Goal: Task Accomplishment & Management: Use online tool/utility

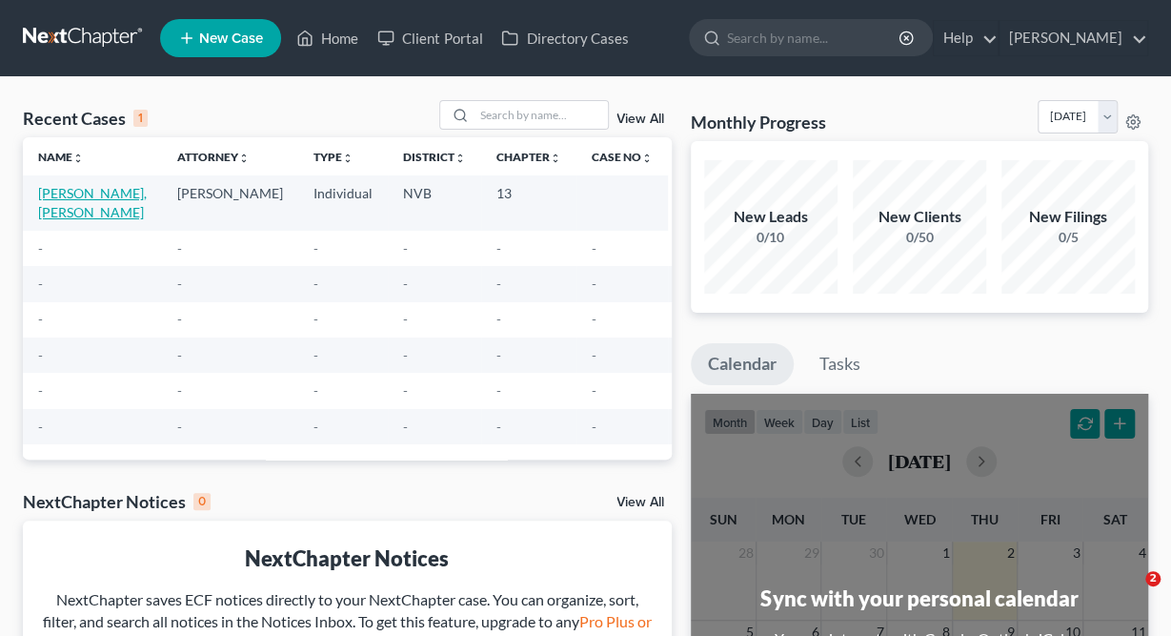
click at [96, 194] on link "[PERSON_NAME], [PERSON_NAME]" at bounding box center [92, 202] width 109 height 35
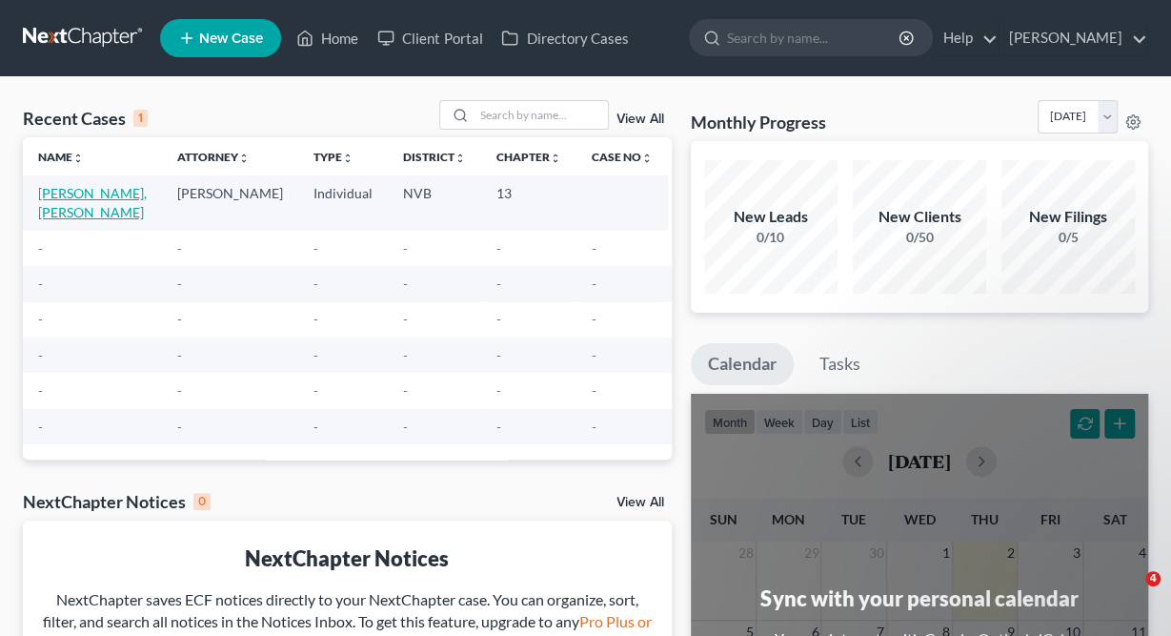
click at [96, 194] on link "[PERSON_NAME], [PERSON_NAME]" at bounding box center [92, 202] width 109 height 35
select select "0"
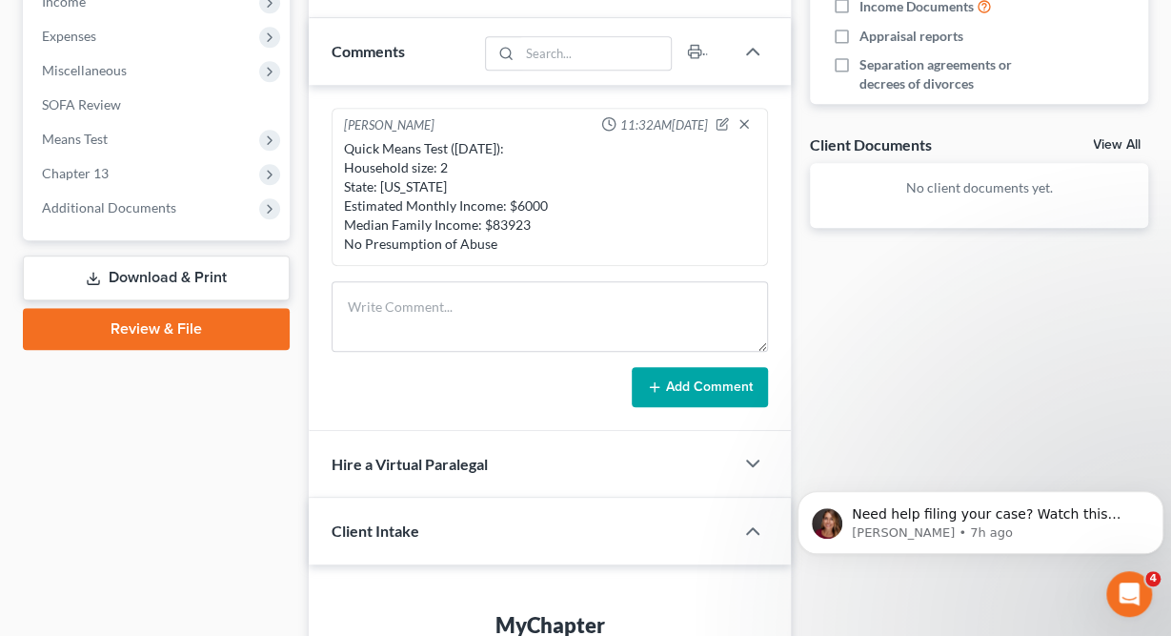
scroll to position [625, 0]
click at [75, 180] on span "Chapter 13" at bounding box center [158, 173] width 263 height 34
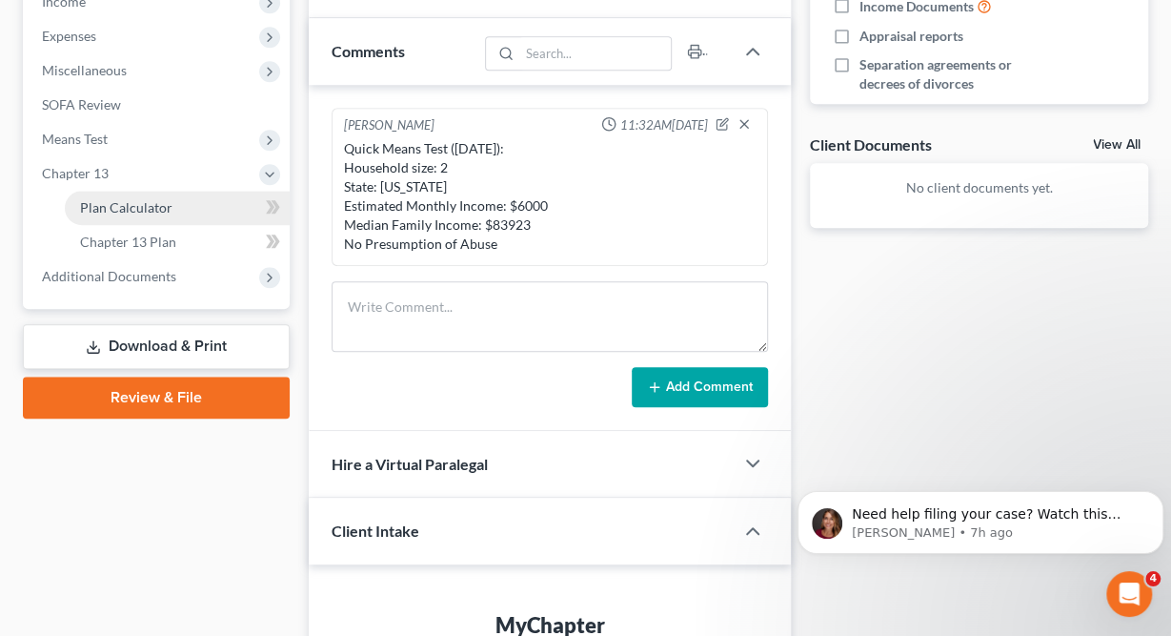
click at [144, 211] on span "Plan Calculator" at bounding box center [126, 207] width 92 height 16
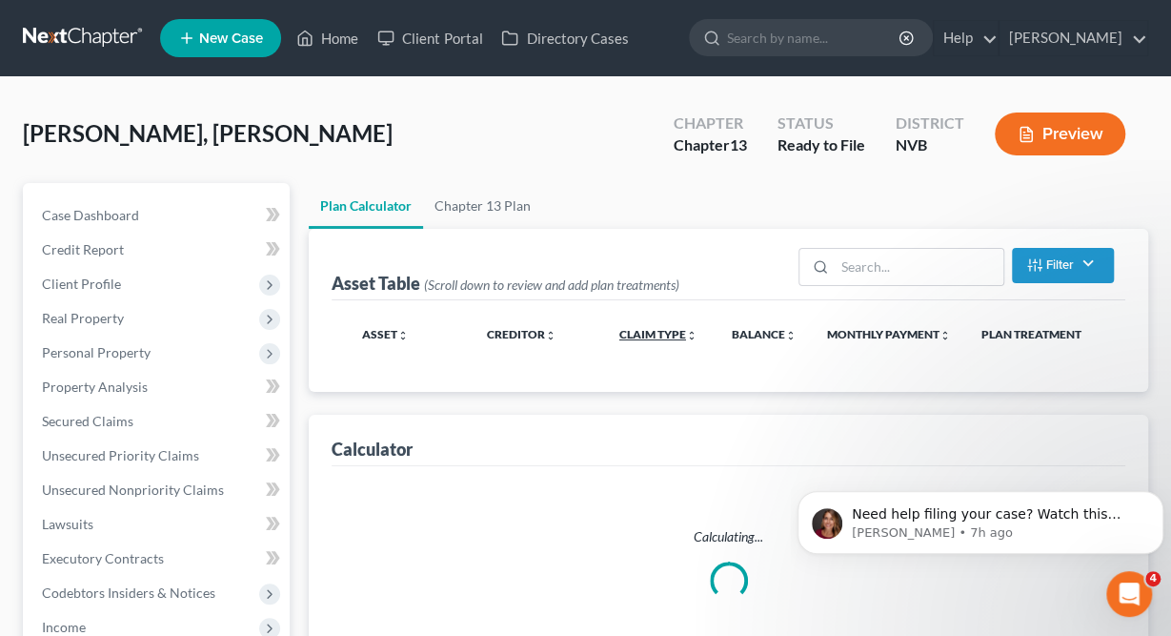
select select "59"
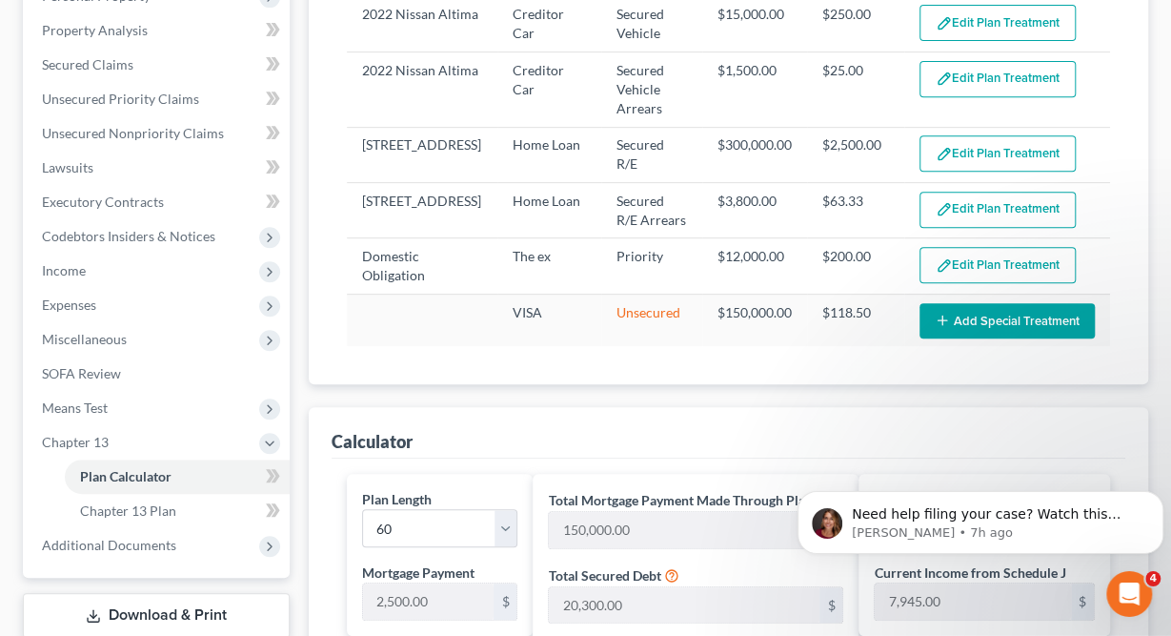
scroll to position [362, 0]
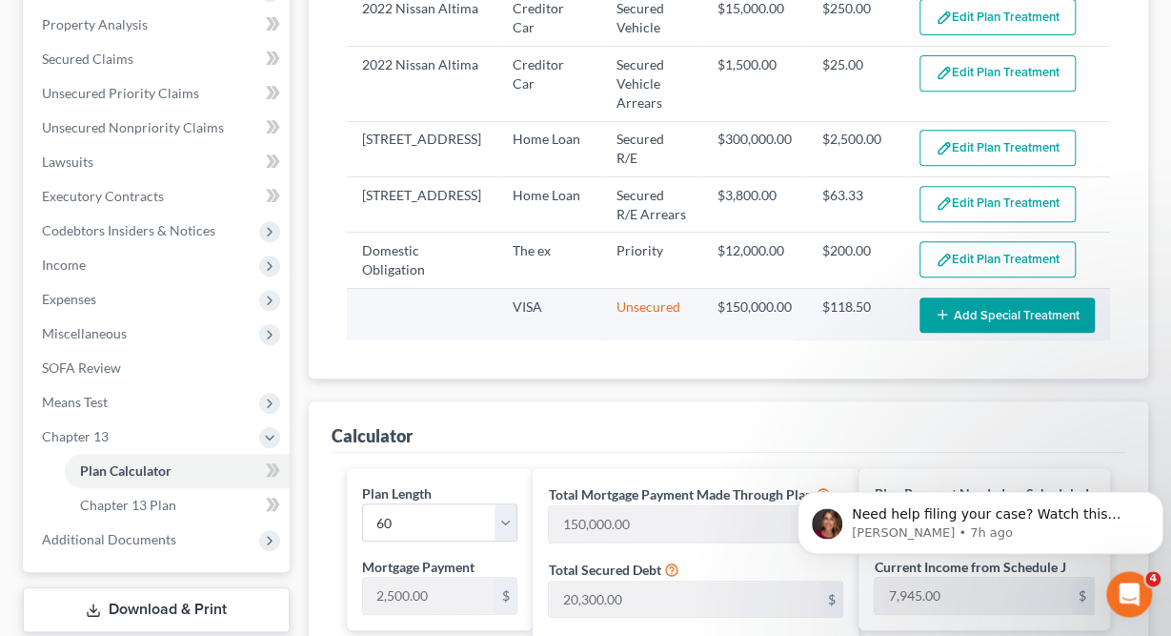
click at [950, 315] on icon "button" at bounding box center [942, 314] width 15 height 15
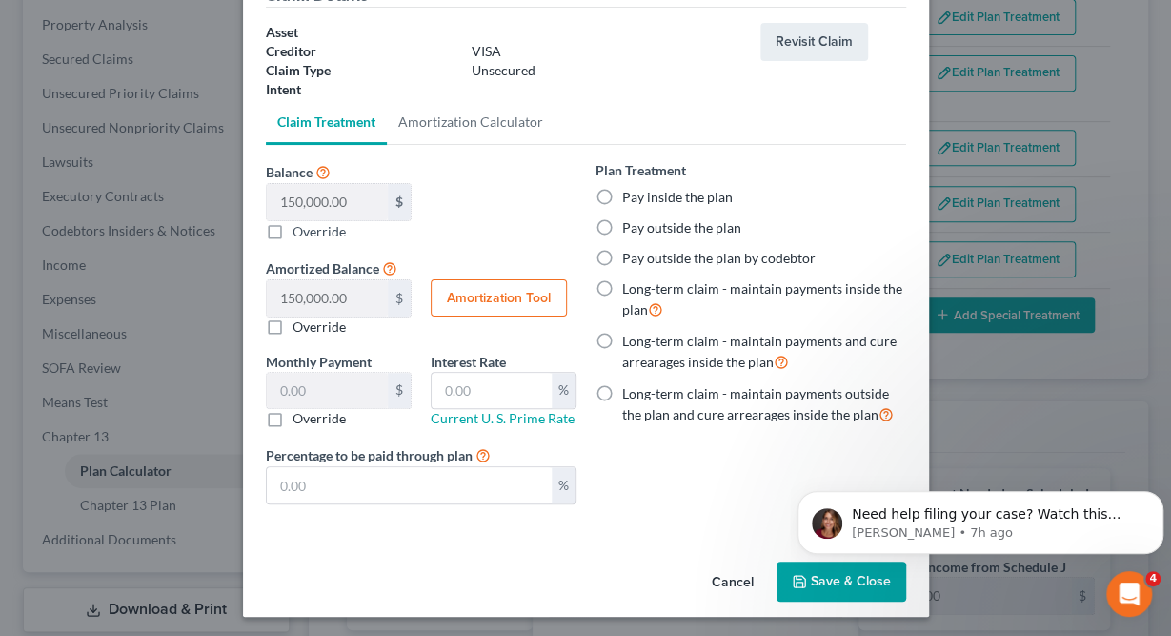
scroll to position [0, 0]
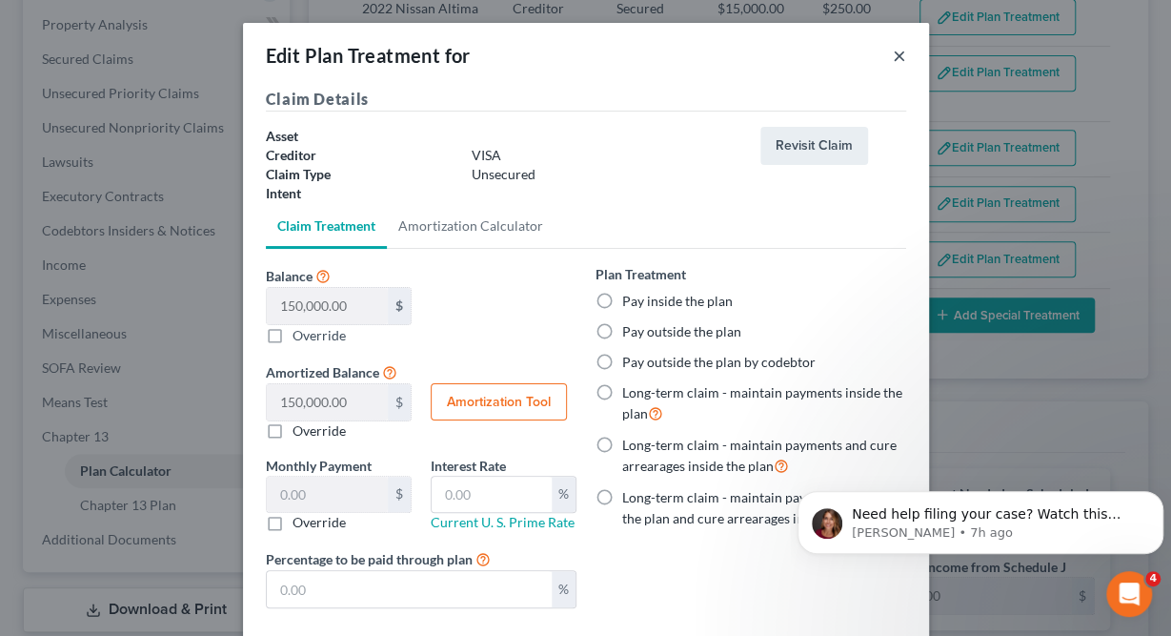
click at [895, 66] on button "×" at bounding box center [899, 55] width 13 height 23
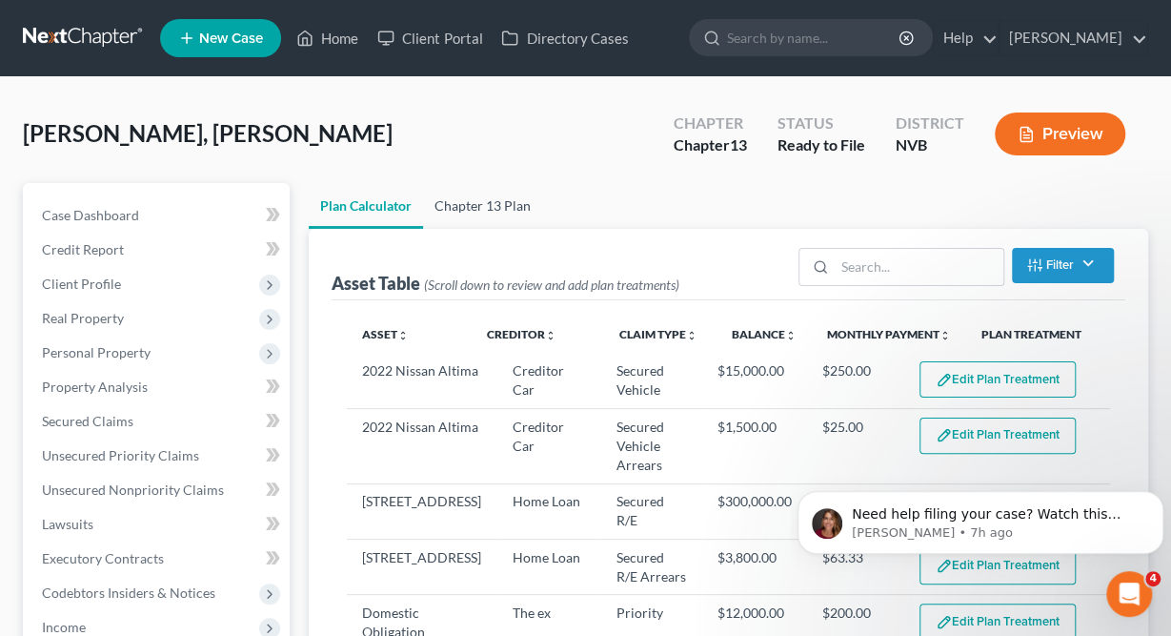
click at [487, 212] on link "Chapter 13 Plan" at bounding box center [482, 206] width 119 height 46
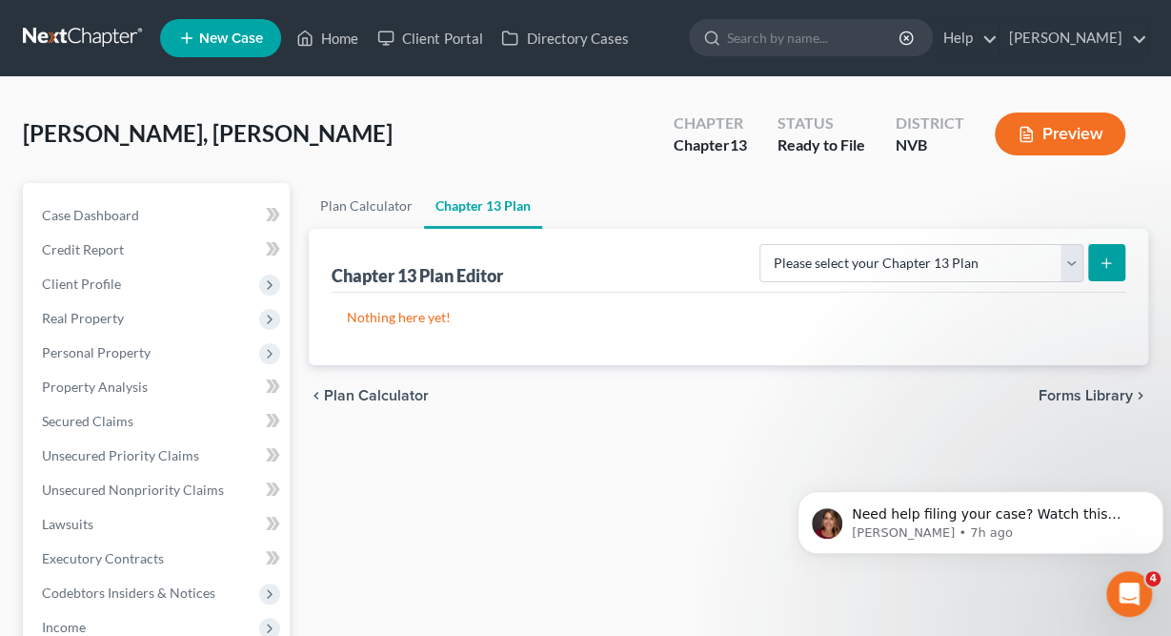
click at [1119, 391] on span "Forms Library" at bounding box center [1086, 395] width 94 height 15
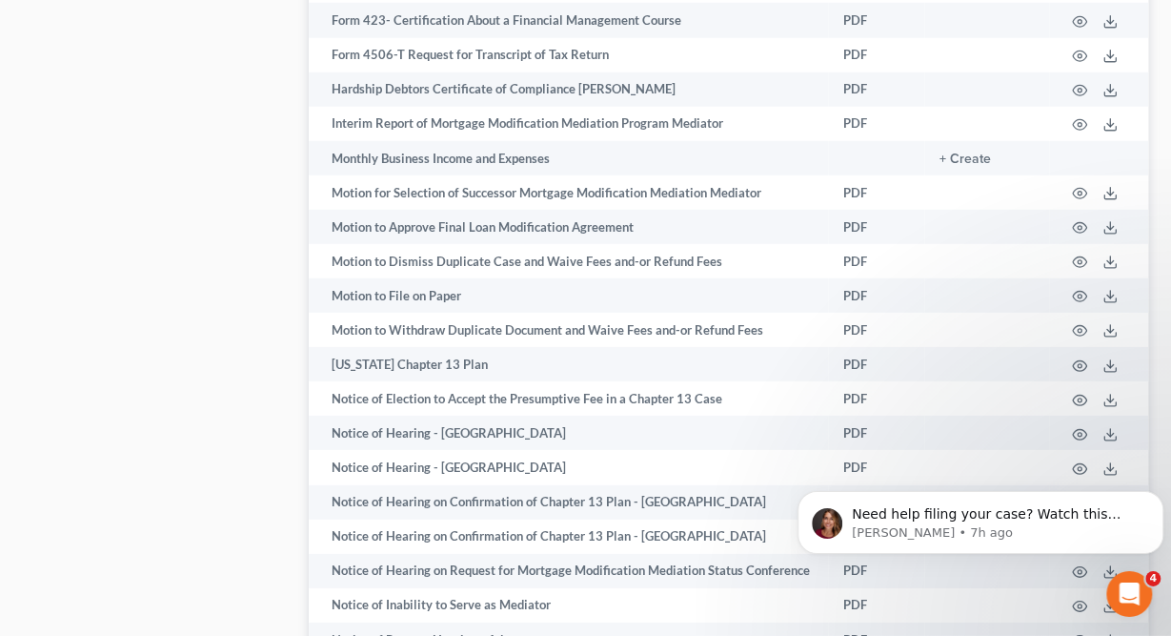
scroll to position [2575, 0]
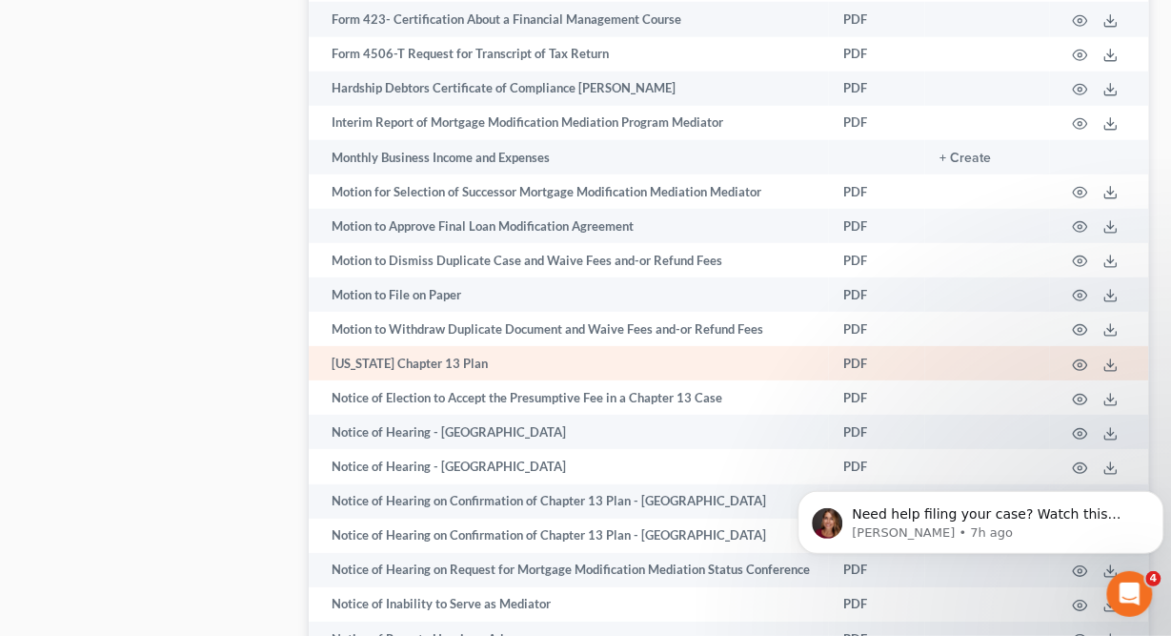
click at [424, 359] on td "[US_STATE] Chapter 13 Plan" at bounding box center [568, 363] width 519 height 34
click at [1079, 360] on icon "button" at bounding box center [1079, 364] width 15 height 15
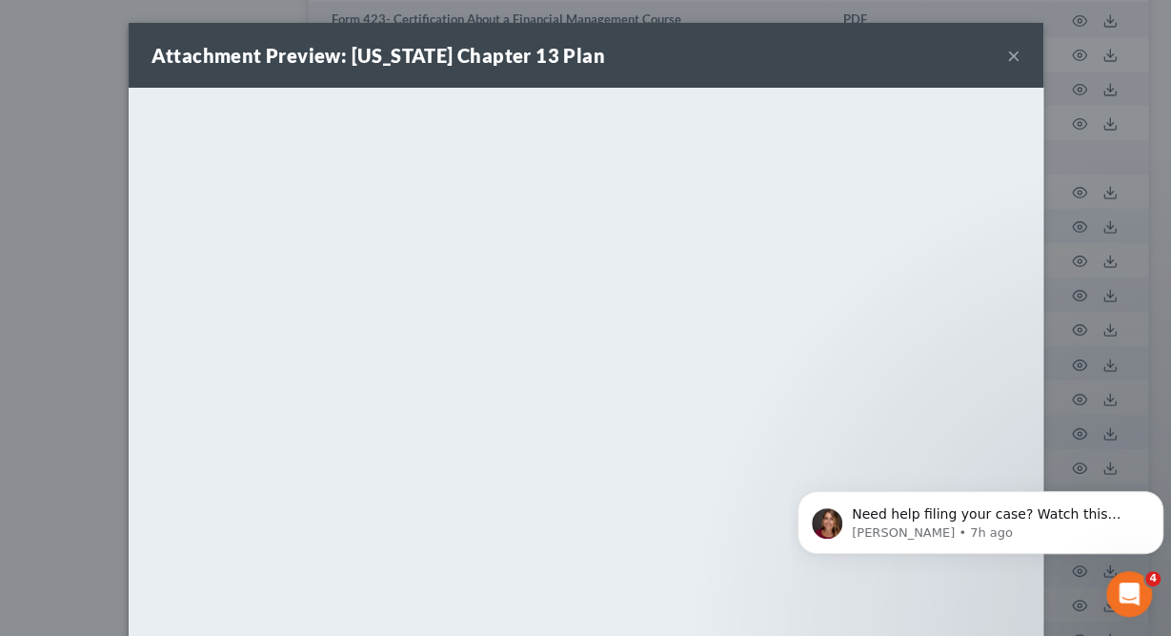
click at [759, 434] on iframe "<object ng-attr-data='[URL][DOMAIN_NAME][US_STATE]' type='application/pdf' widt…" at bounding box center [586, 398] width 915 height 620
click at [1007, 58] on button "×" at bounding box center [1013, 55] width 13 height 23
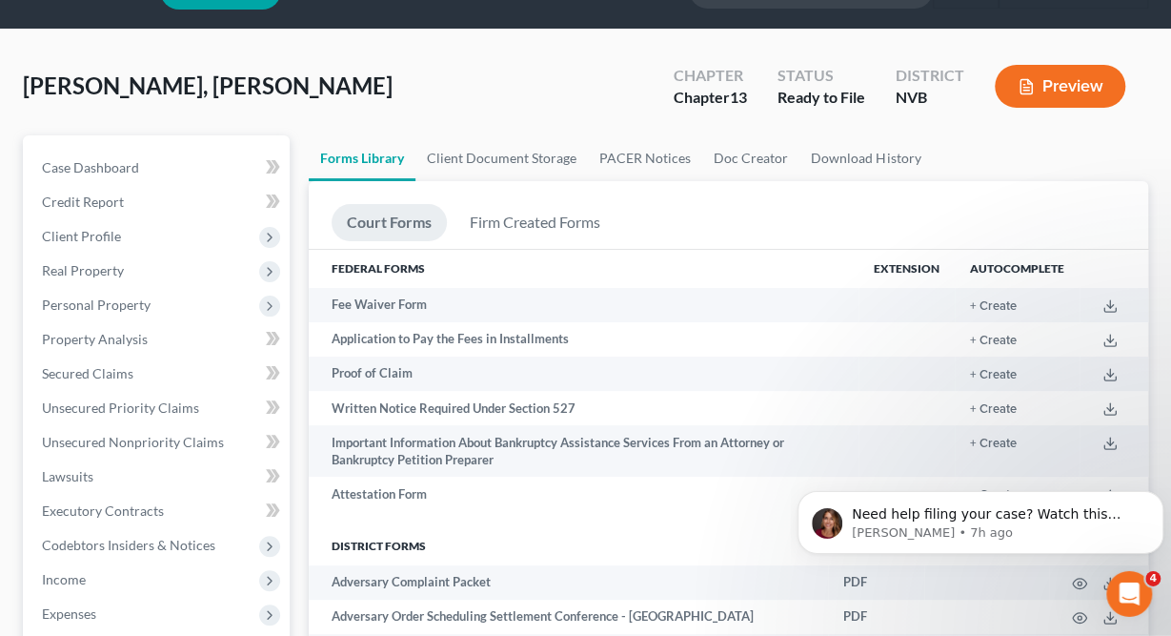
scroll to position [0, 0]
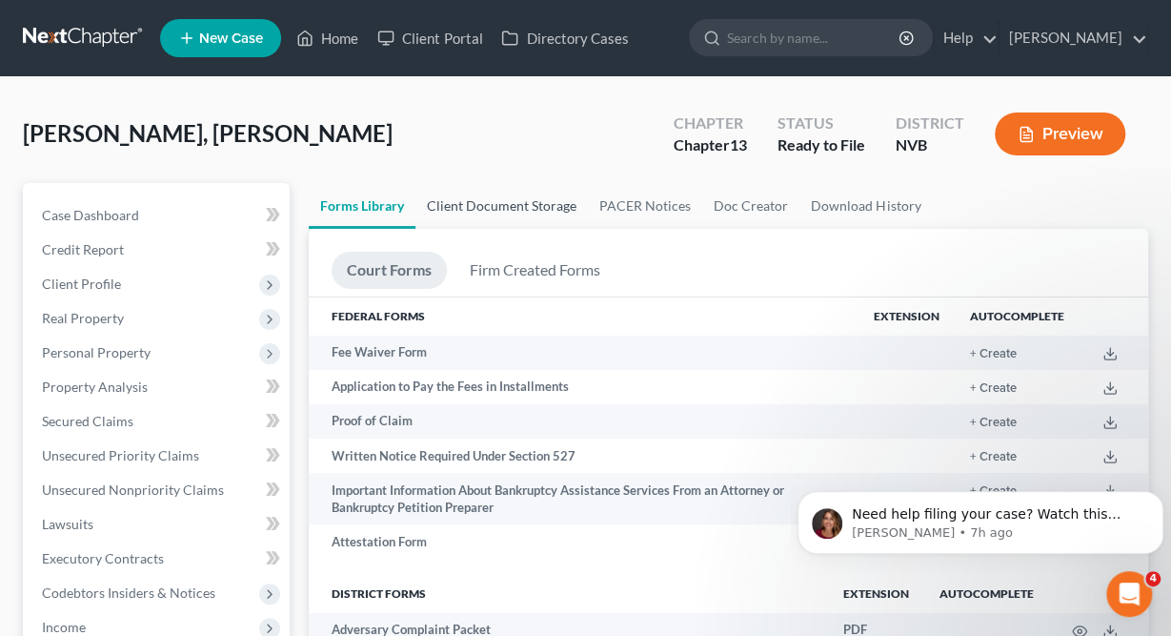
click at [518, 204] on link "Client Document Storage" at bounding box center [502, 206] width 173 height 46
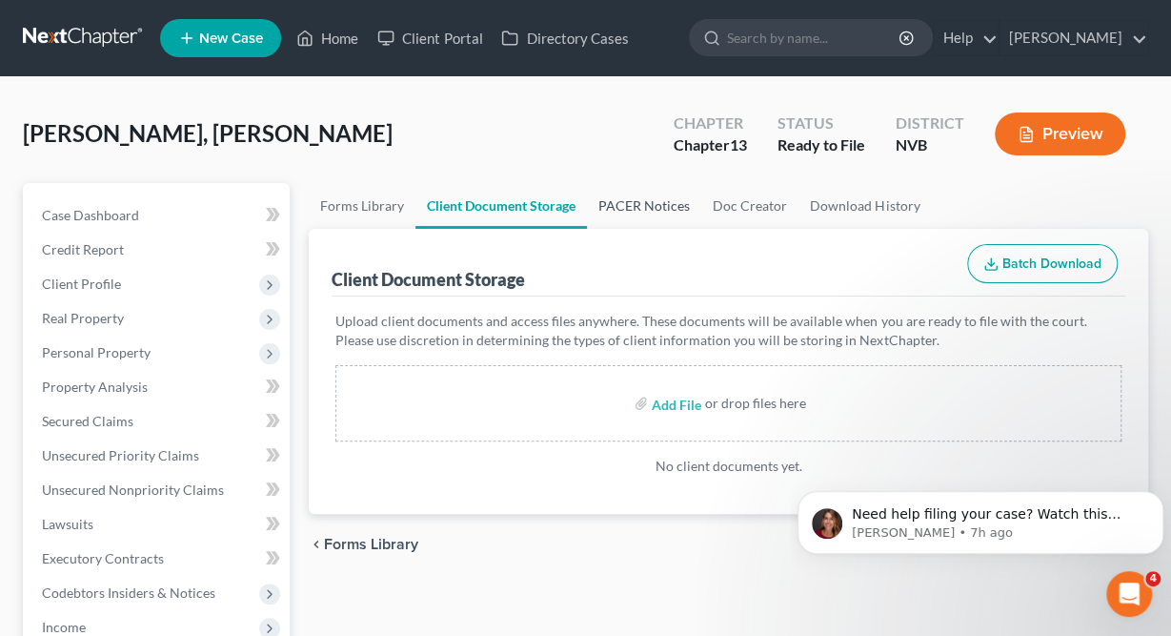
click at [663, 211] on link "PACER Notices" at bounding box center [644, 206] width 114 height 46
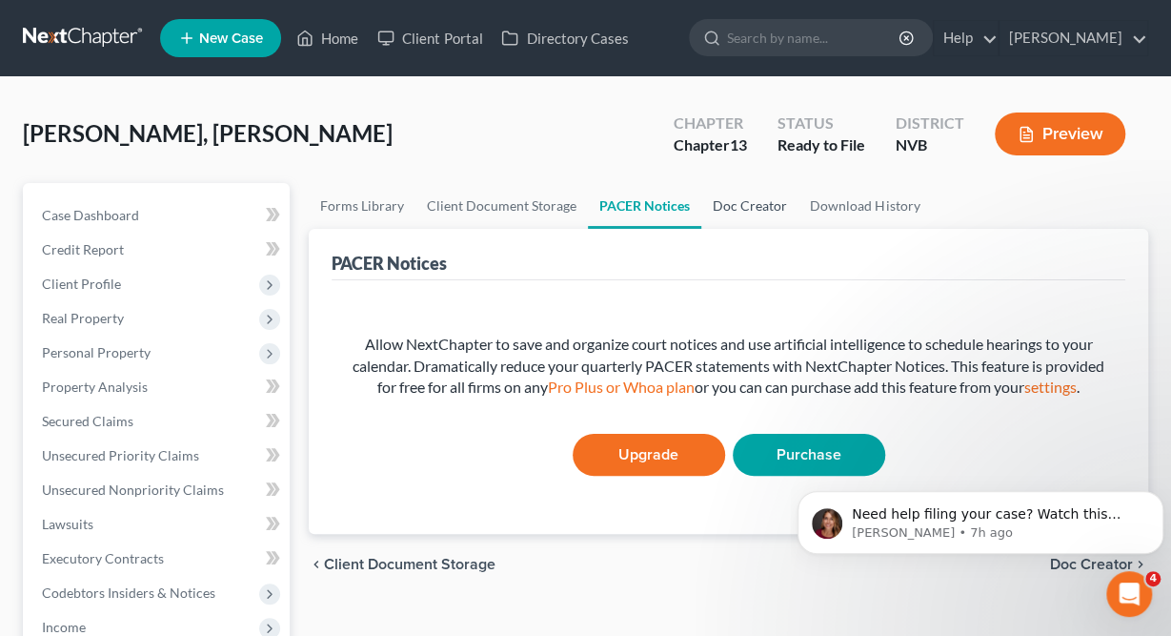
click at [760, 209] on link "Doc Creator" at bounding box center [749, 206] width 97 height 46
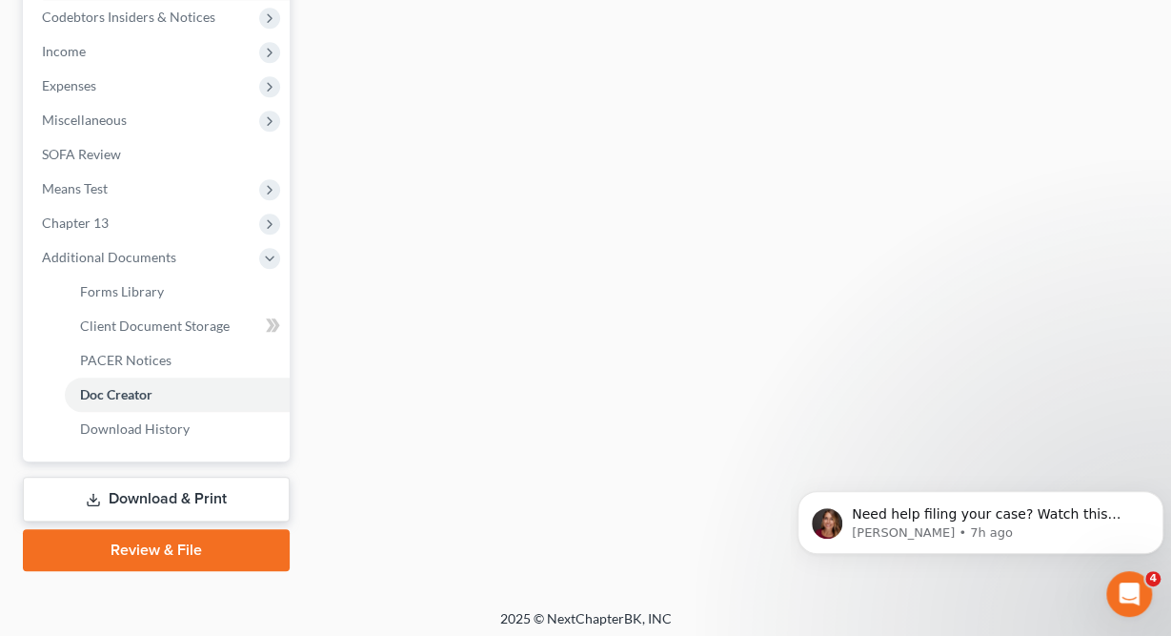
scroll to position [578, 0]
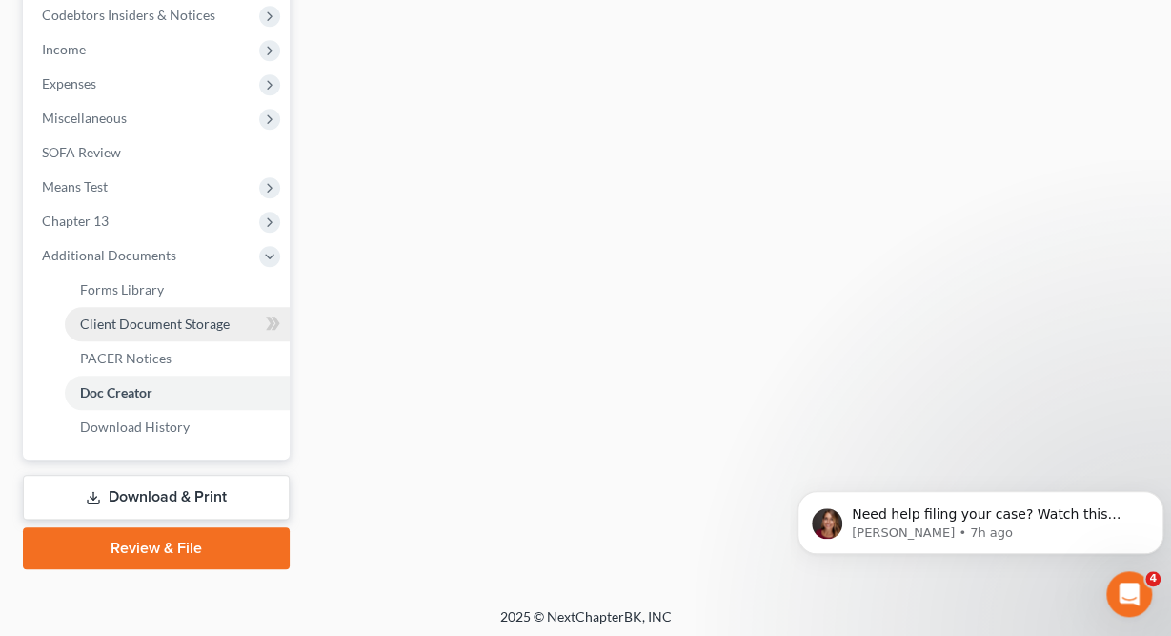
click at [151, 323] on span "Client Document Storage" at bounding box center [155, 323] width 150 height 16
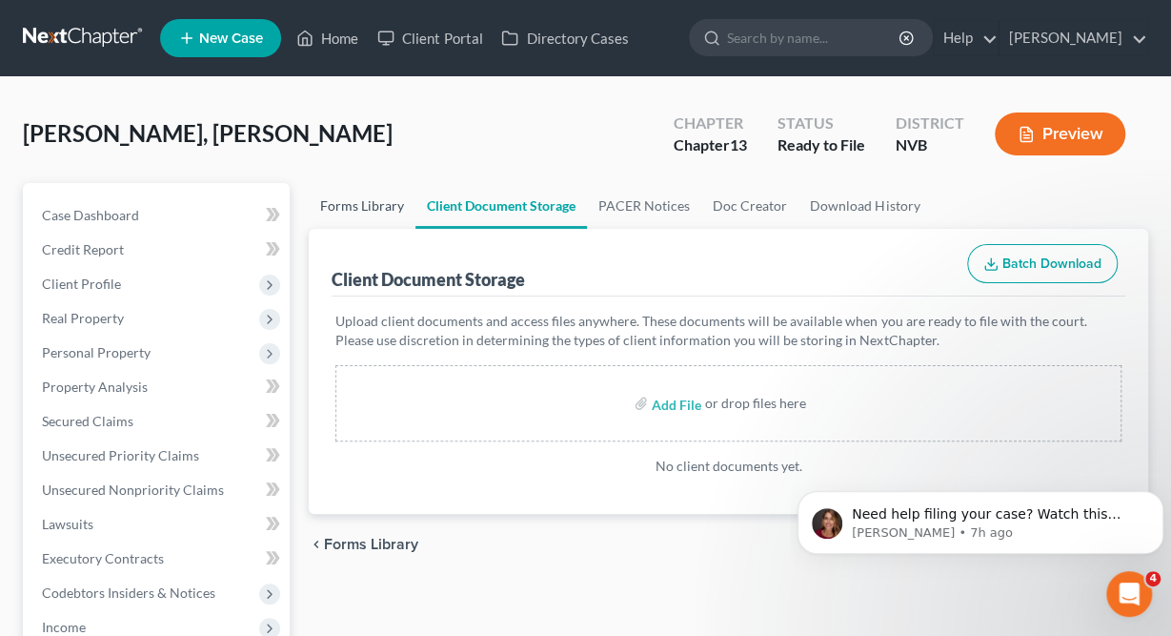
click at [349, 209] on link "Forms Library" at bounding box center [362, 206] width 107 height 46
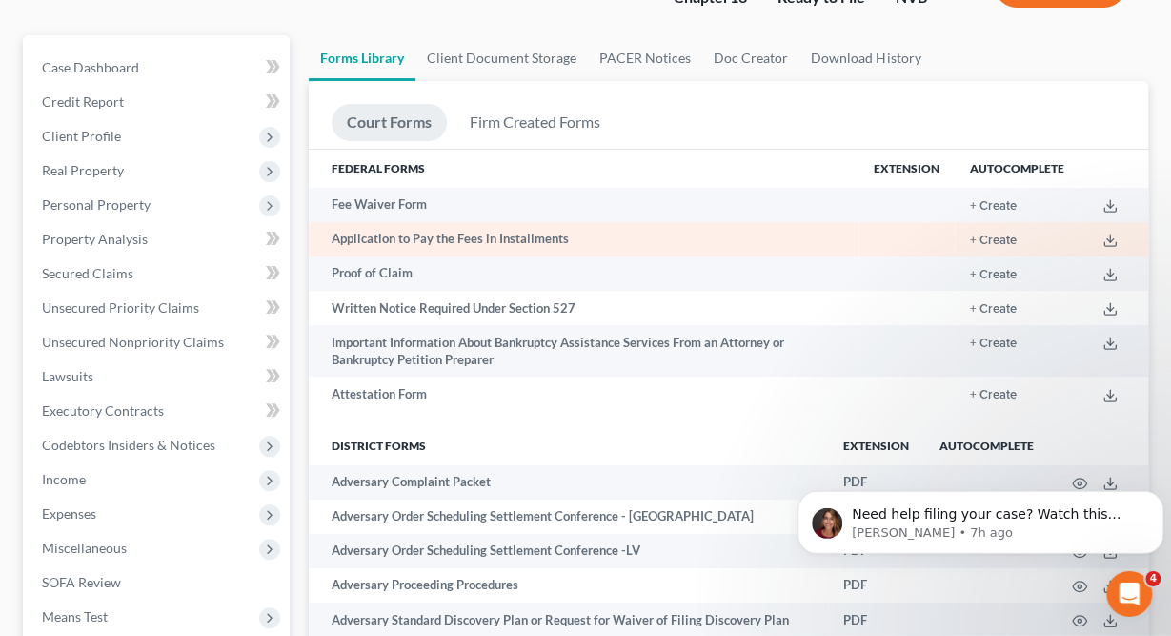
scroll to position [149, 0]
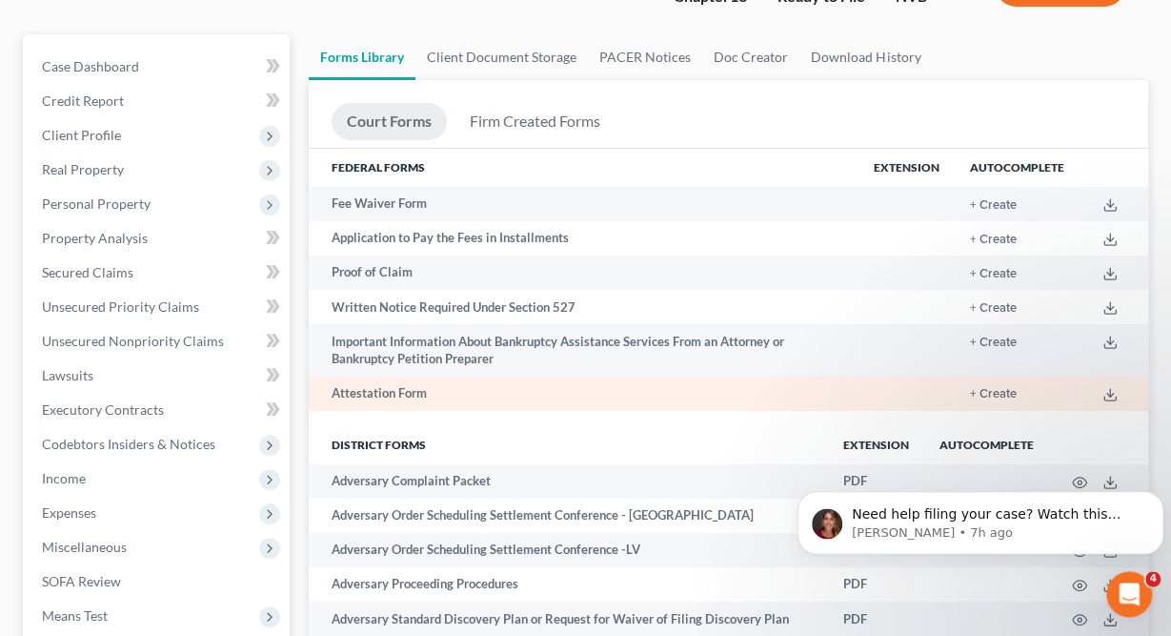
click at [407, 389] on td "Attestation Form" at bounding box center [584, 393] width 550 height 34
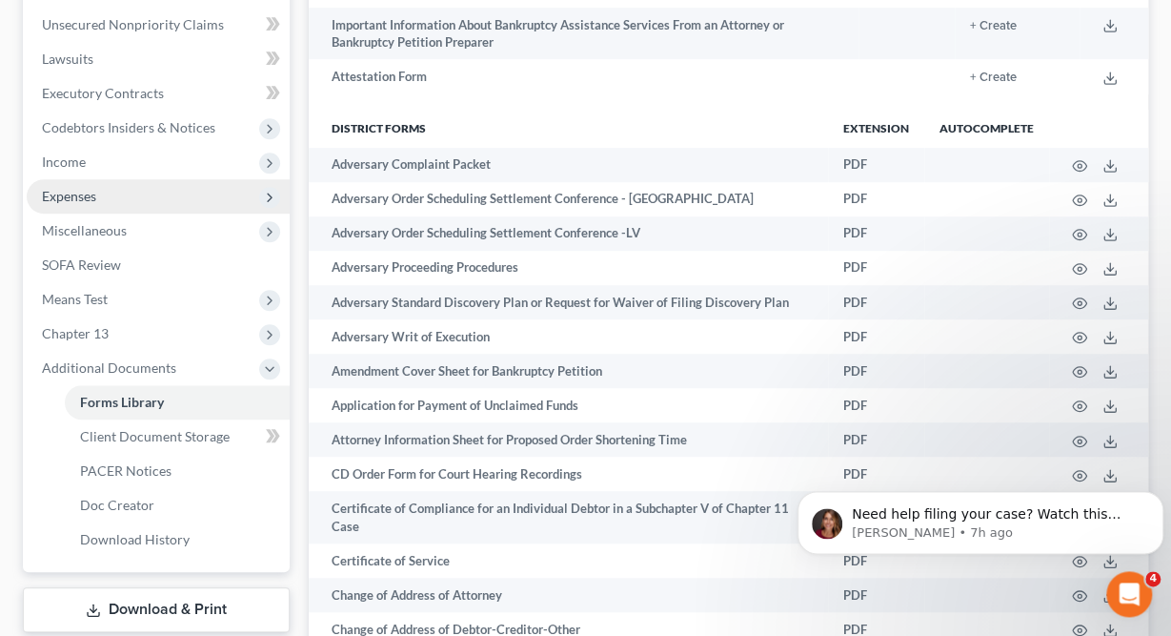
scroll to position [466, 0]
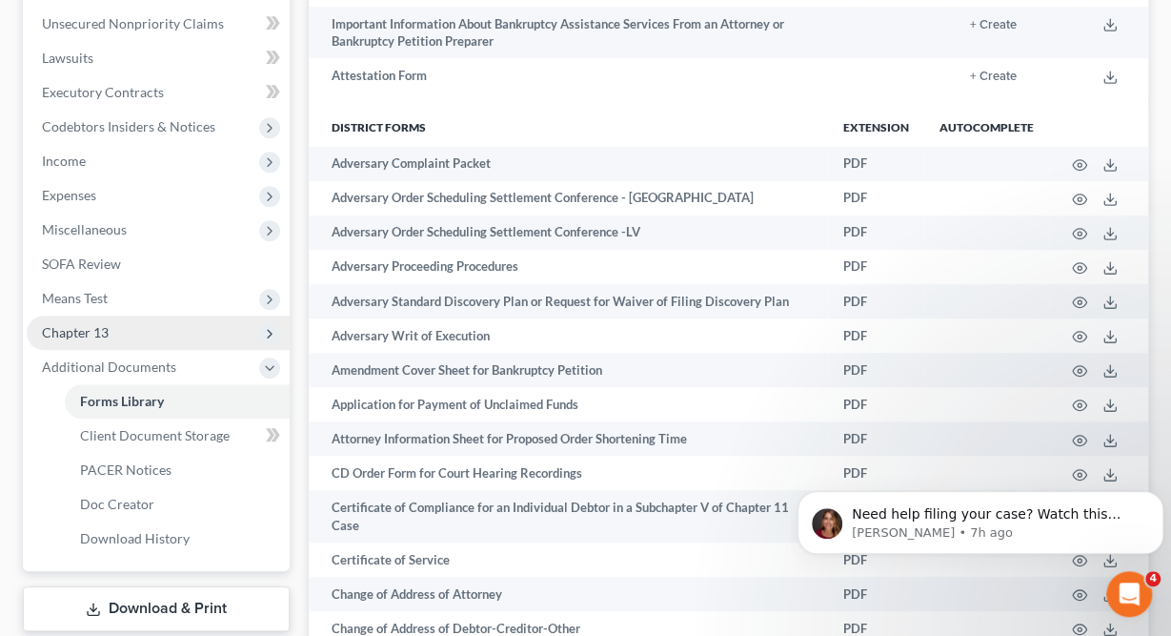
click at [115, 327] on span "Chapter 13" at bounding box center [158, 332] width 263 height 34
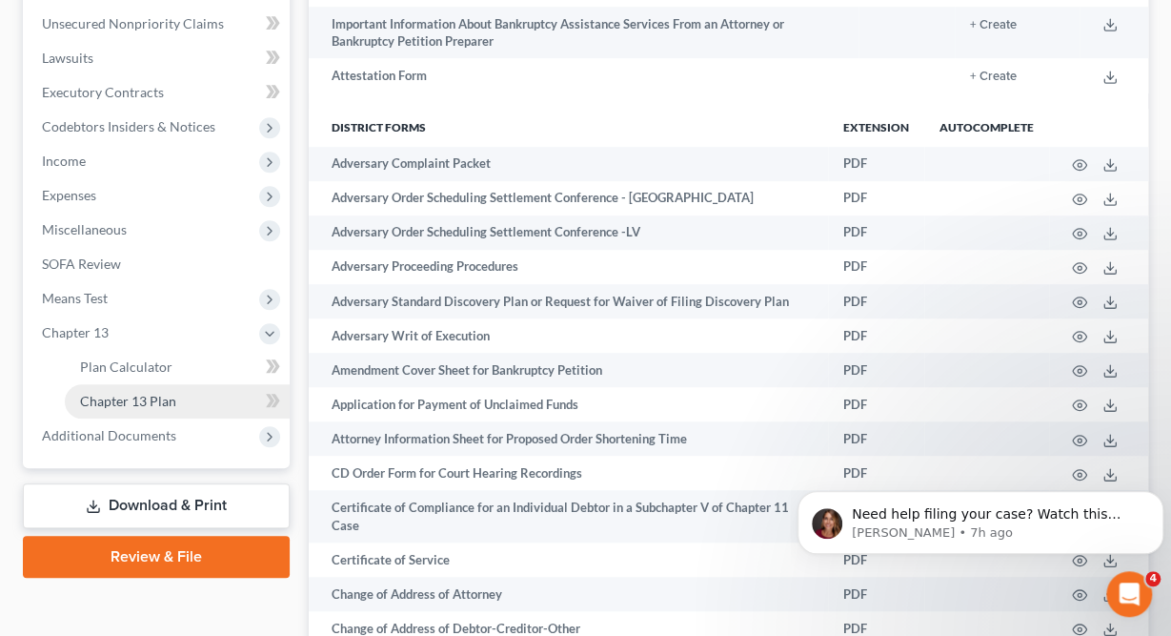
click at [161, 399] on span "Chapter 13 Plan" at bounding box center [128, 401] width 96 height 16
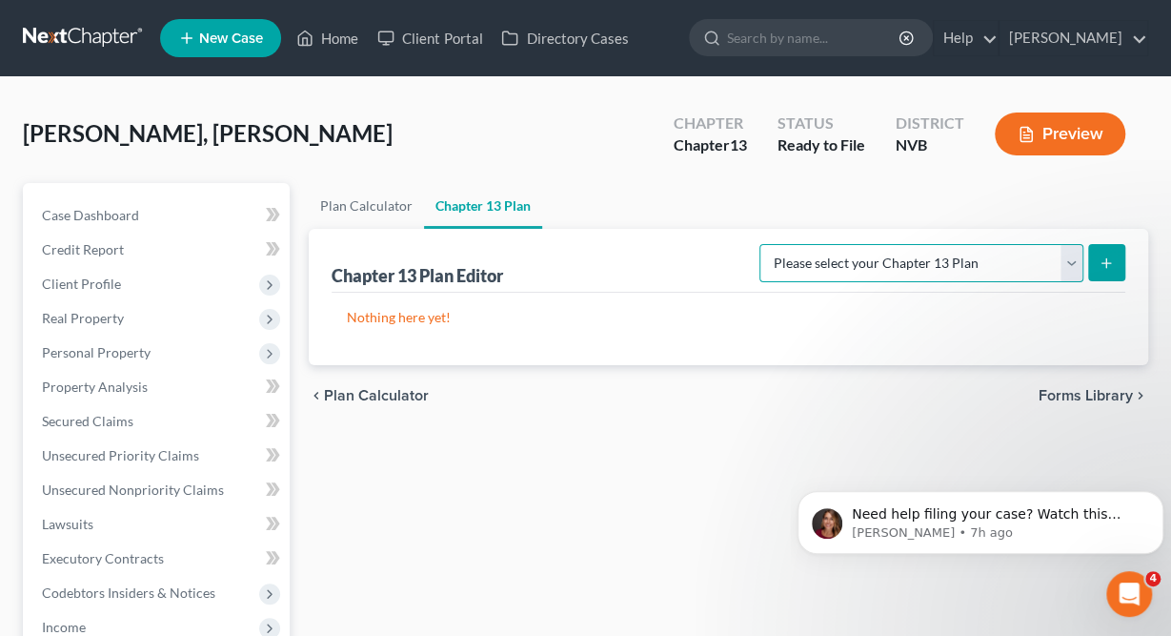
select select "1"
click option "[US_STATE] Chapter 13 Plan - Effective [DATE]" at bounding box center [0, 0] width 0 height 0
click at [1097, 263] on button "submit" at bounding box center [1106, 262] width 37 height 37
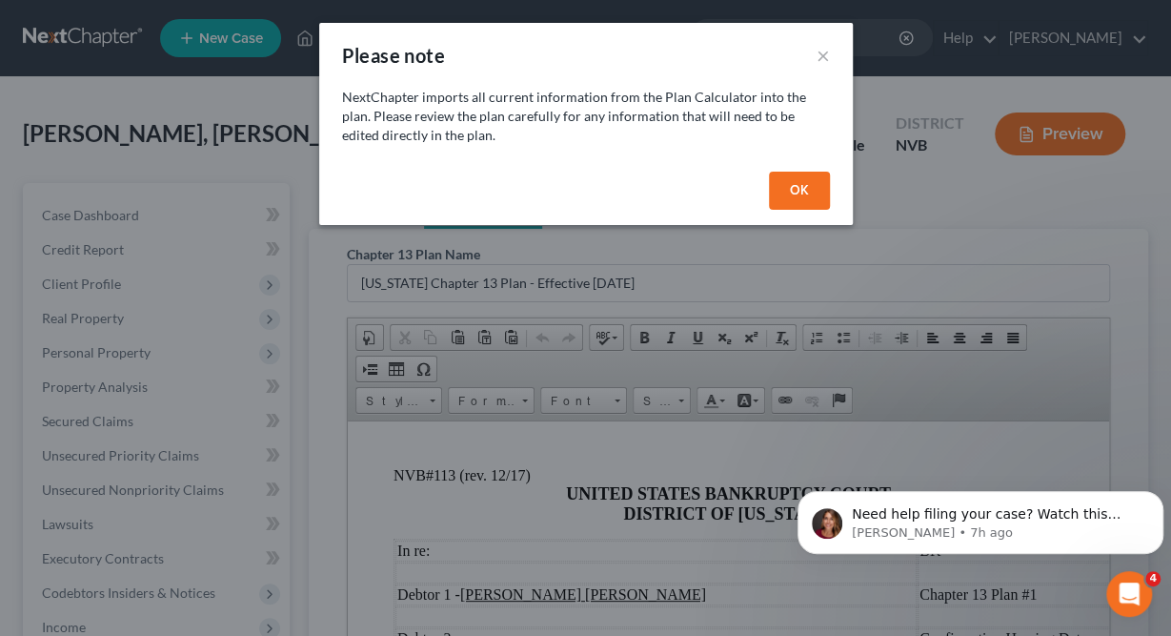
click at [787, 192] on button "OK" at bounding box center [799, 191] width 61 height 38
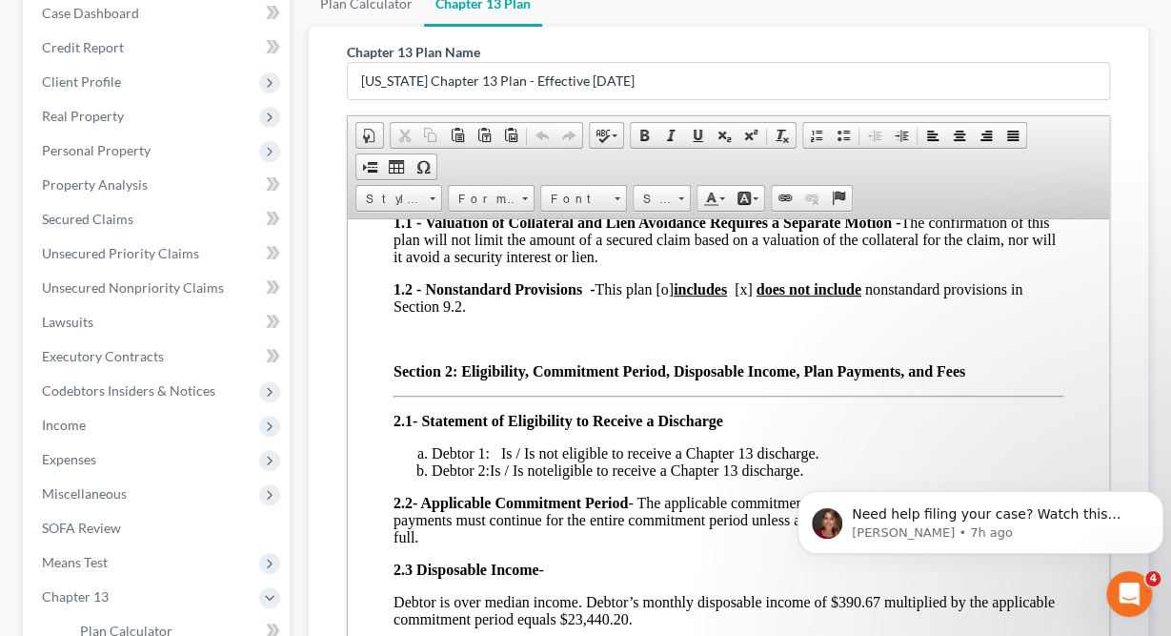
scroll to position [404, 0]
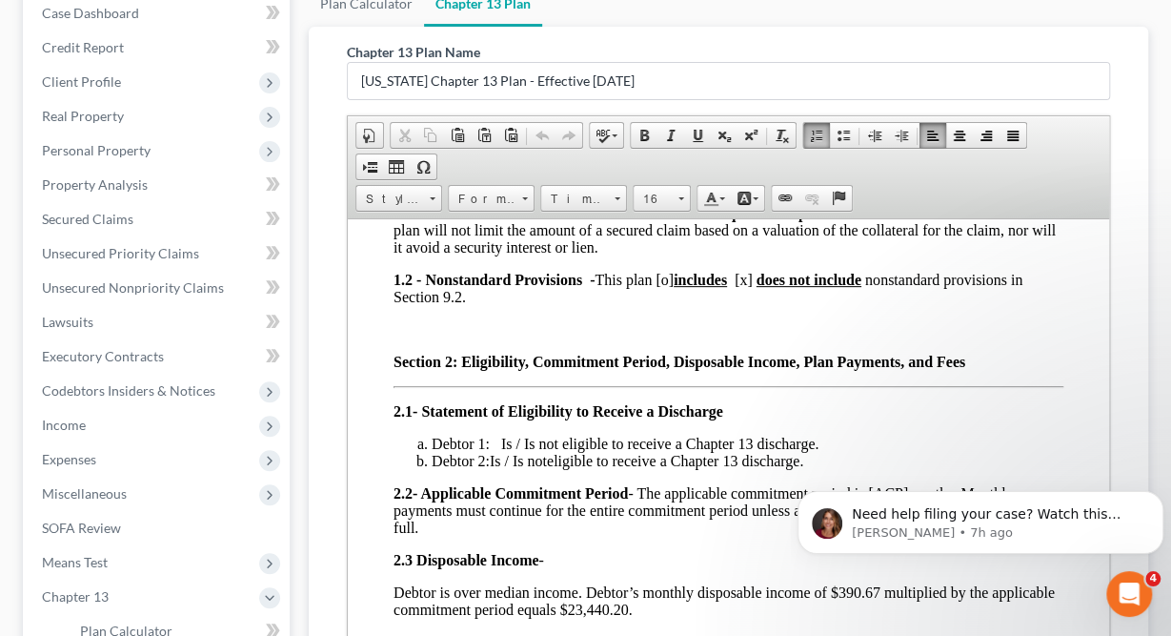
click at [557, 448] on span "Debtor 1: Is / Is not eligible to receive a Chapter 13 discharge." at bounding box center [625, 443] width 387 height 16
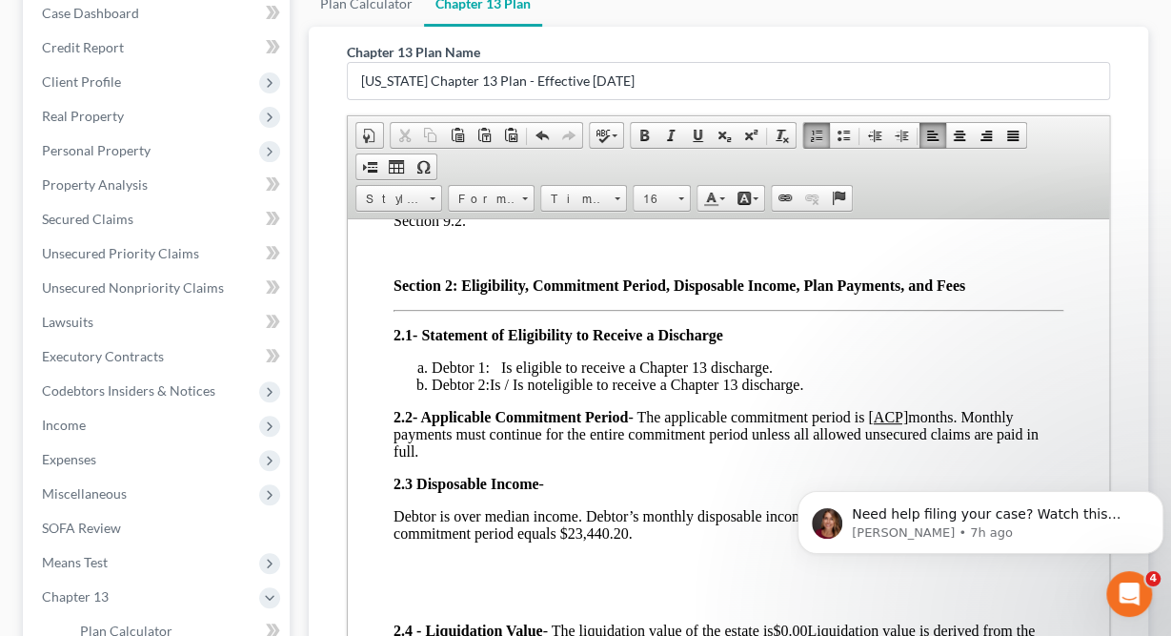
scroll to position [482, 0]
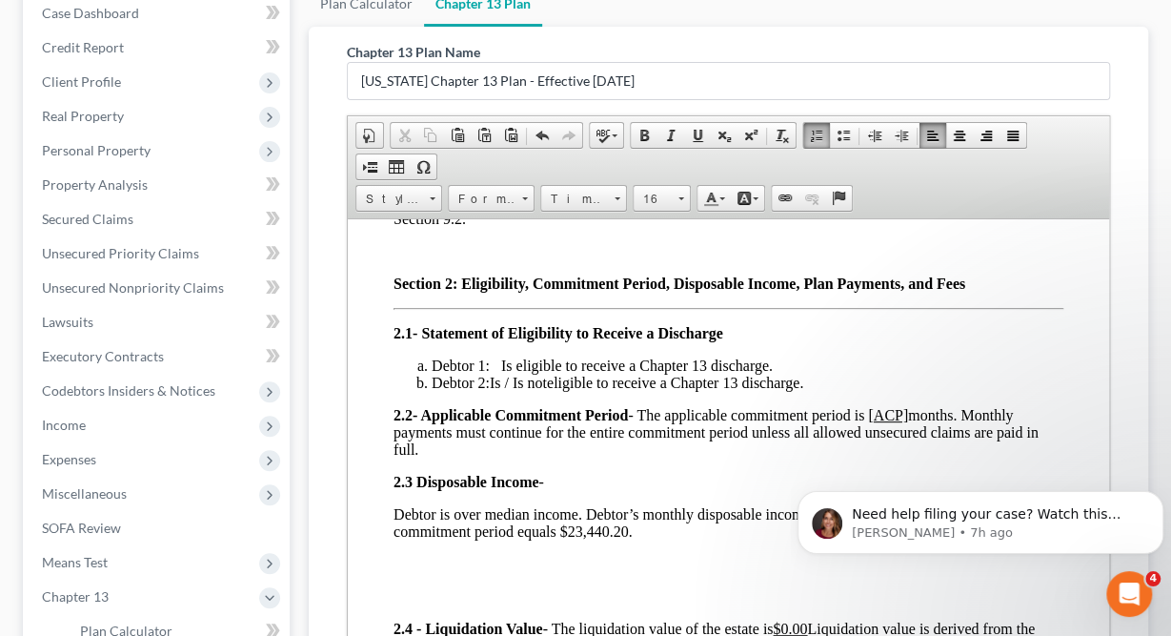
click at [561, 384] on span "eligible to receive a Chapter 13 discharge." at bounding box center [675, 382] width 256 height 16
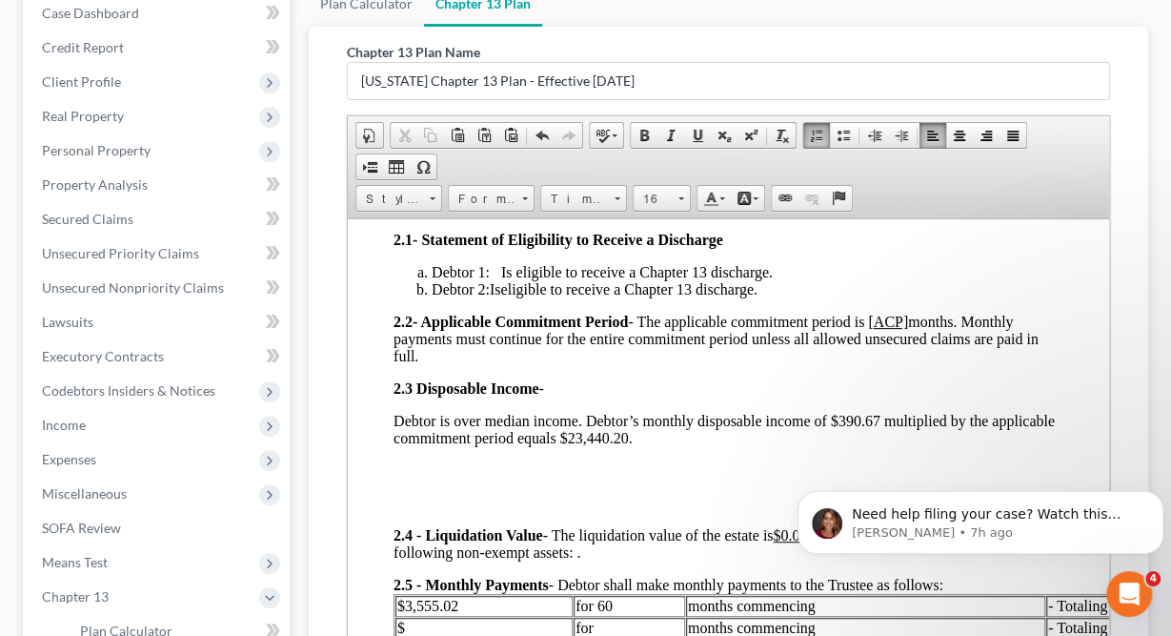
scroll to position [578, 0]
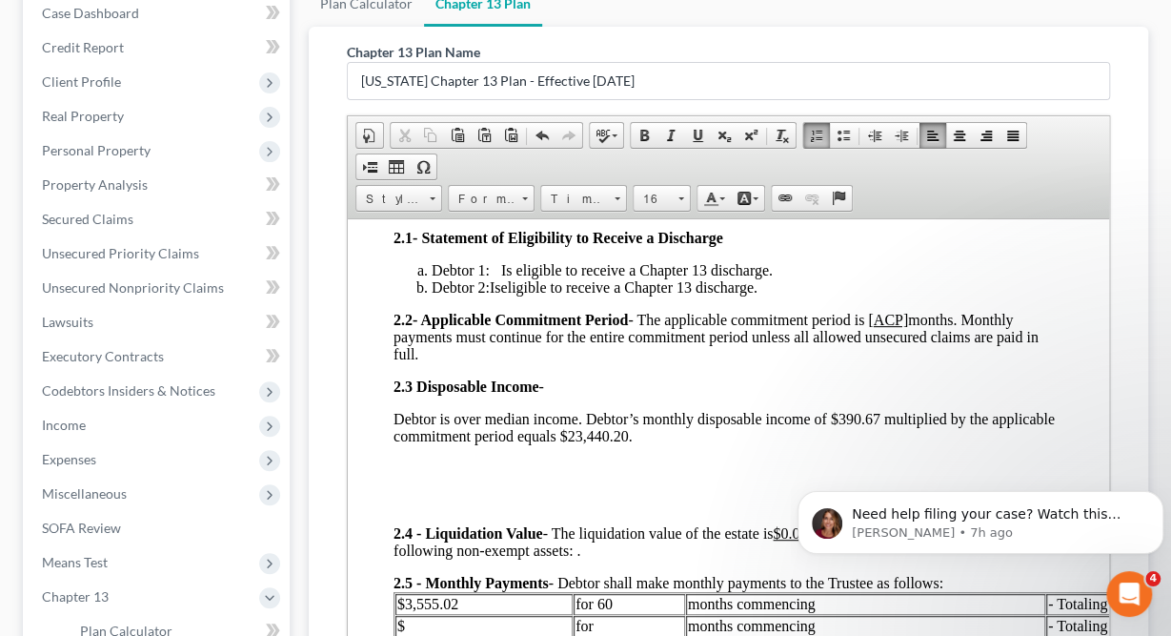
click at [908, 317] on u "ACP]" at bounding box center [891, 319] width 34 height 16
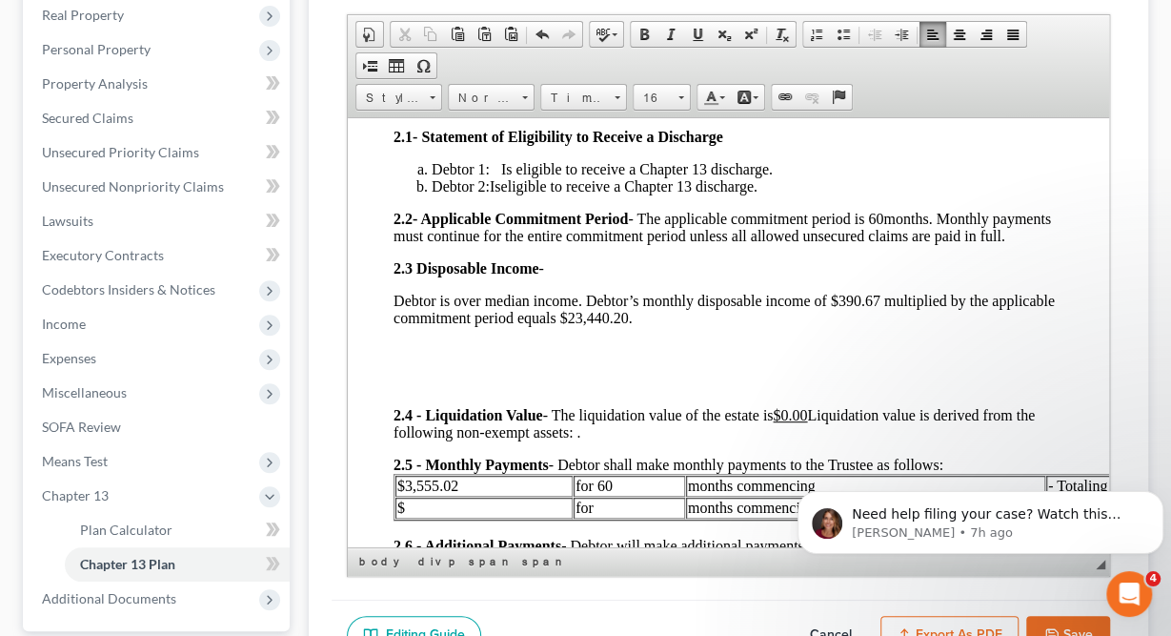
scroll to position [324, 0]
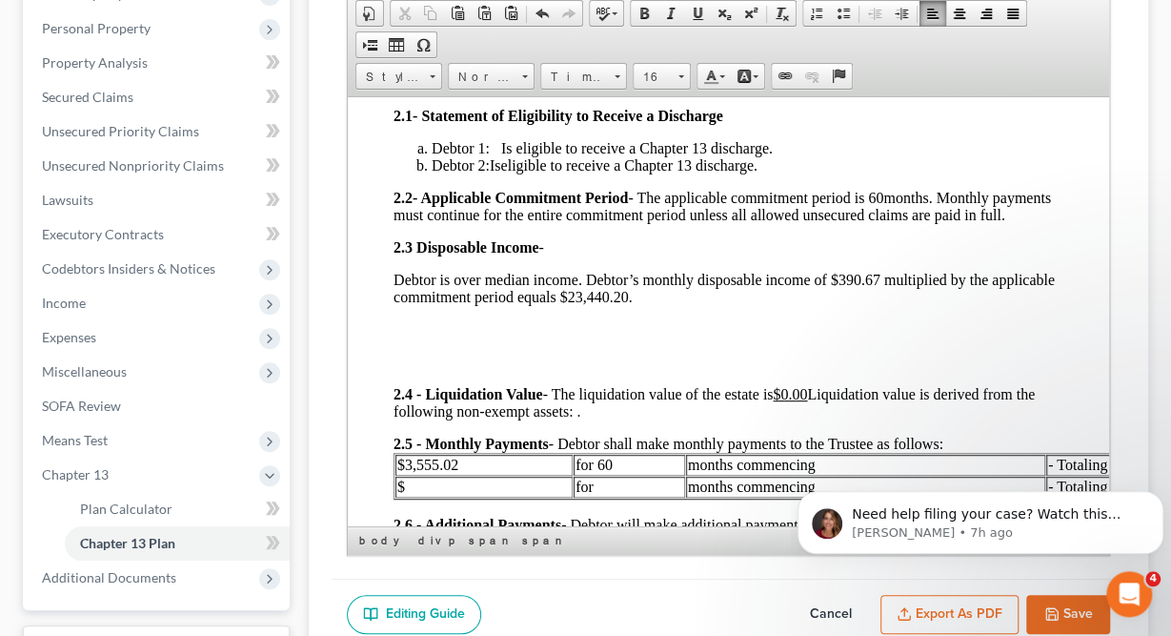
click at [625, 378] on div "Section 1: Notices 1.1 - Valuation of Collateral and Lien Avoidance Requires a …" at bounding box center [729, 230] width 670 height 777
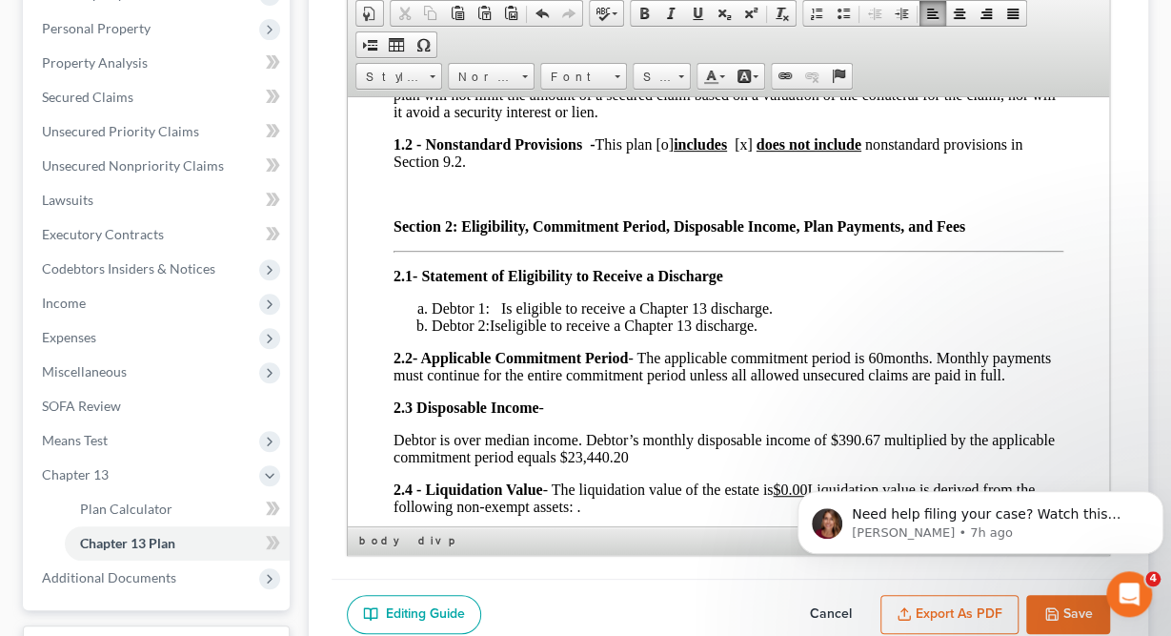
scroll to position [416, 0]
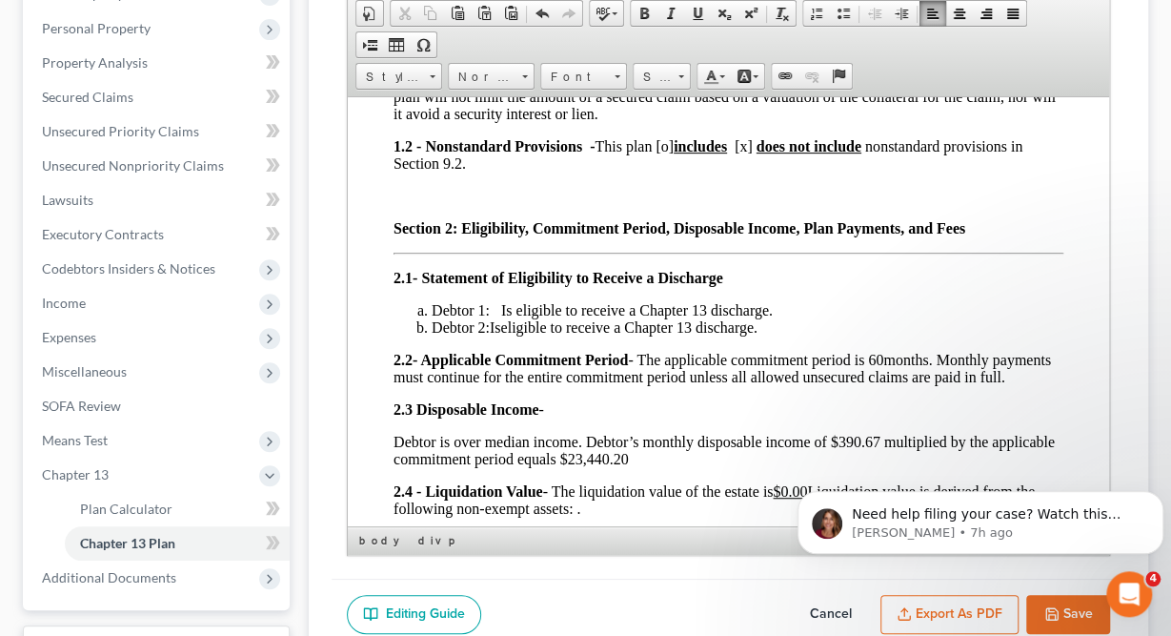
click at [594, 452] on div "Section 1: Notices 1.1 - Valuation of Collateral and Lien Avoidance Requires a …" at bounding box center [729, 360] width 670 height 712
click at [602, 445] on div "Section 1: Notices 1.1 - Valuation of Collateral and Lien Avoidance Requires a …" at bounding box center [729, 360] width 670 height 712
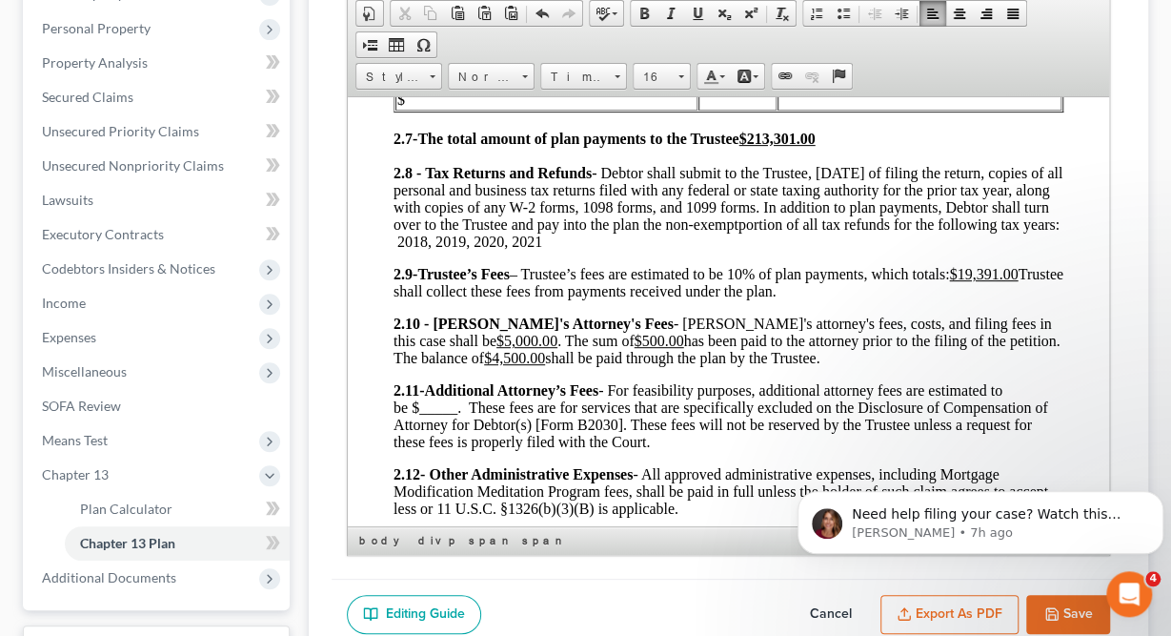
scroll to position [1014, 0]
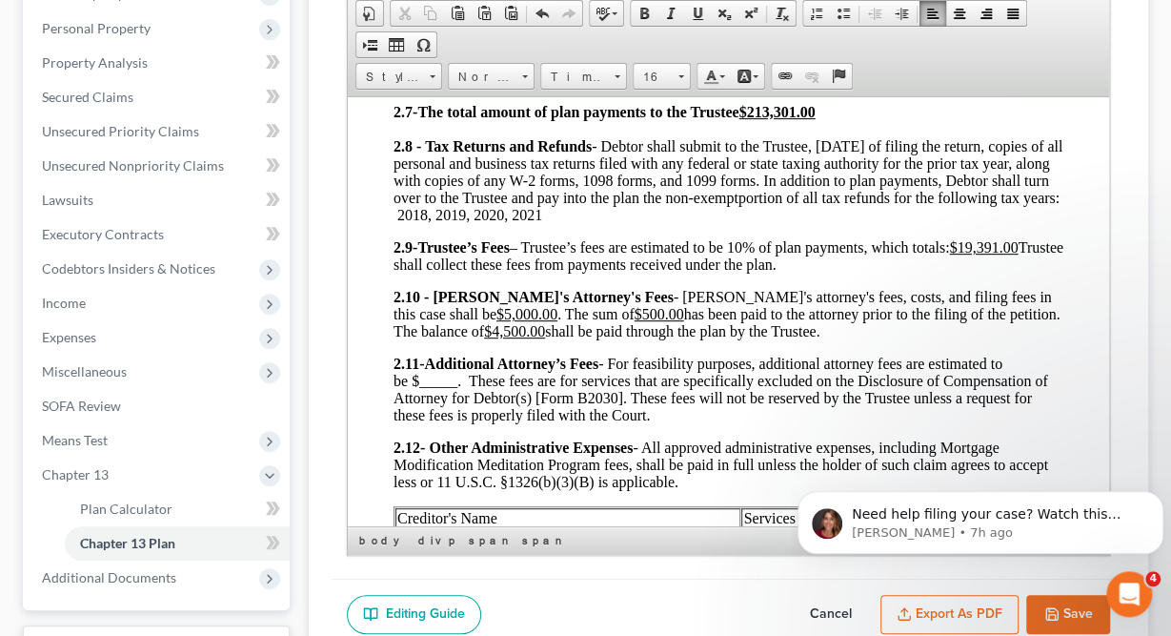
click at [620, 223] on p "2.8 - Tax Returns and Refunds - Debtor shall submit to the Trustee, [DATE] of f…" at bounding box center [729, 180] width 670 height 86
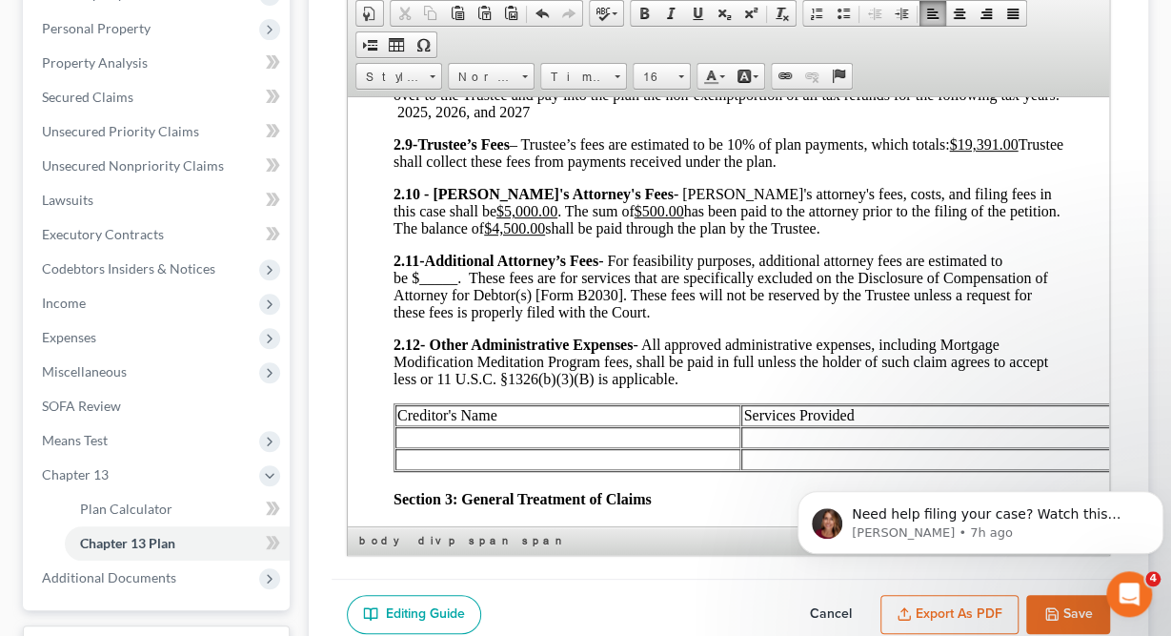
scroll to position [1121, 0]
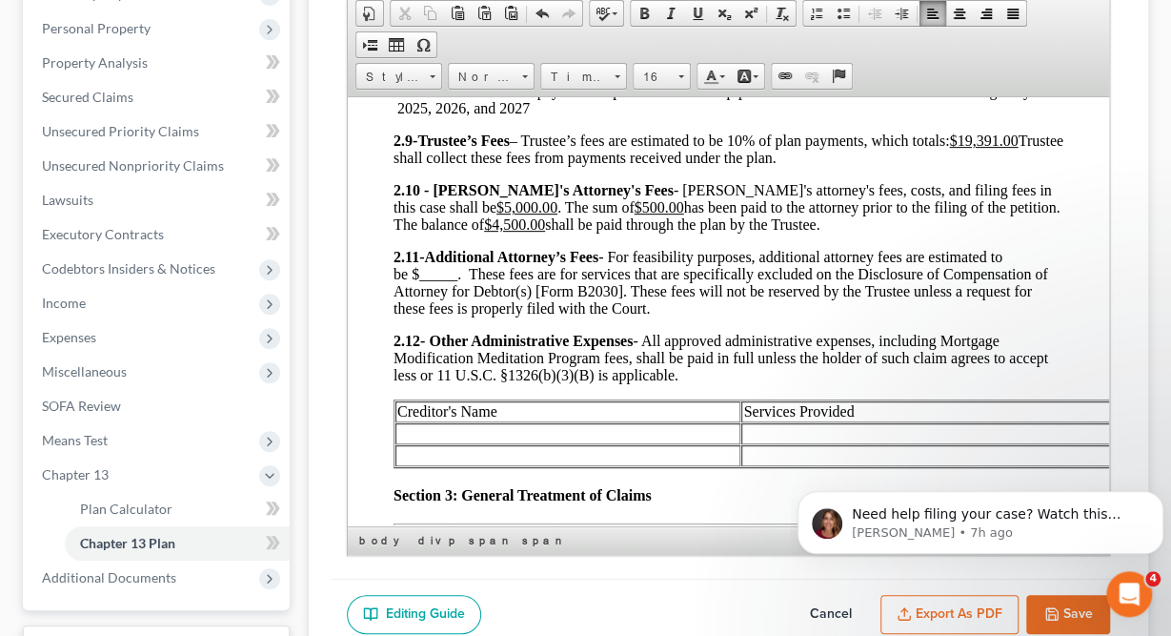
click at [454, 310] on span "Additional Attorney’s Fees - For feasibility purposes, additional attorney fees…" at bounding box center [721, 282] width 655 height 68
click at [745, 232] on span "2.10 - Debtor's Attorney's Fees - [PERSON_NAME]'s attorney's fees, costs, and f…" at bounding box center [727, 206] width 667 height 51
click at [457, 315] on span "Additional Attorney’s Fees - For feasibility purposes, additional attorney fees…" at bounding box center [721, 282] width 655 height 68
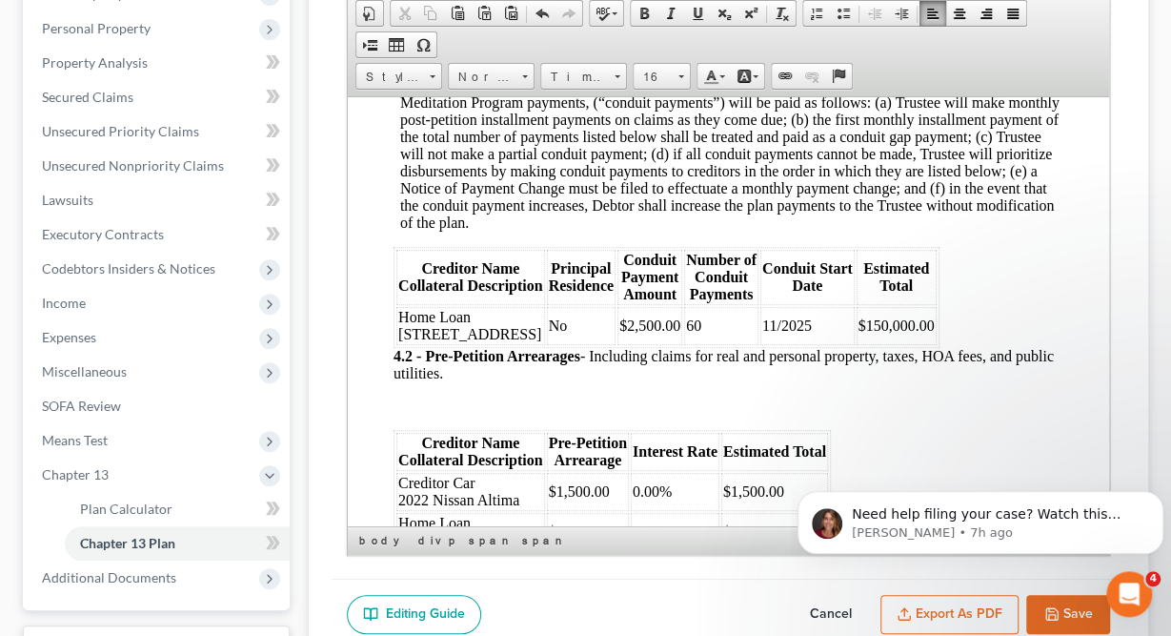
scroll to position [1927, 0]
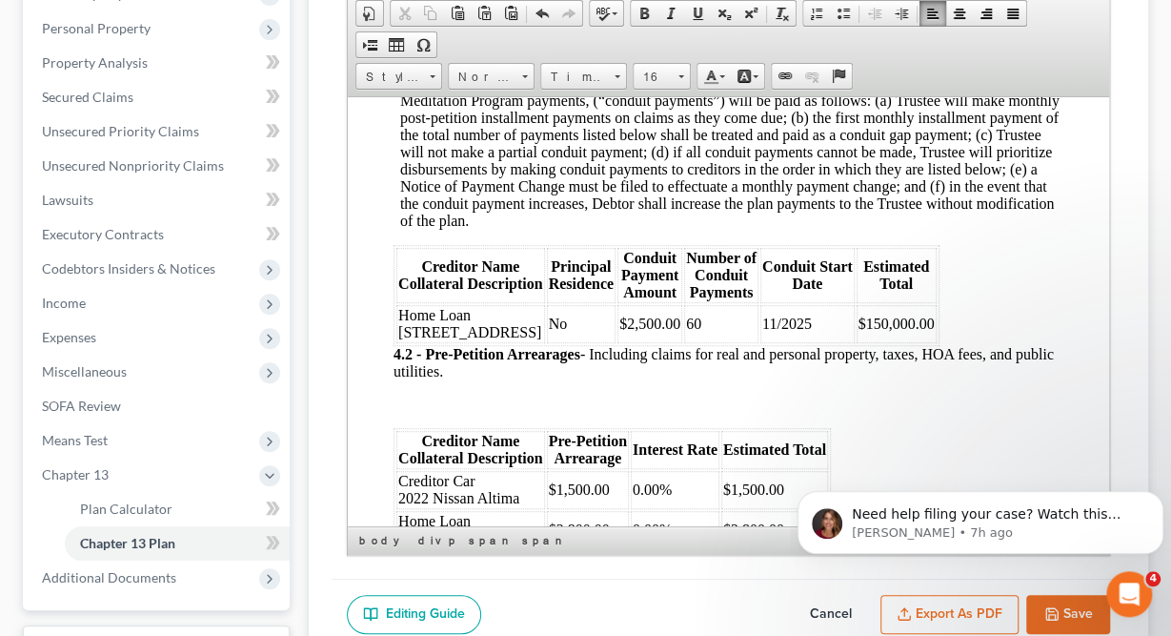
click at [396, 361] on strong "4.2 - Pre-Petition Arrearages" at bounding box center [487, 353] width 187 height 16
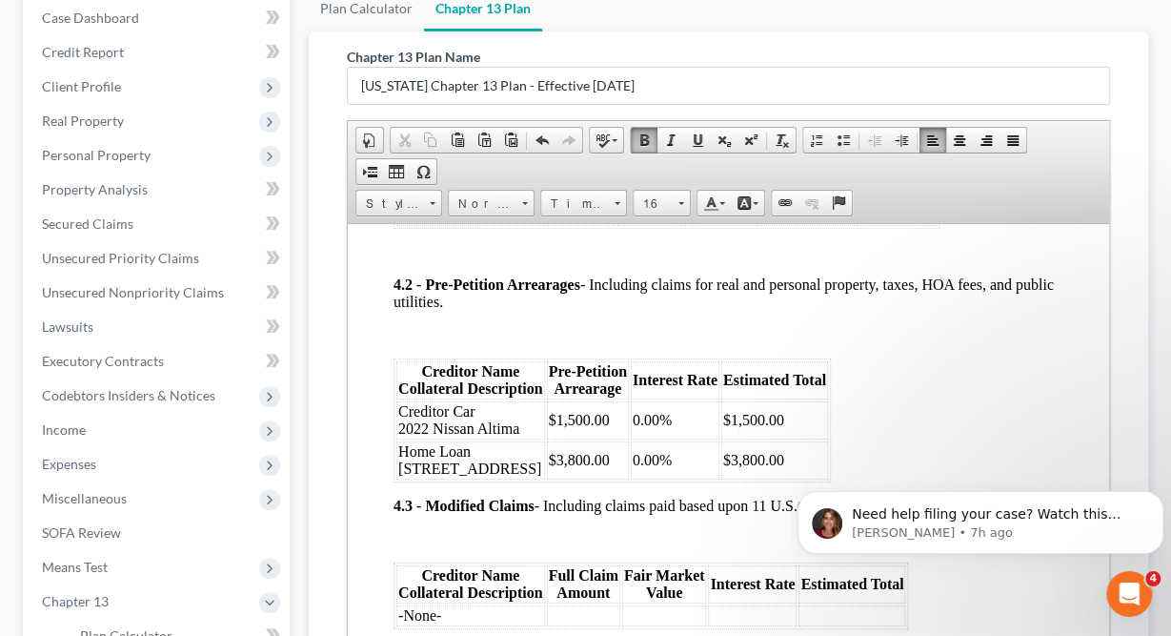
scroll to position [2171, 0]
click at [457, 342] on p at bounding box center [729, 333] width 670 height 17
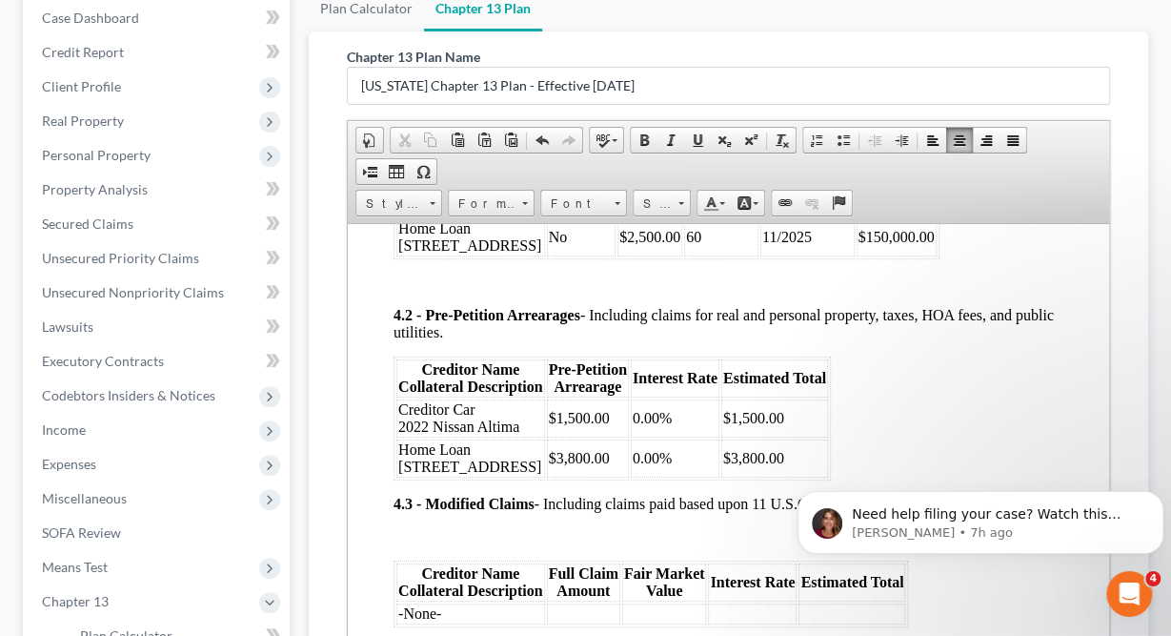
click at [457, 340] on p "4.2 - Pre-Petition Arrearages - Including claims for real and personal property…" at bounding box center [729, 323] width 670 height 34
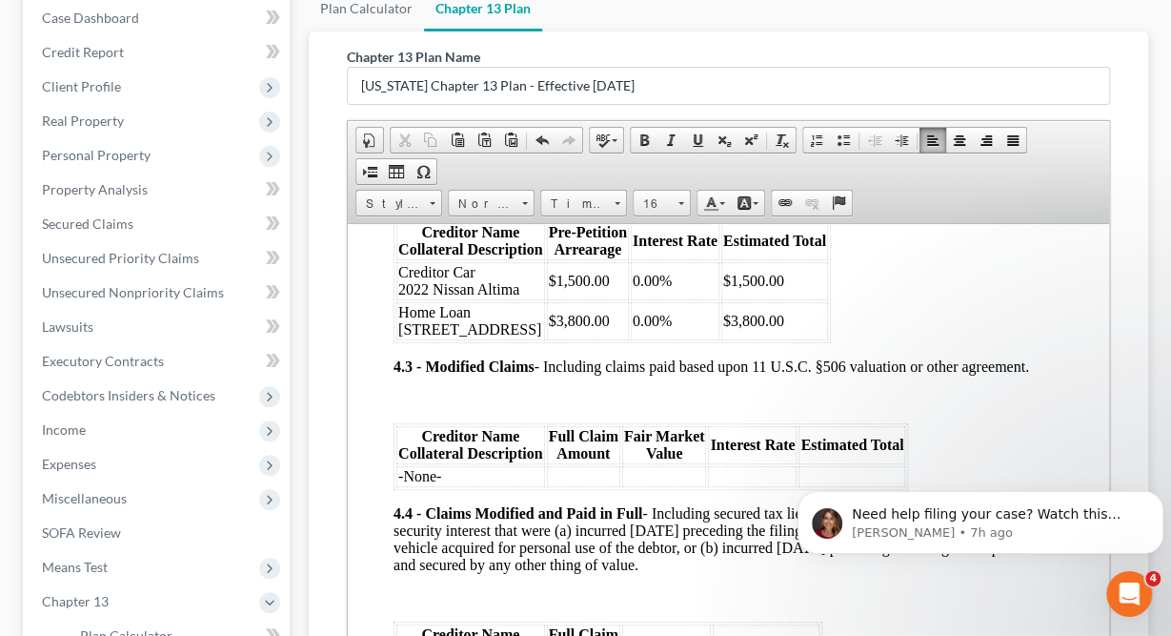
scroll to position [2278, 0]
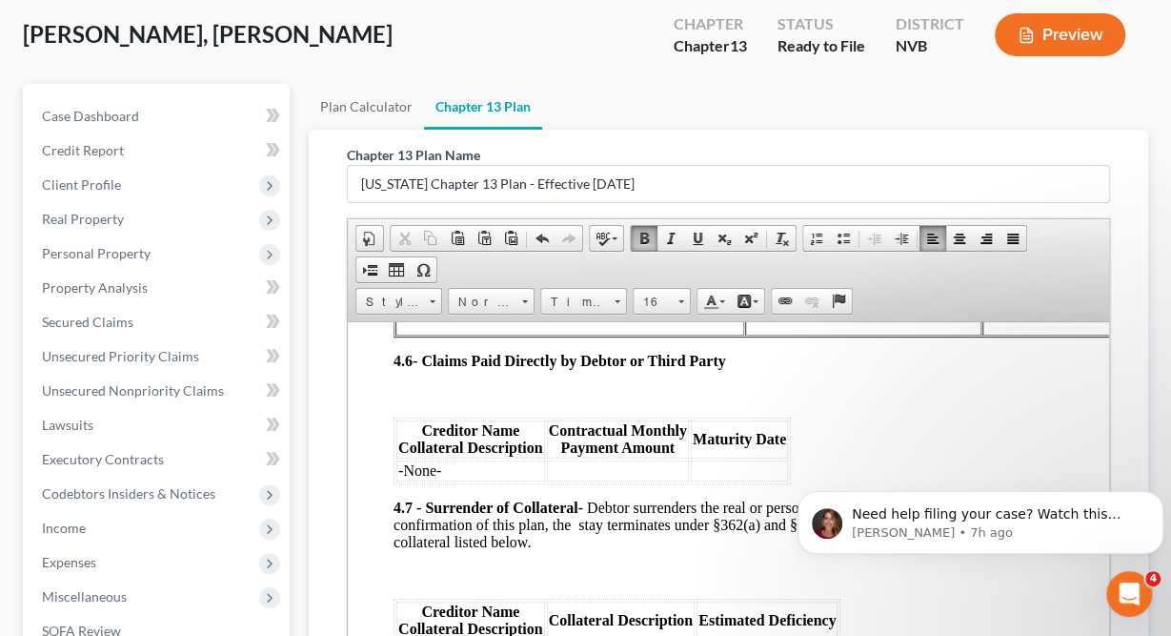
scroll to position [2906, 0]
click at [540, 447] on div "4.2 - Pre-Petition Arrearages - Including claims for real and personal property…" at bounding box center [729, 335] width 670 height 1459
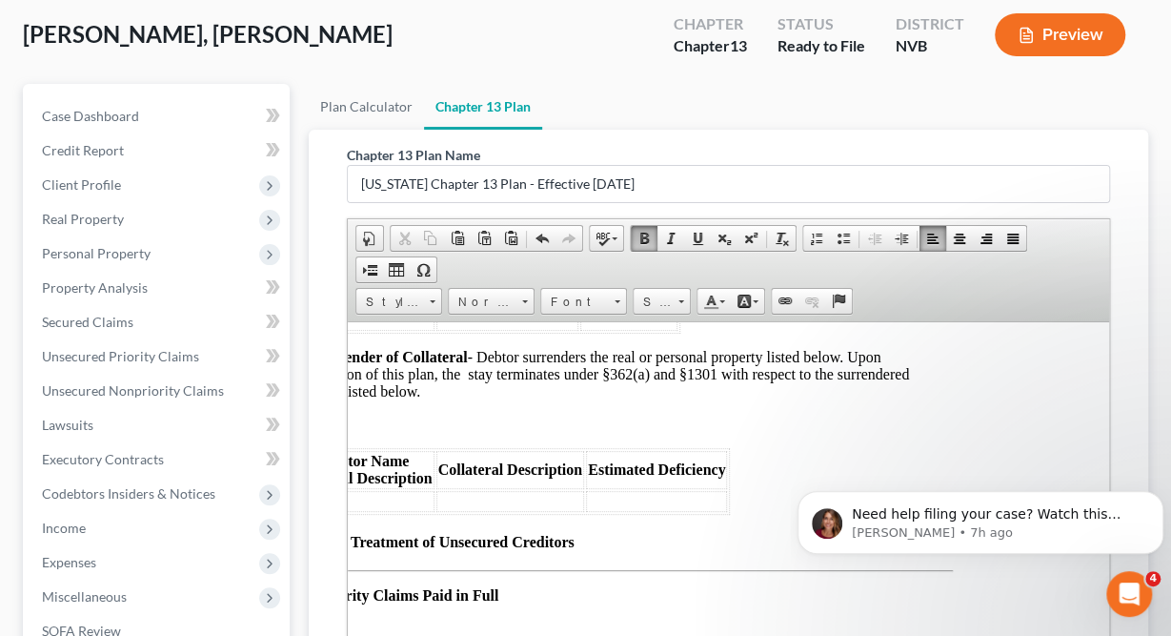
scroll to position [3023, 0]
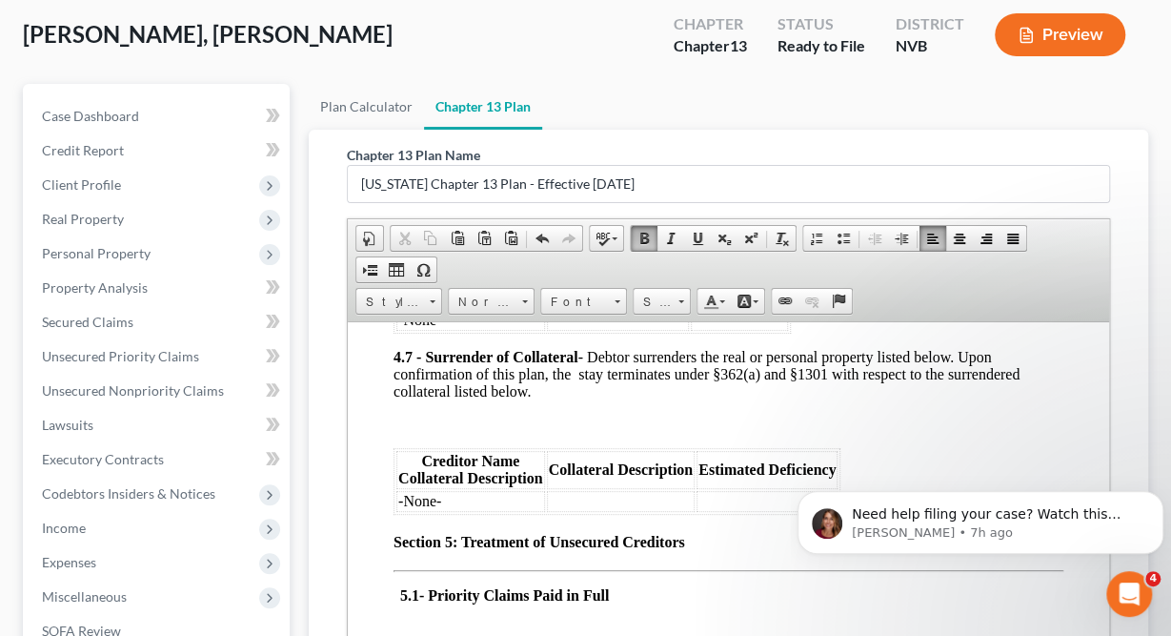
click at [452, 432] on p at bounding box center [729, 423] width 670 height 17
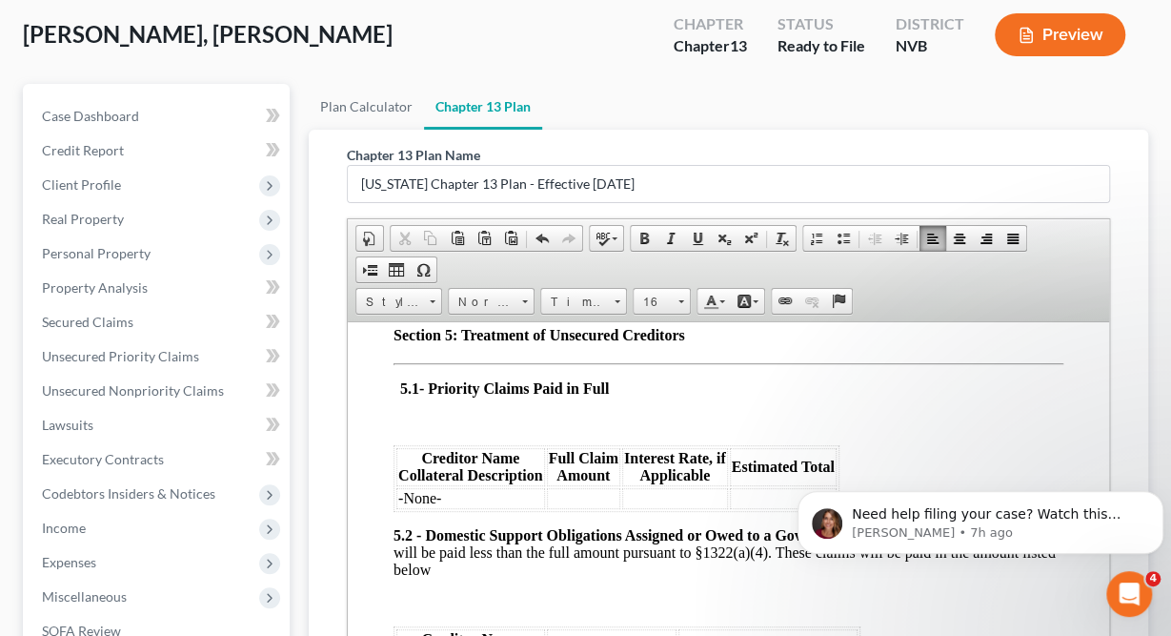
scroll to position [3210, 0]
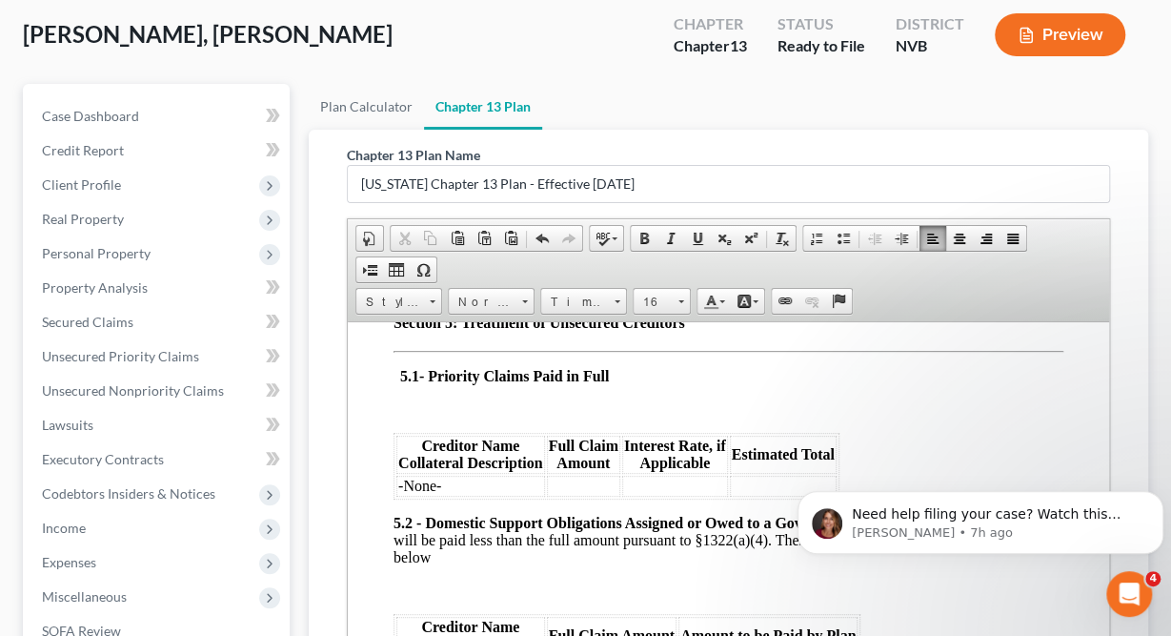
click at [425, 491] on div "4.2 - Pre-Petition Arrearages - Including claims for real and personal property…" at bounding box center [729, -1] width 670 height 1394
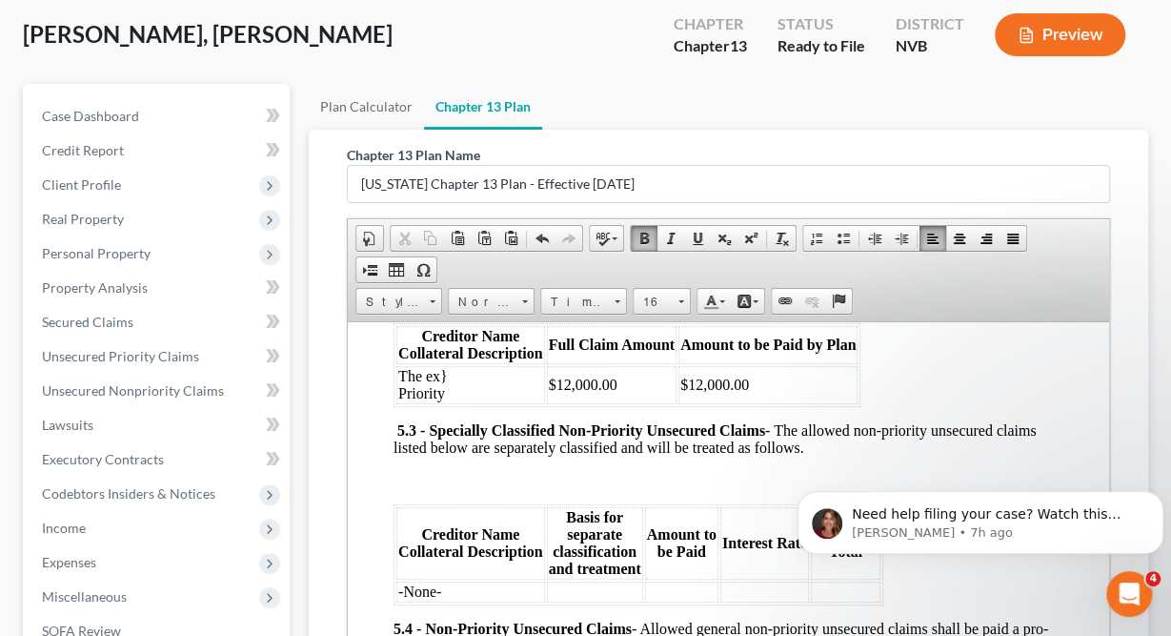
scroll to position [3471, 0]
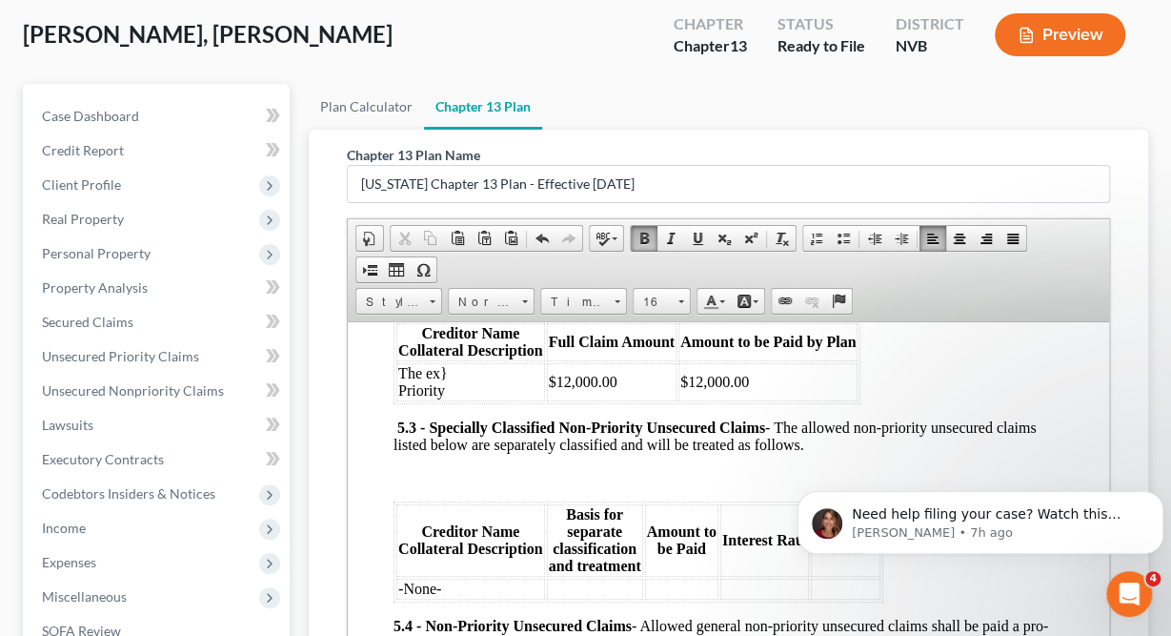
click at [427, 304] on p at bounding box center [729, 295] width 670 height 17
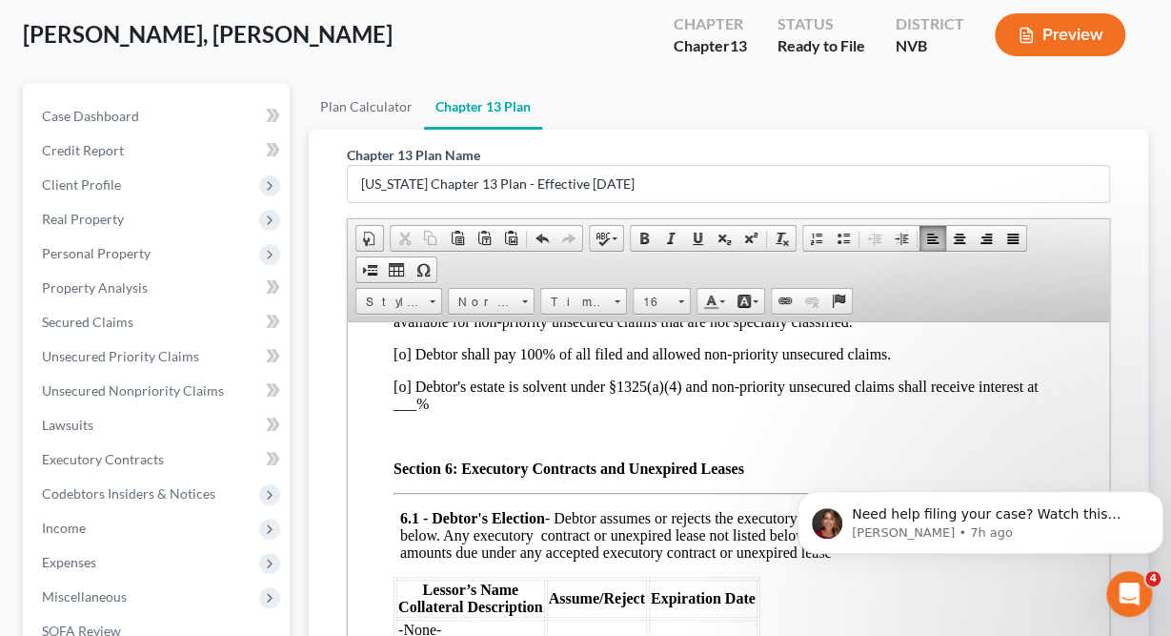
scroll to position [3813, 0]
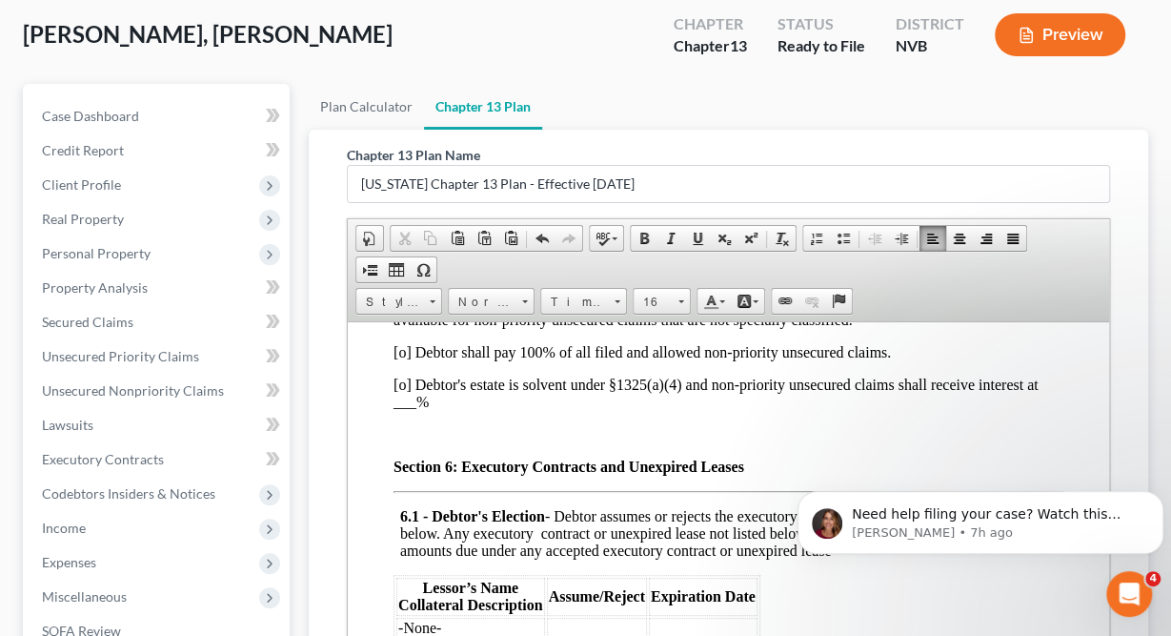
click at [410, 359] on span "[o] Debtor shall pay 100% of all filed and allowed non-priority unsecured claim…" at bounding box center [643, 351] width 498 height 16
click at [751, 409] on span "[ ] [PERSON_NAME]'s estate is solvent under §1325(a)(4) and non-priority unsecu…" at bounding box center [725, 392] width 663 height 33
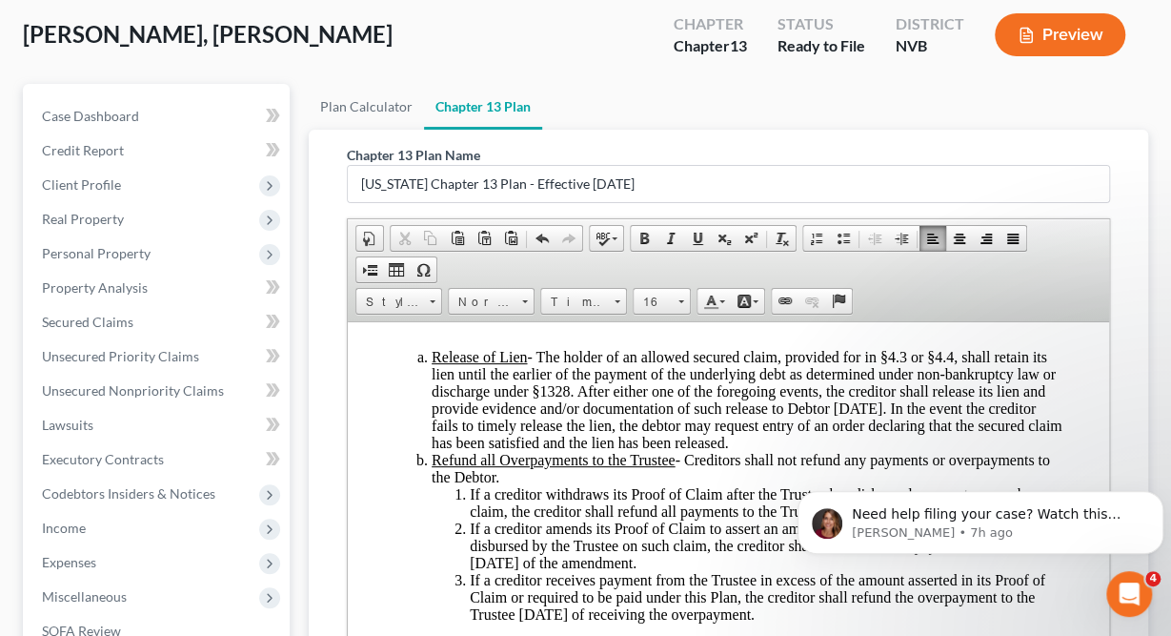
scroll to position [4903, 0]
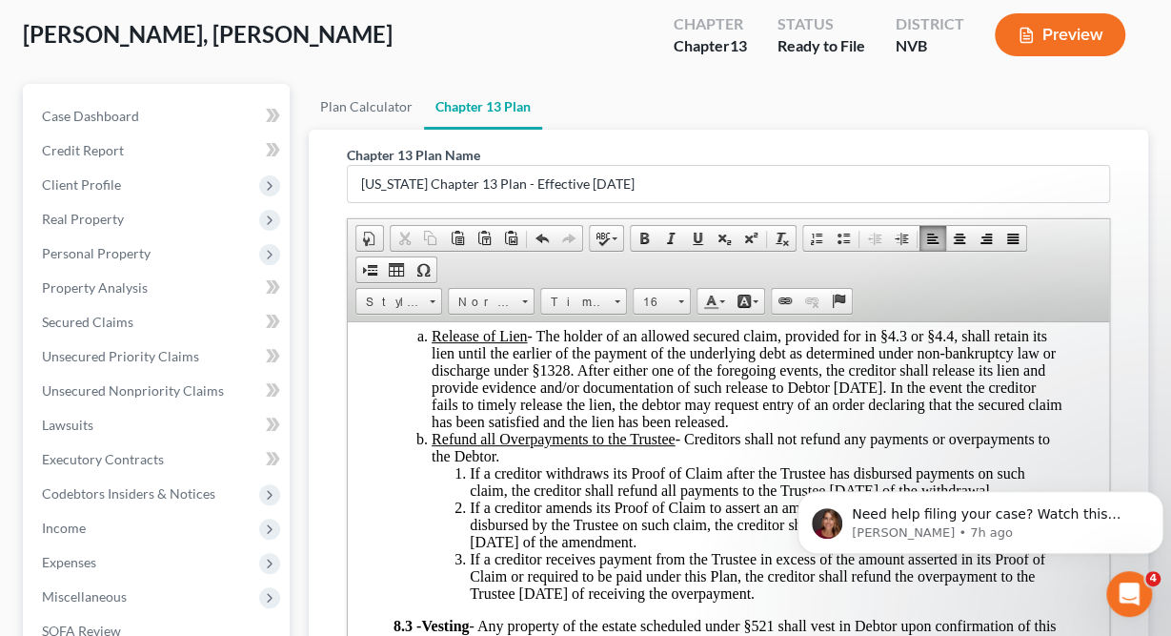
click at [459, 312] on p at bounding box center [729, 303] width 670 height 17
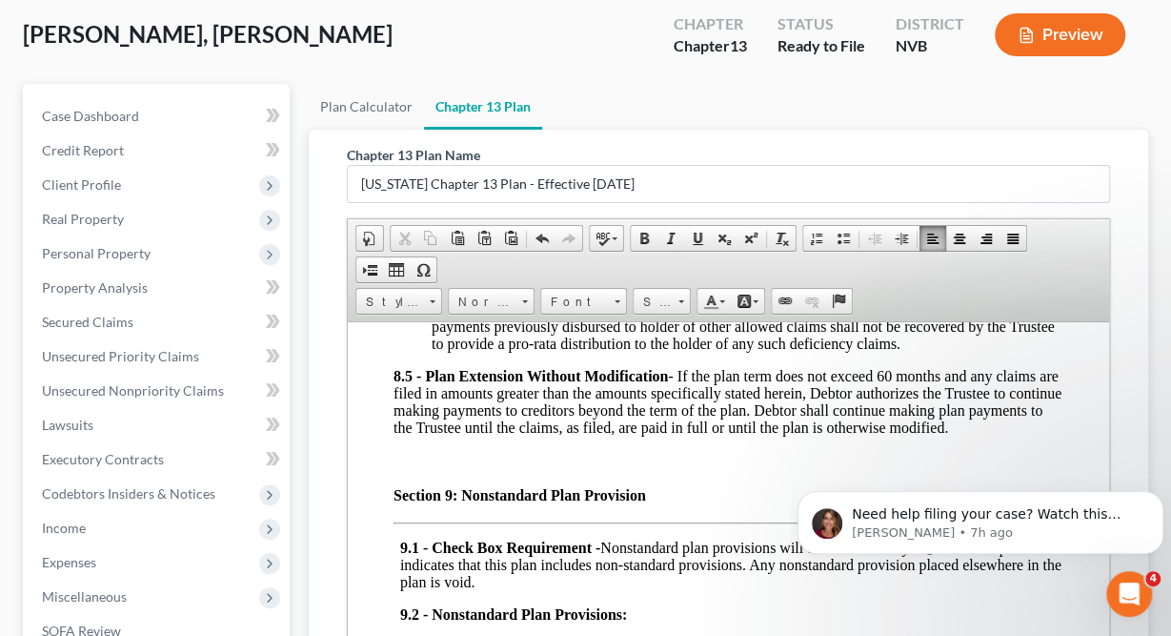
scroll to position [5540, 0]
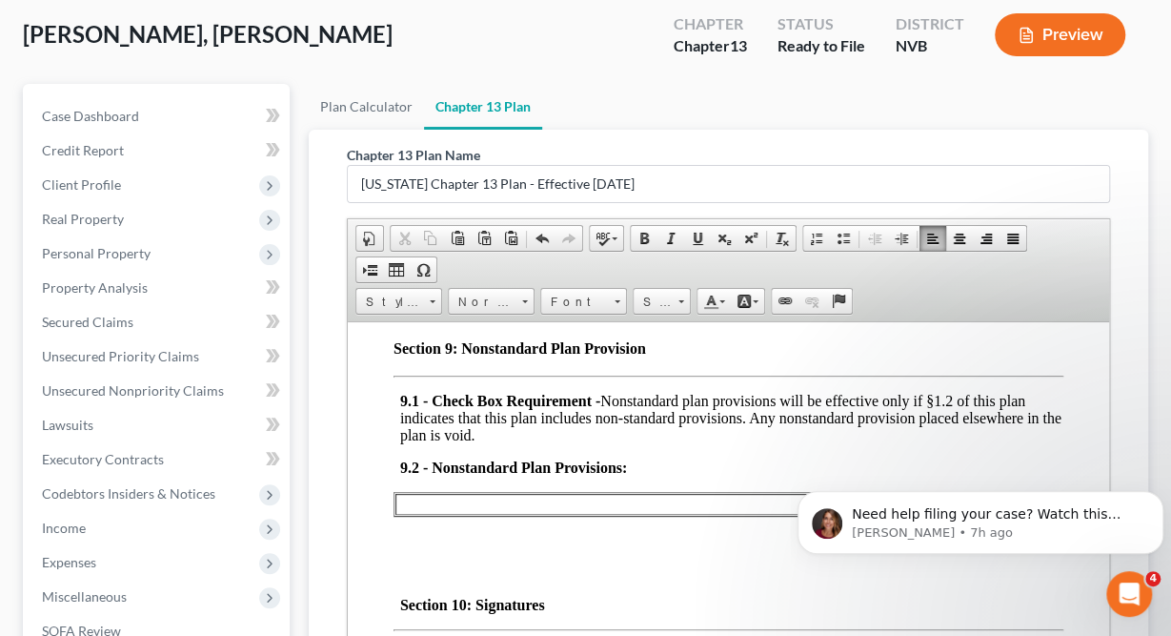
click at [398, 445] on div "Release of Lien - The holder of an allowed secured claim, provided for in §4.3 …" at bounding box center [729, 66] width 670 height 819
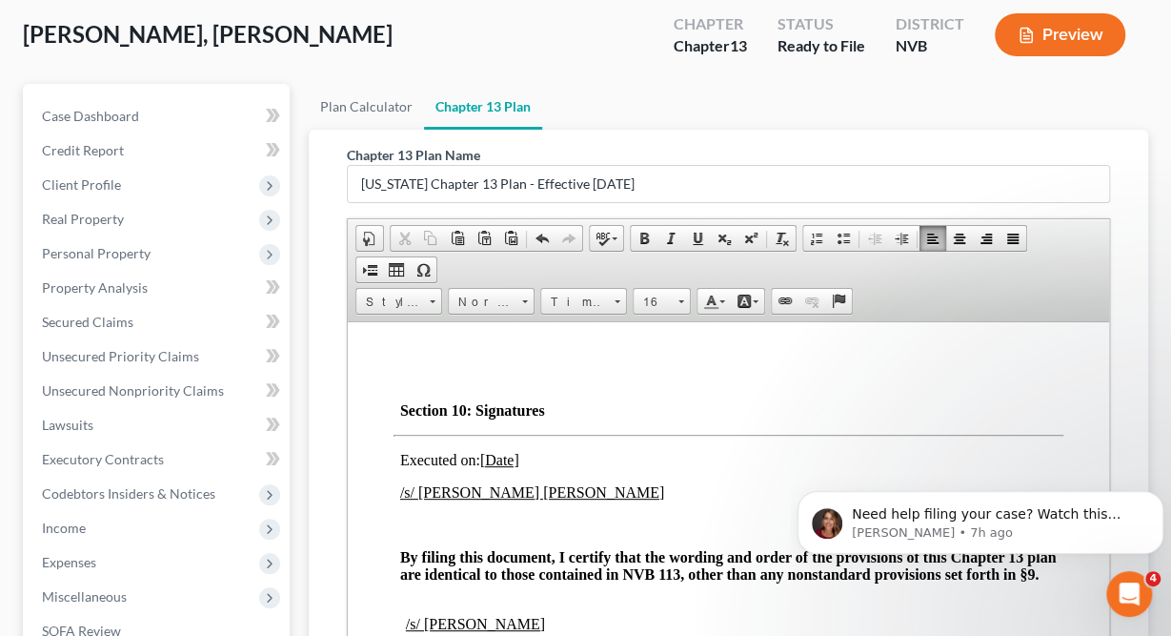
scroll to position [5726, 0]
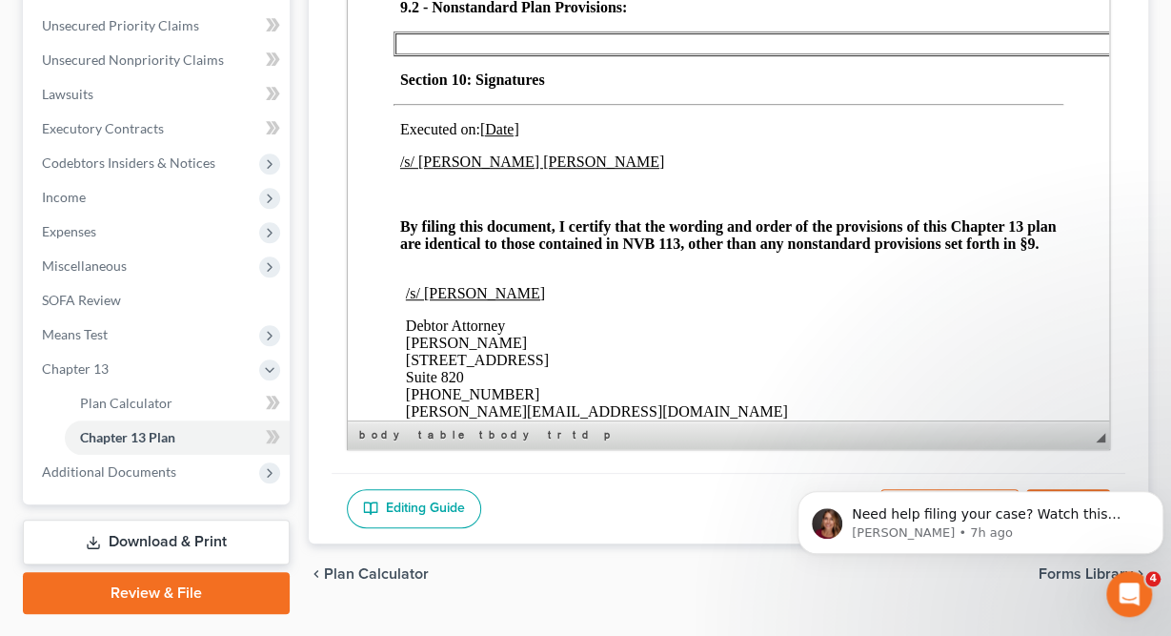
scroll to position [433, 0]
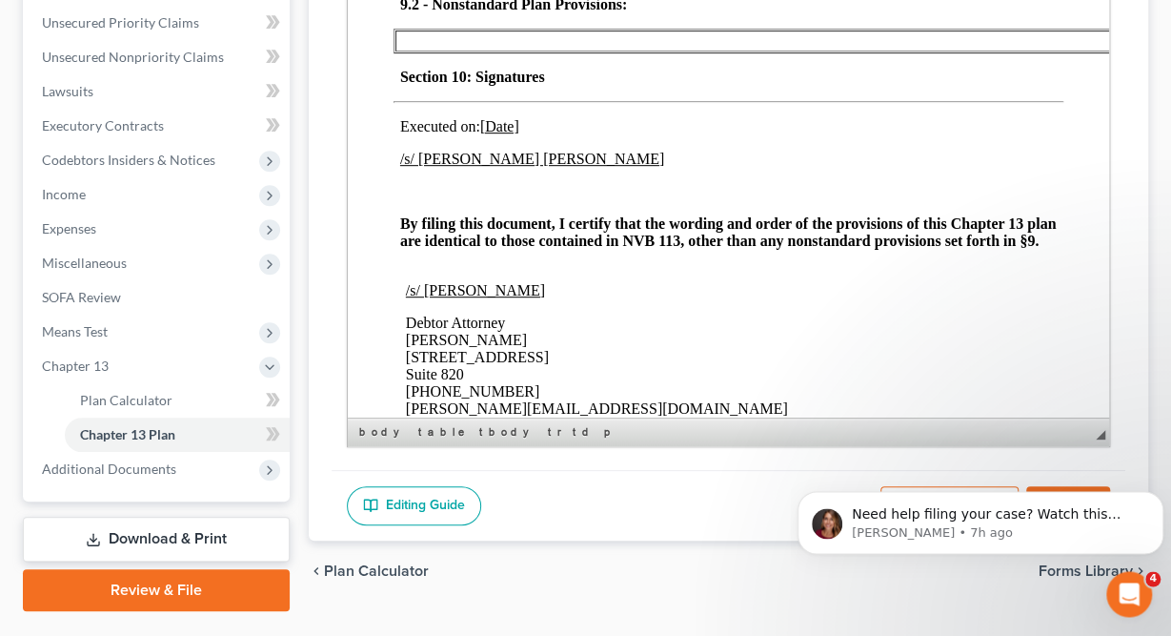
click at [429, 497] on link "Editing Guide" at bounding box center [414, 506] width 134 height 40
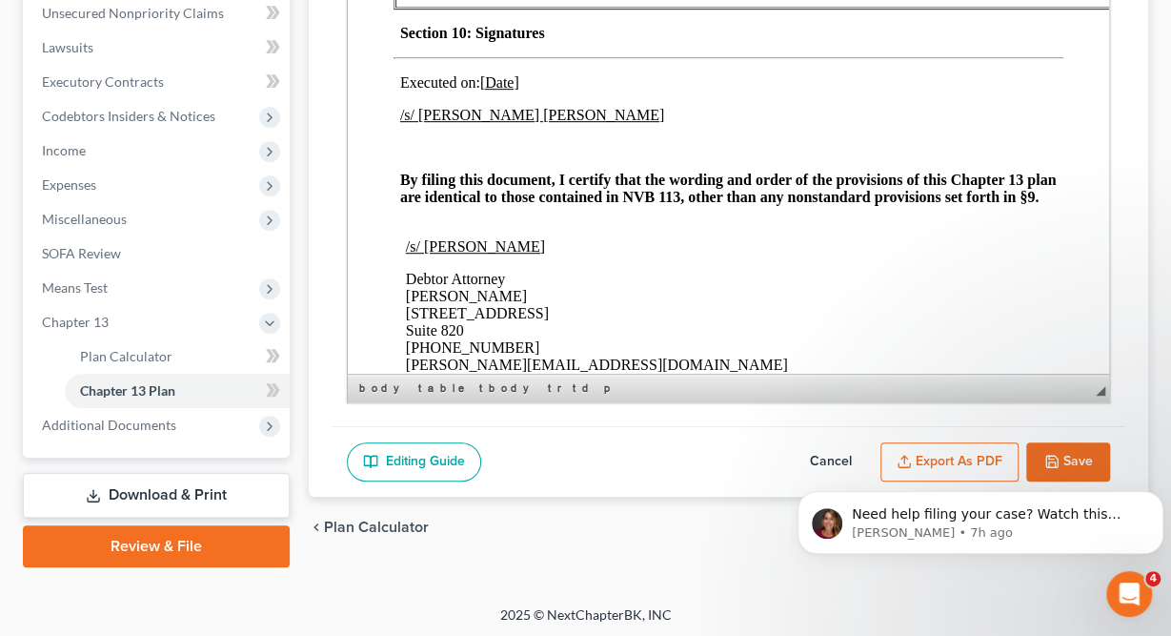
click at [1066, 458] on html "Need help filing your case? Watch this video! Still need help? Here are two art…" at bounding box center [980, 455] width 381 height 8
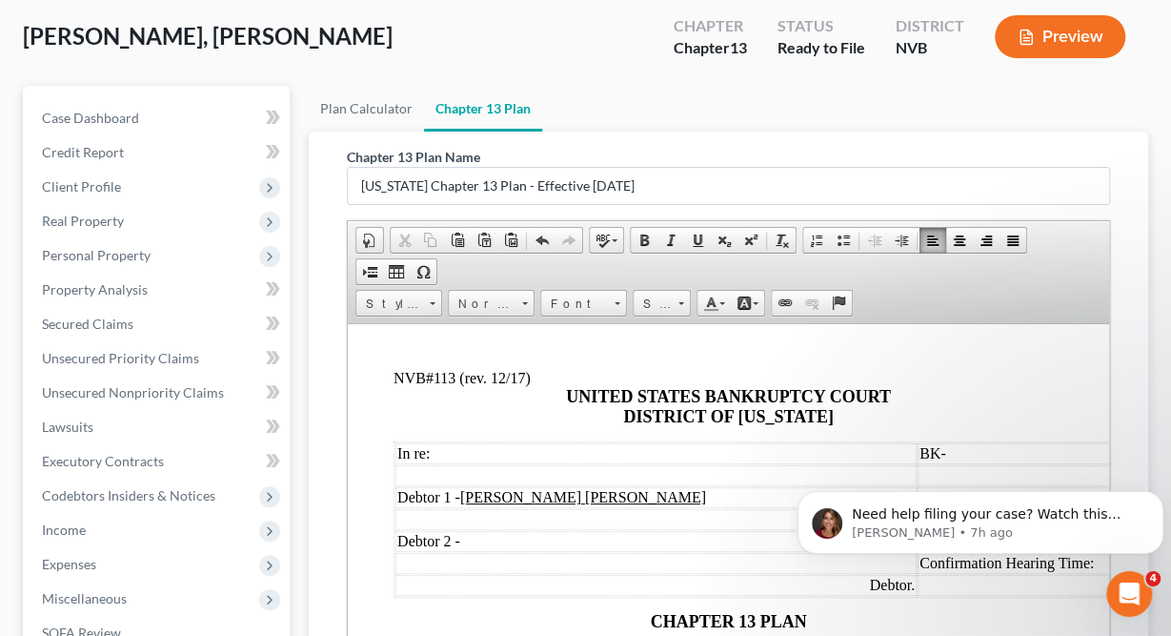
scroll to position [0, 0]
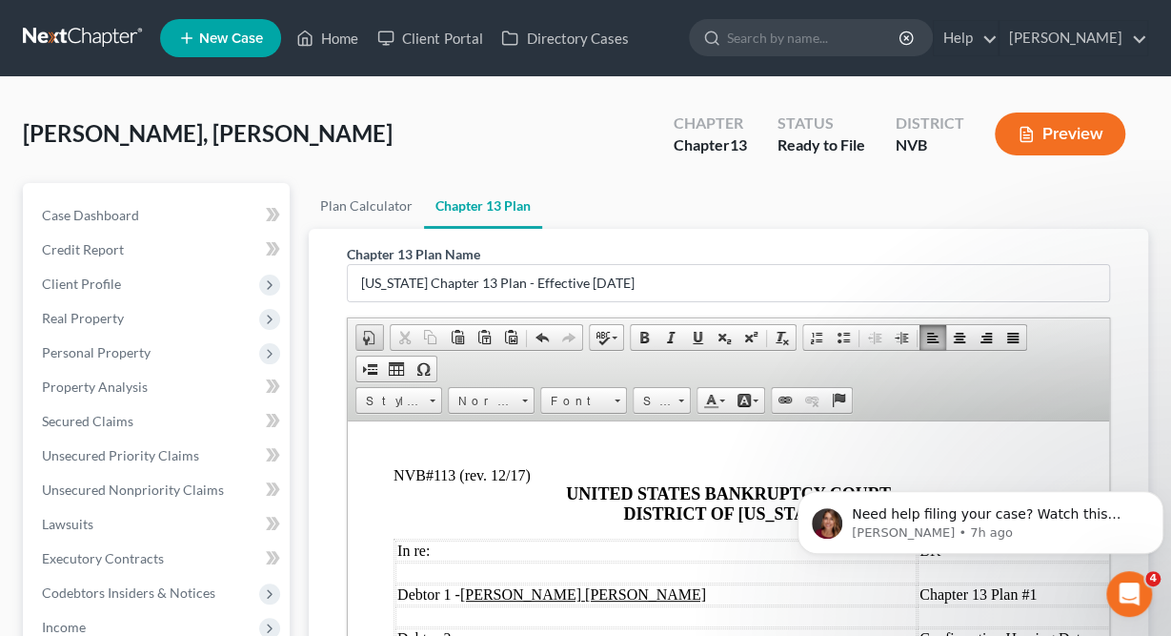
click at [376, 335] on span at bounding box center [369, 337] width 15 height 15
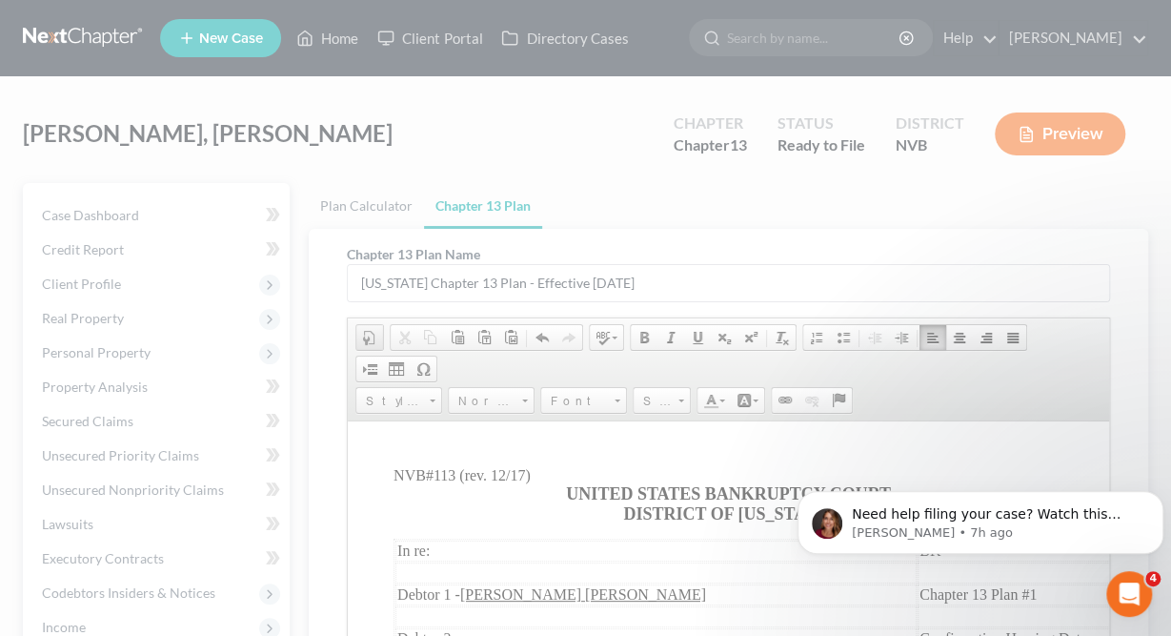
select select "other"
type input "<!DOCTYPE html PUBLIC "-//W3C//DTD HTML 4.0 Transitional//EN" "[URL][DOMAIN_NAM…"
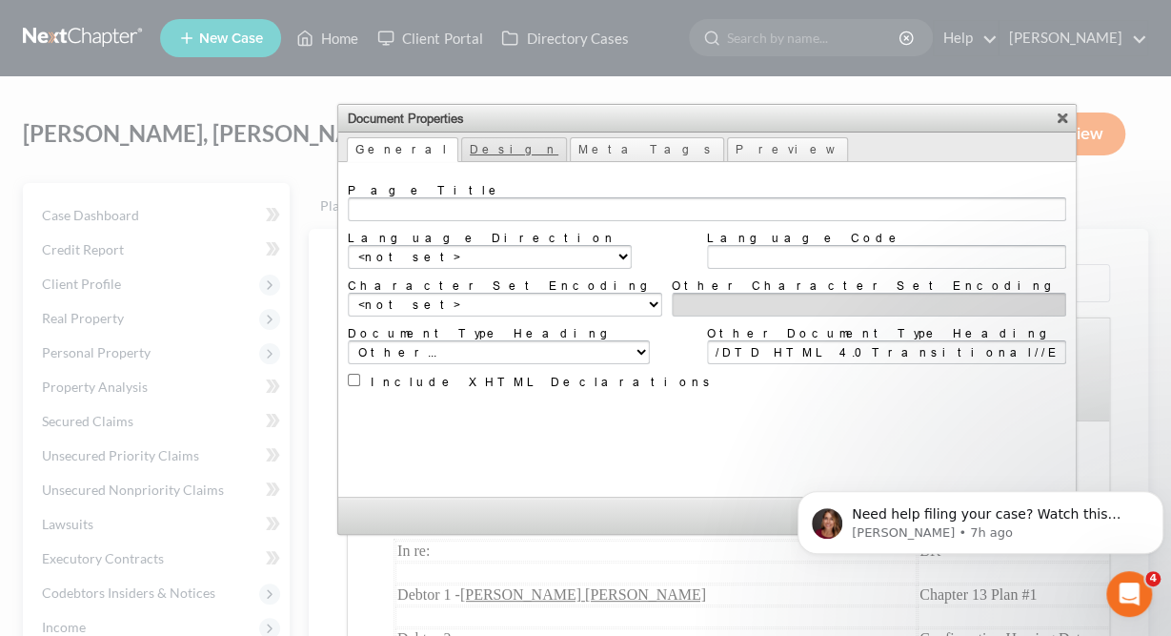
click at [461, 143] on link "Design" at bounding box center [514, 149] width 106 height 25
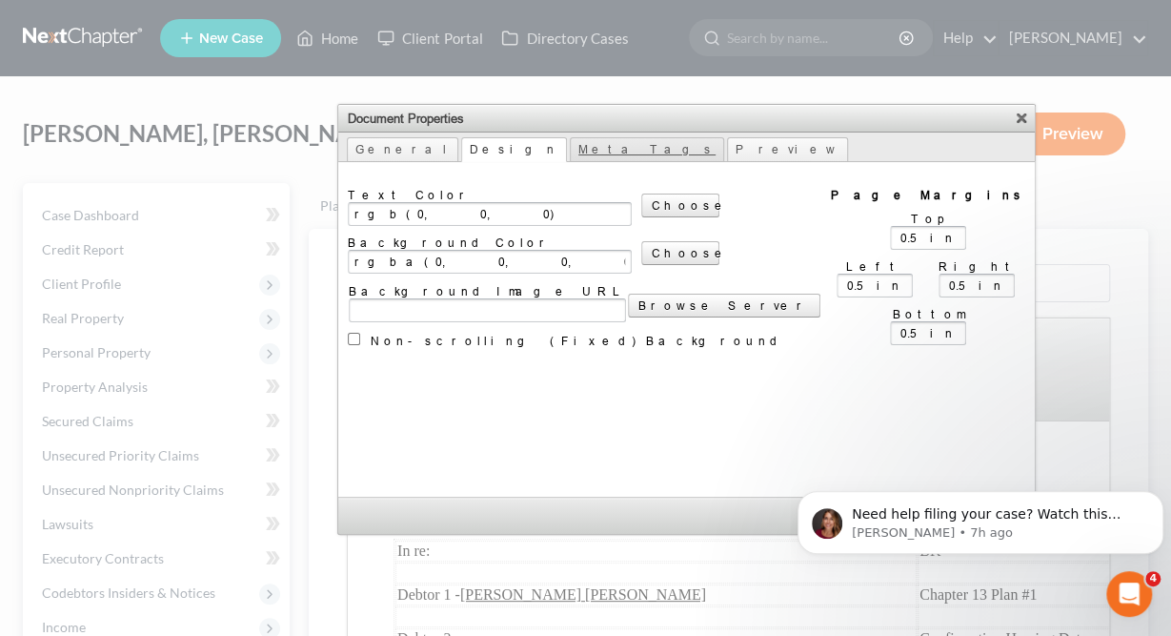
click at [570, 155] on link "Meta Tags" at bounding box center [647, 149] width 154 height 25
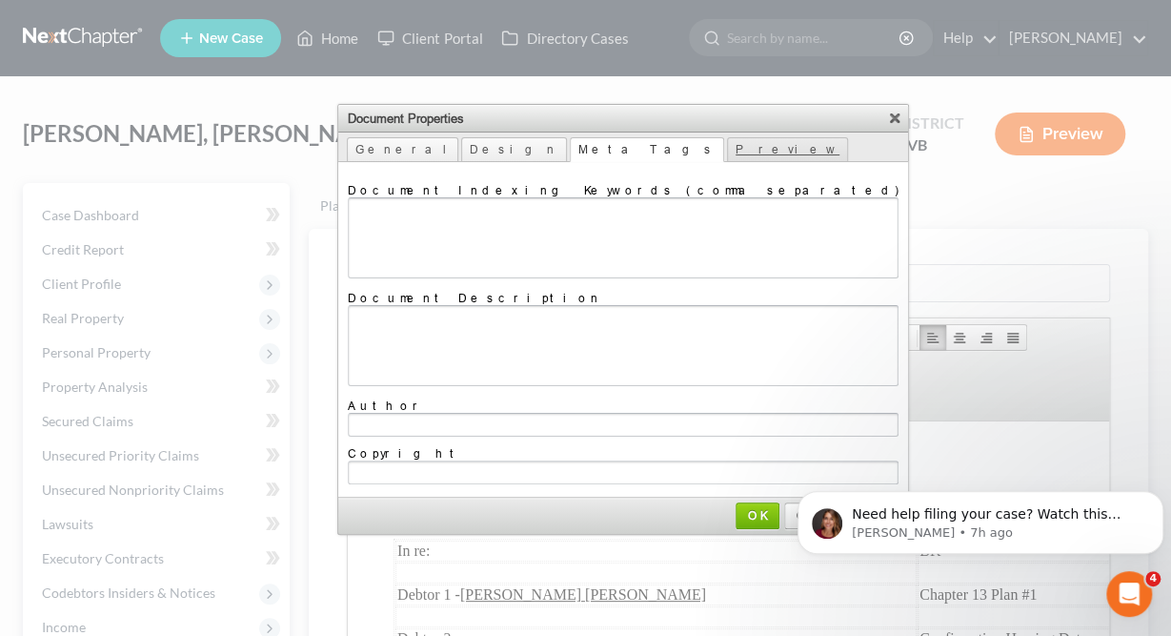
click at [727, 146] on link "Preview" at bounding box center [787, 149] width 121 height 25
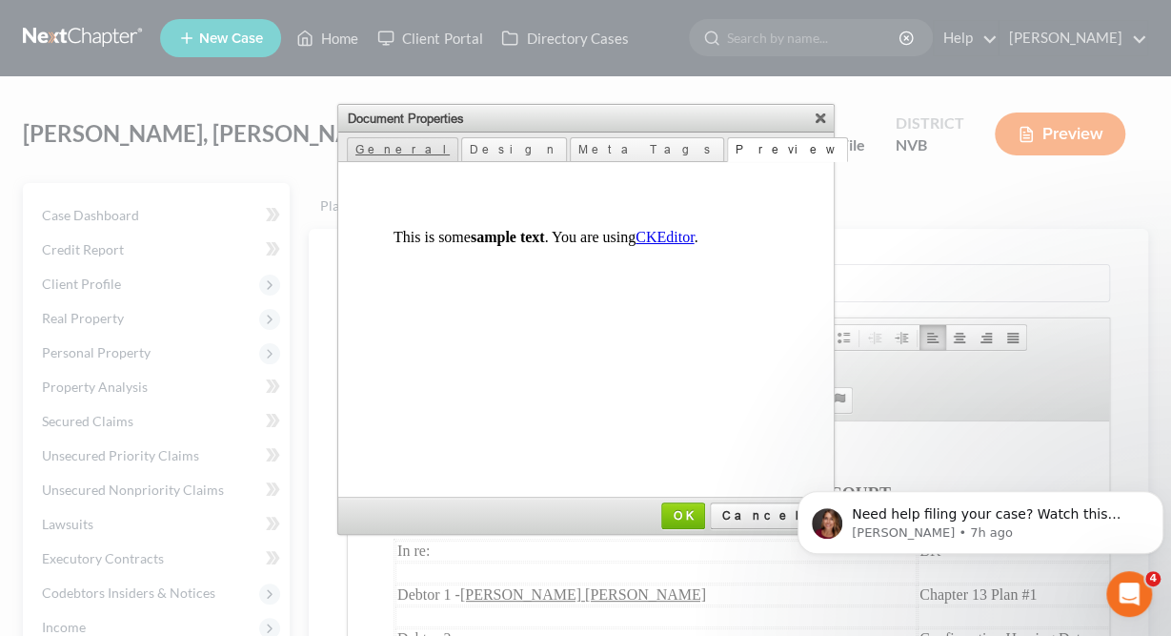
click at [396, 137] on link "General" at bounding box center [403, 149] width 112 height 25
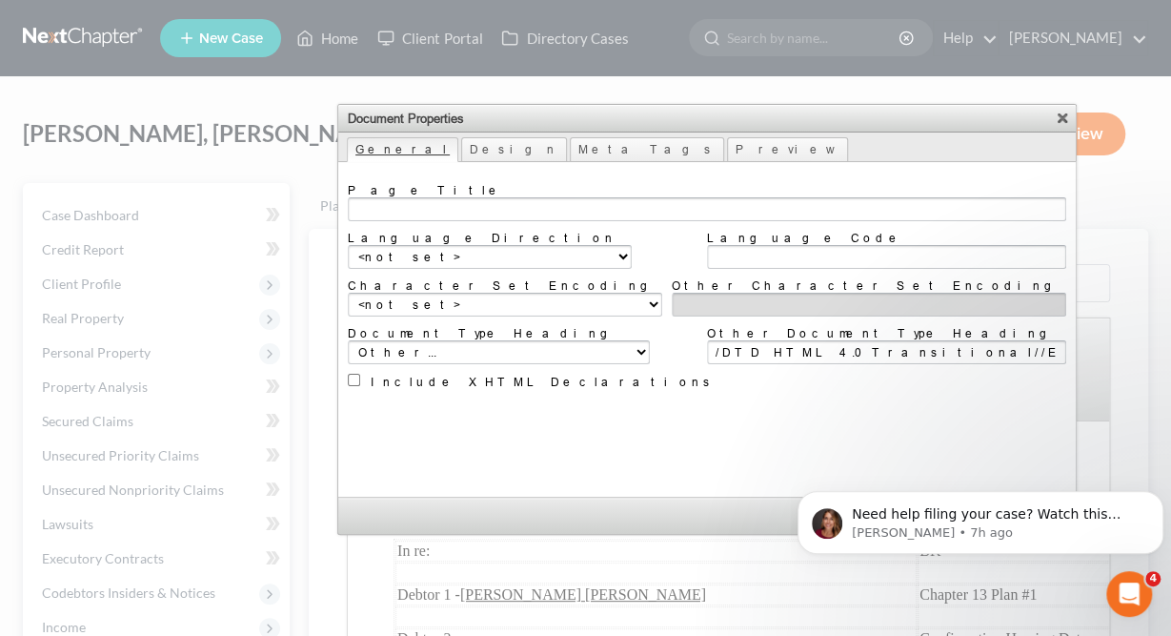
scroll to position [0, 364]
click at [741, 347] on input "<!DOCTYPE html PUBLIC "-//W3C//DTD HTML 4.0 Transitional//EN" "[URL][DOMAIN_NAM…" at bounding box center [886, 352] width 359 height 24
click at [728, 498] on td "◢ OK Cancel" at bounding box center [707, 516] width 738 height 36
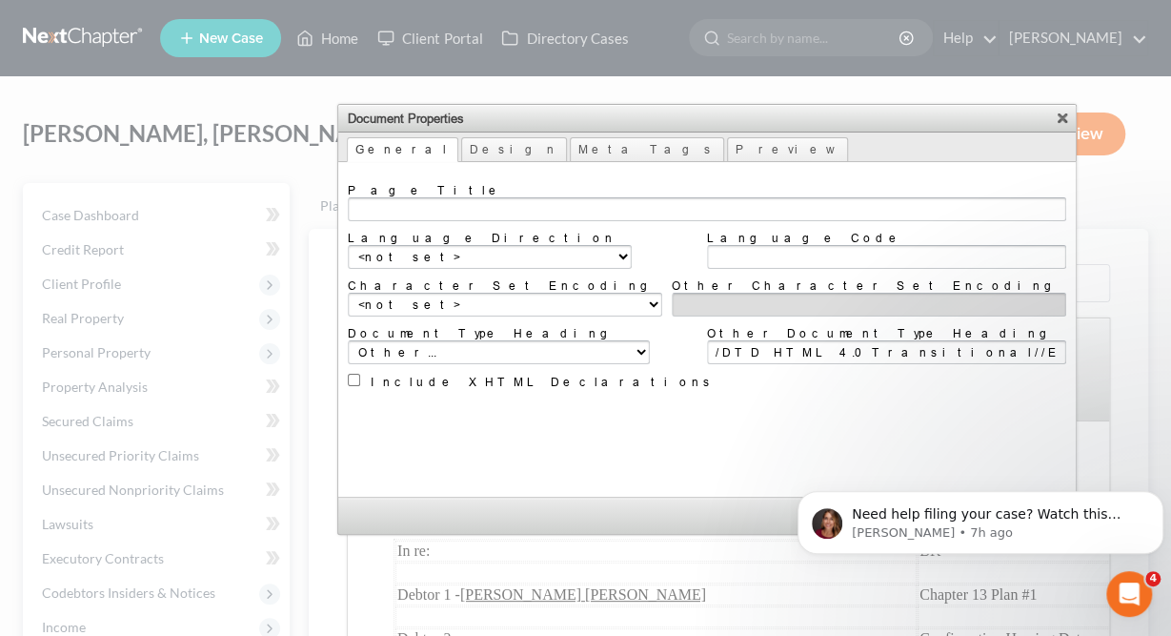
click at [728, 500] on td "◢ OK Cancel" at bounding box center [707, 516] width 738 height 36
click at [905, 518] on span "OK" at bounding box center [925, 515] width 40 height 14
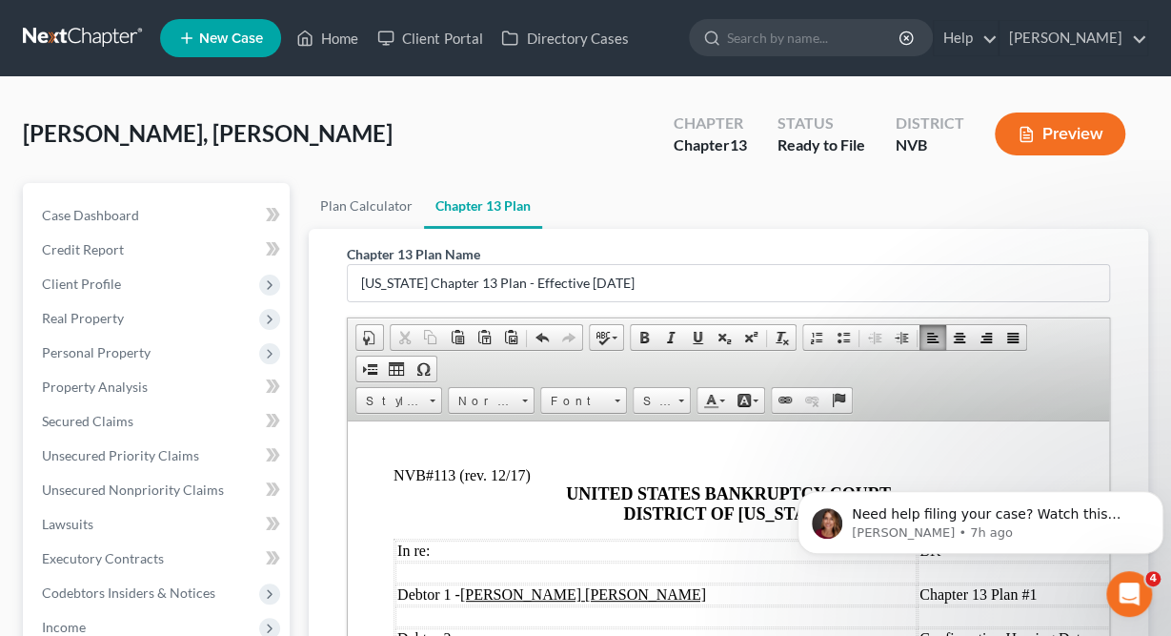
click at [1085, 112] on div "Preview" at bounding box center [1064, 136] width 169 height 56
click at [1067, 125] on button "Preview" at bounding box center [1060, 133] width 131 height 43
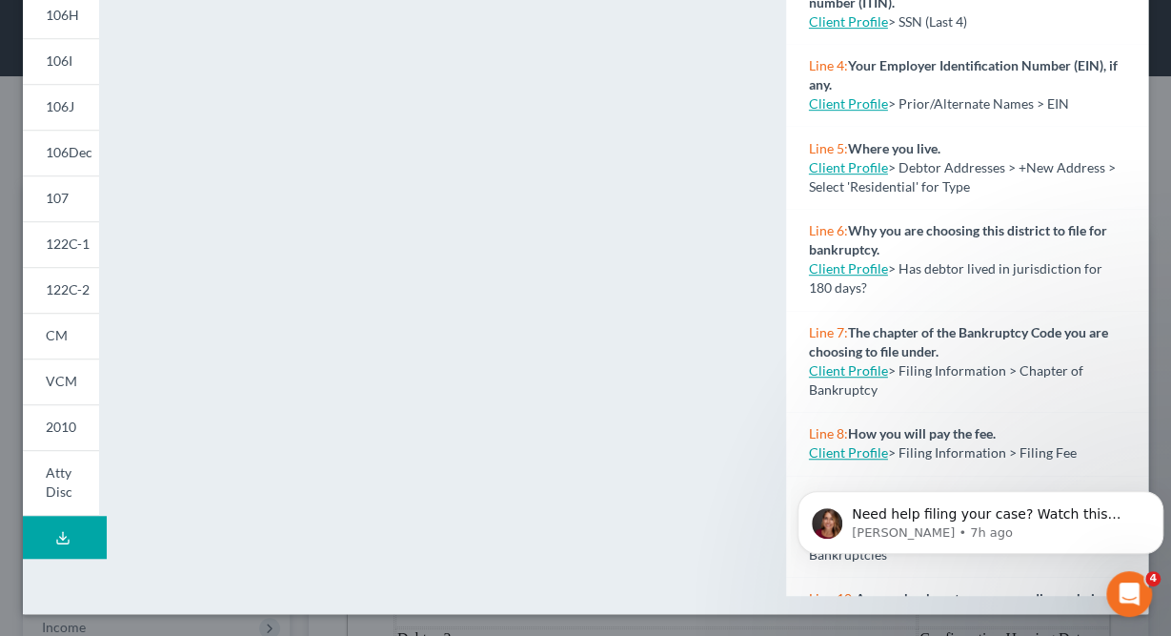
scroll to position [0, 0]
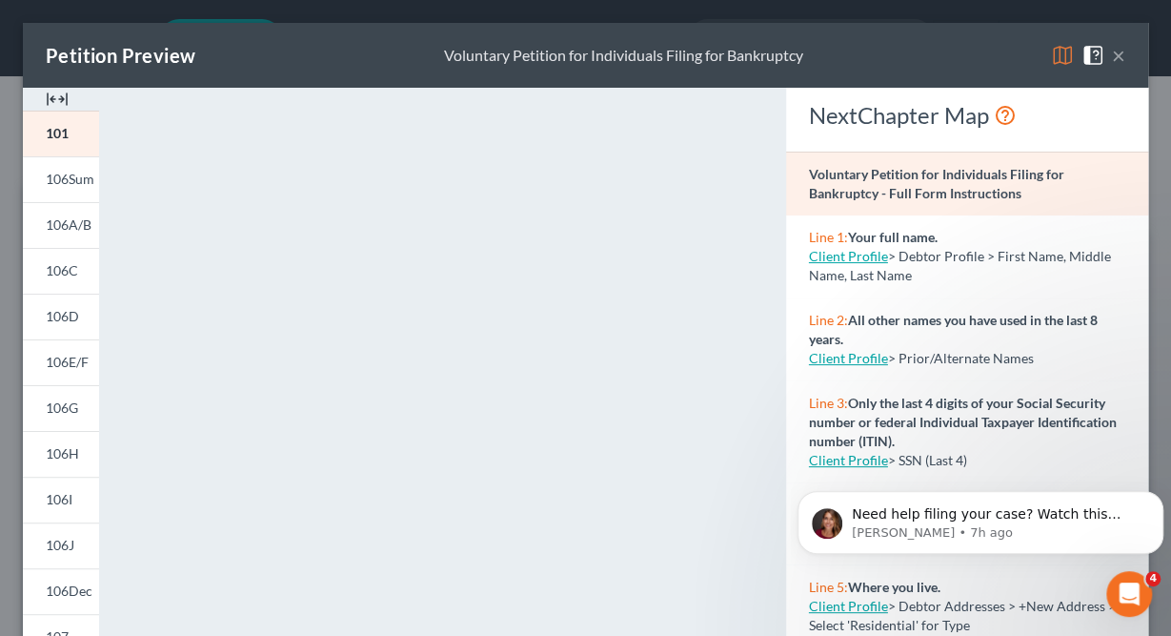
click at [1121, 56] on button "×" at bounding box center [1118, 55] width 13 height 23
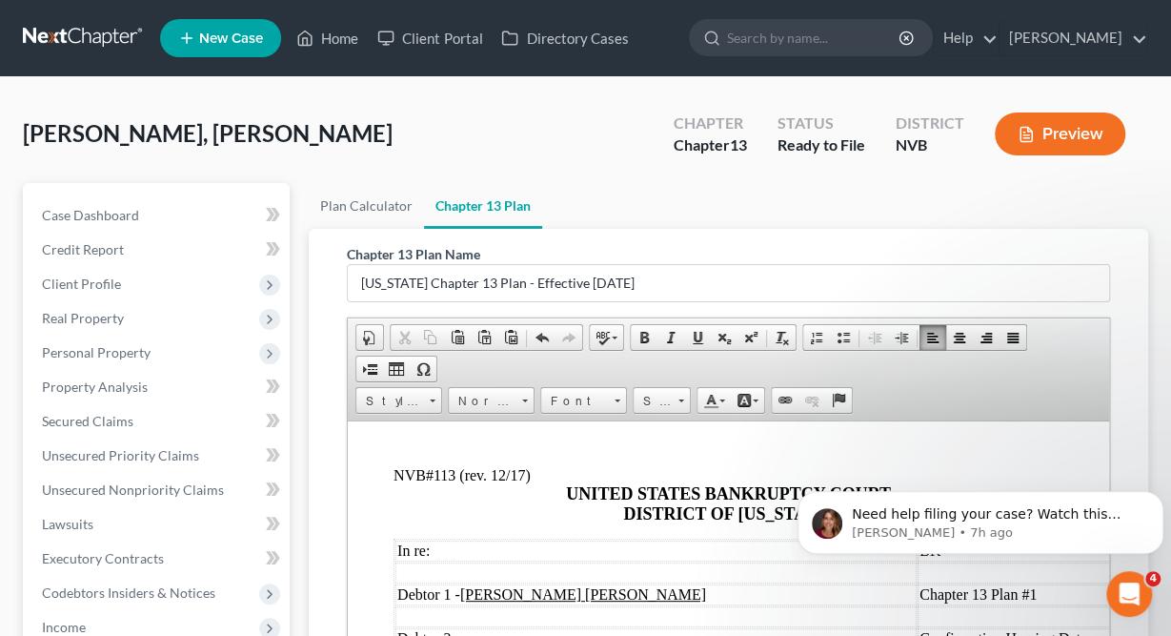
scroll to position [477, 0]
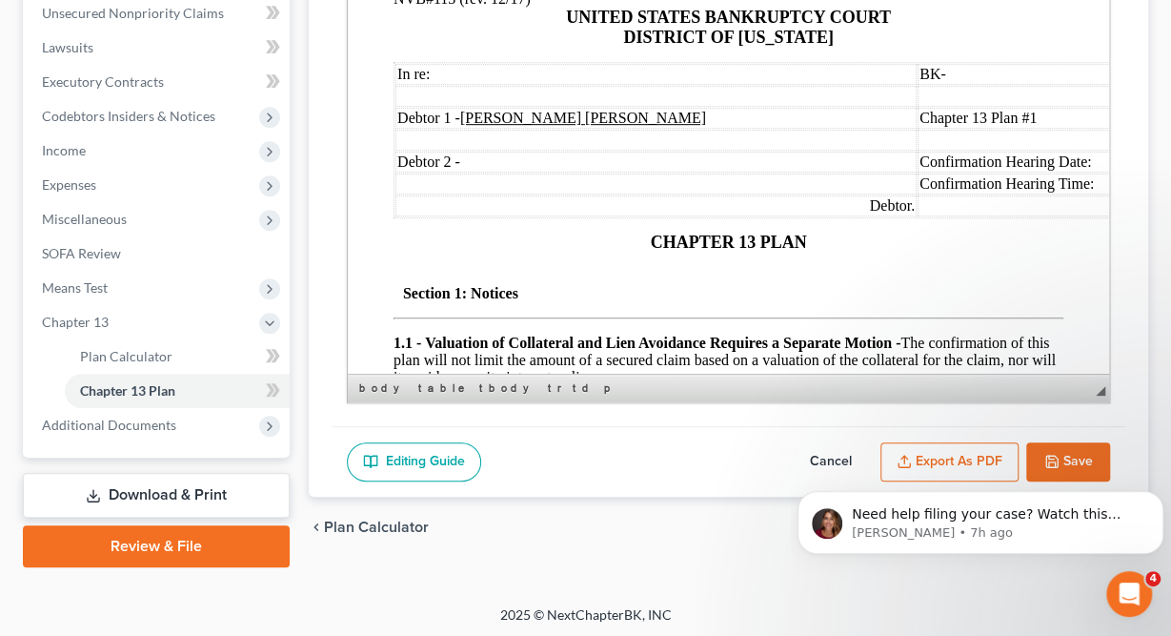
click at [943, 445] on button "Export as PDF" at bounding box center [950, 462] width 138 height 40
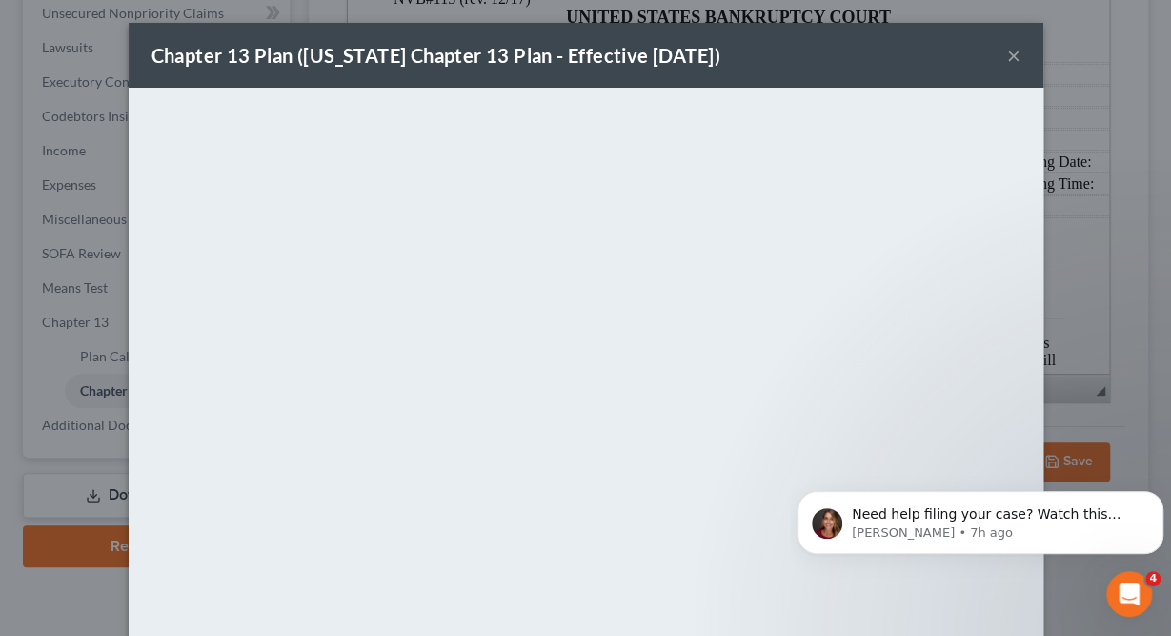
click at [1014, 39] on div "Chapter 13 Plan ([US_STATE] Chapter 13 Plan - Effective [DATE]) ×" at bounding box center [586, 55] width 915 height 65
click at [1015, 49] on button "×" at bounding box center [1013, 55] width 13 height 23
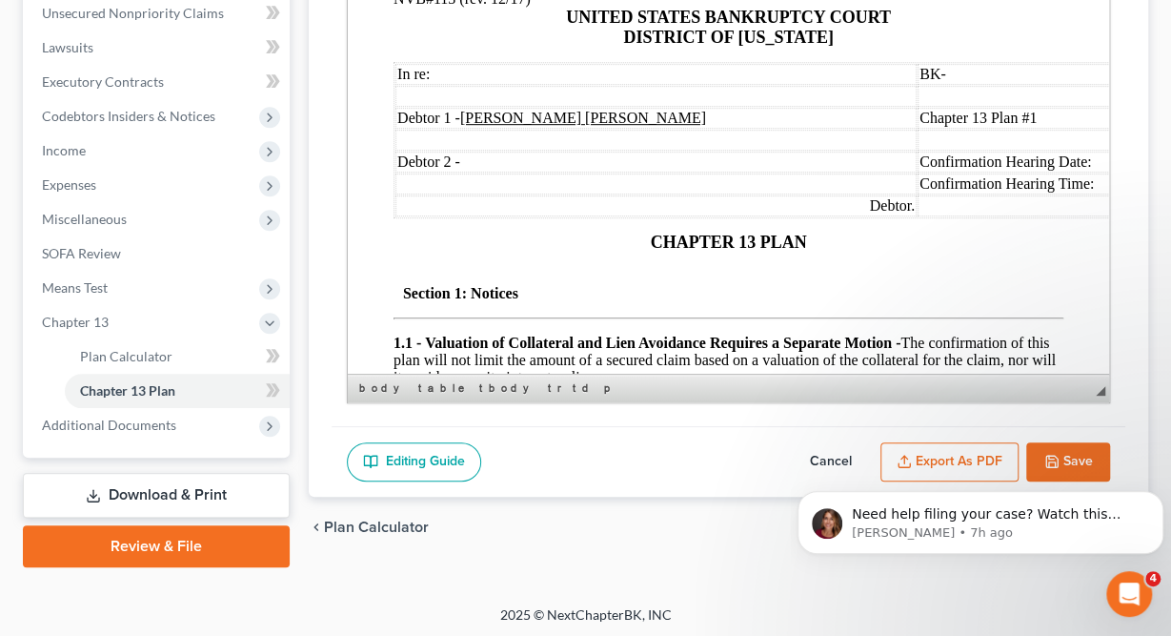
click at [823, 442] on button "Cancel" at bounding box center [831, 462] width 84 height 40
select select "1"
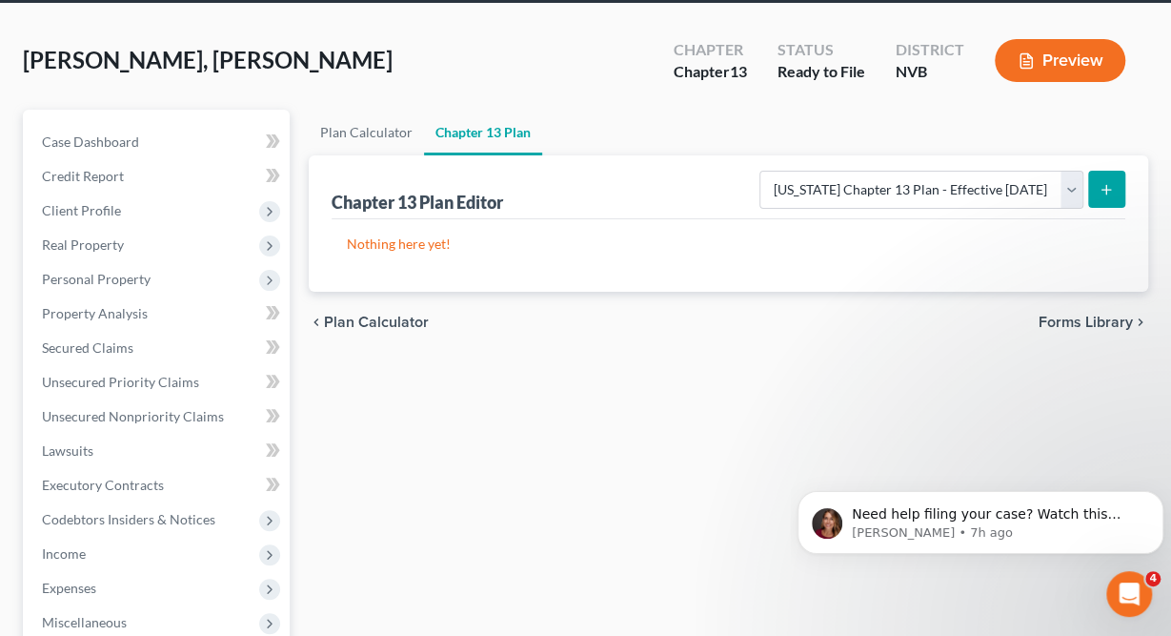
scroll to position [0, 0]
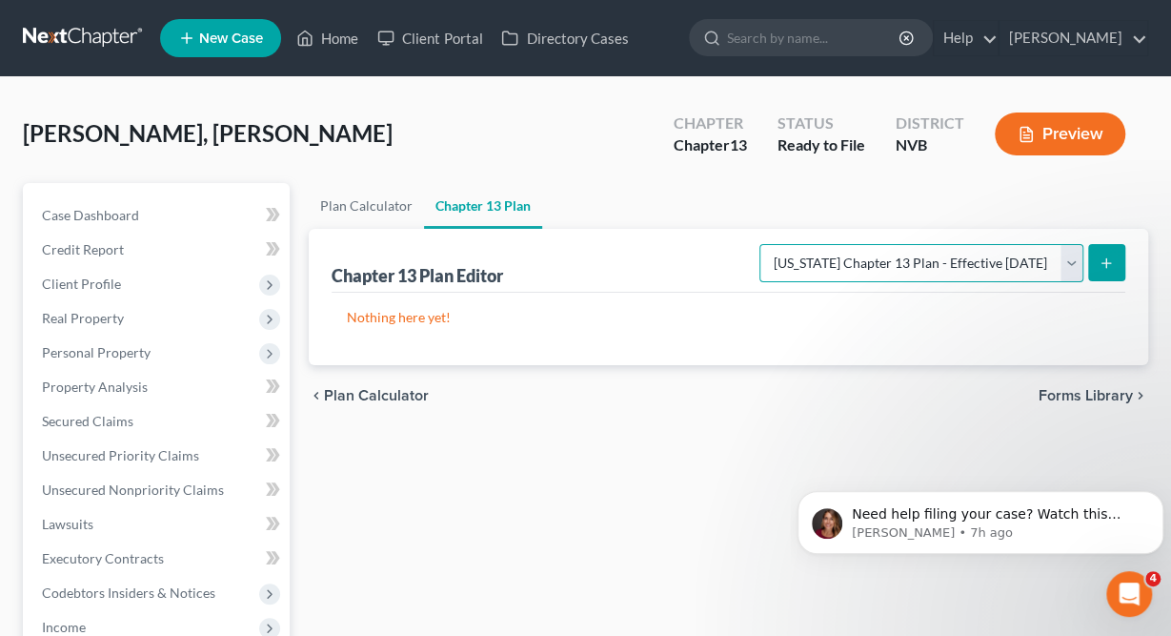
click at [760, 244] on select "Please select your Chapter 13 Plan National Form Plan - Official Form 113 [US_S…" at bounding box center [922, 263] width 324 height 38
click option "[US_STATE] Chapter 13 Plan - Effective [DATE]" at bounding box center [0, 0] width 0 height 0
click at [1100, 258] on icon "submit" at bounding box center [1106, 262] width 15 height 15
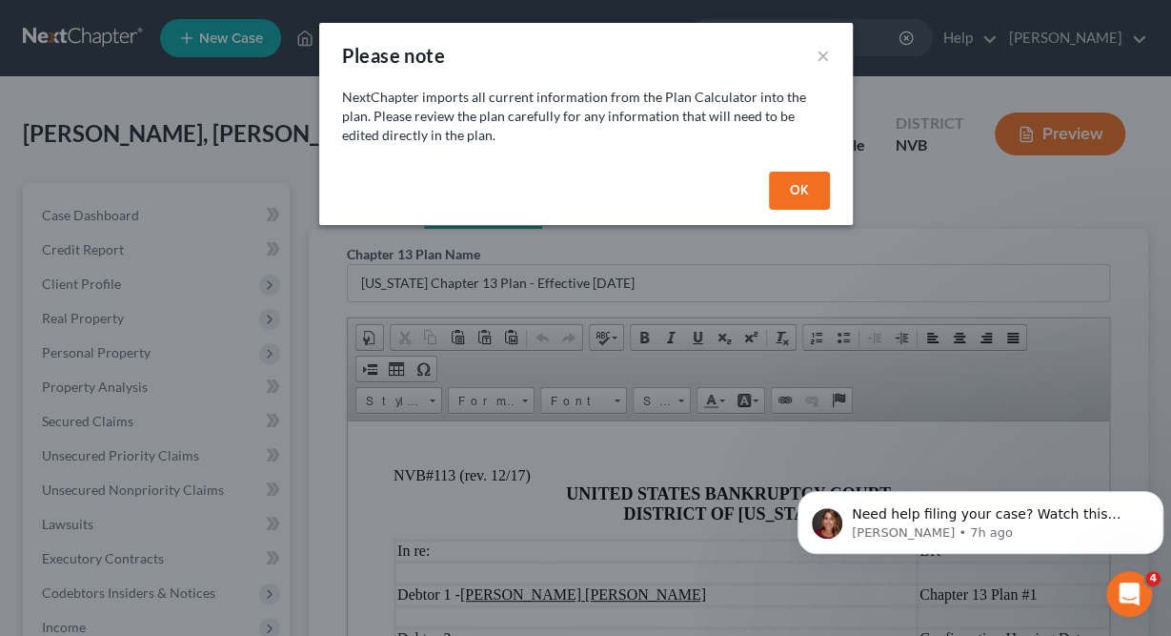
click at [786, 188] on button "OK" at bounding box center [799, 191] width 61 height 38
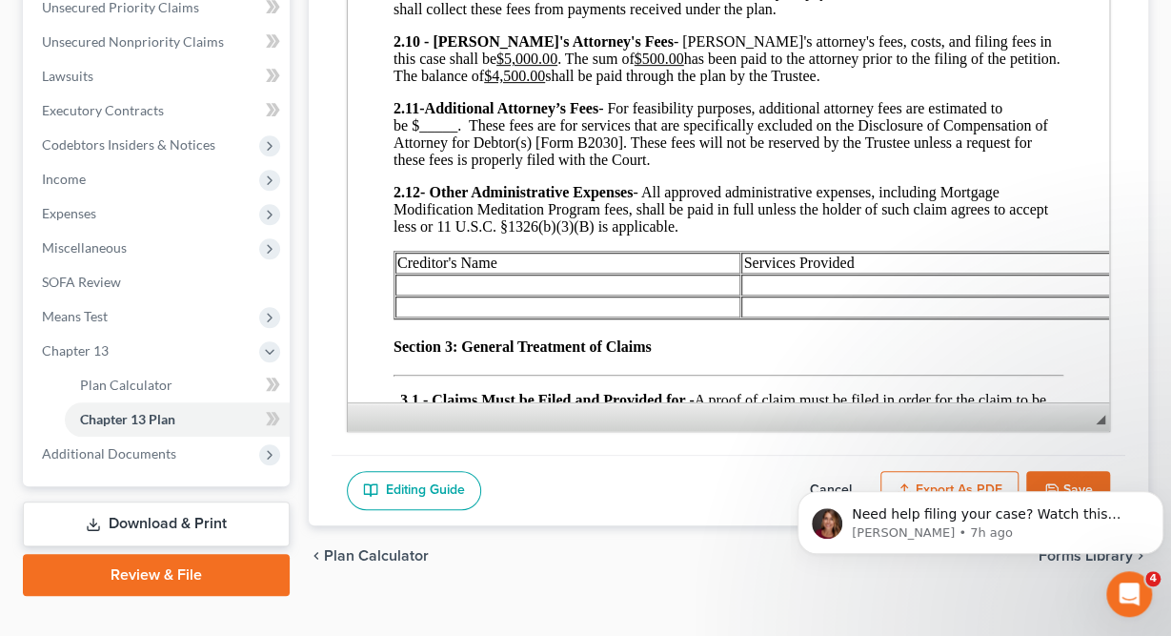
scroll to position [477, 0]
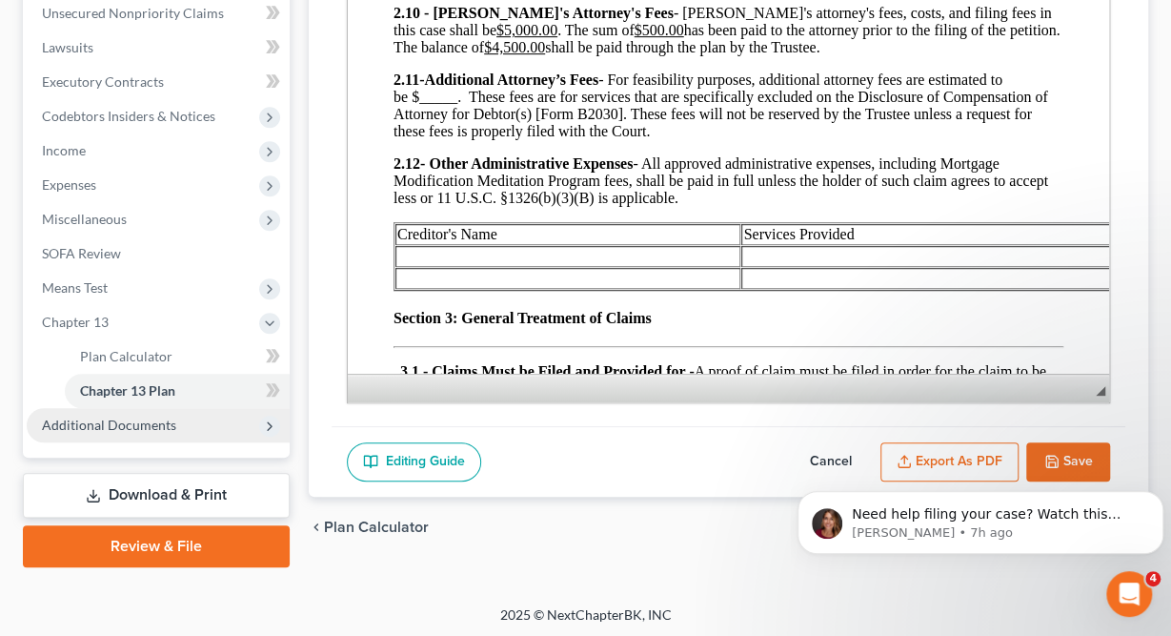
click at [110, 434] on span "Additional Documents" at bounding box center [158, 425] width 263 height 34
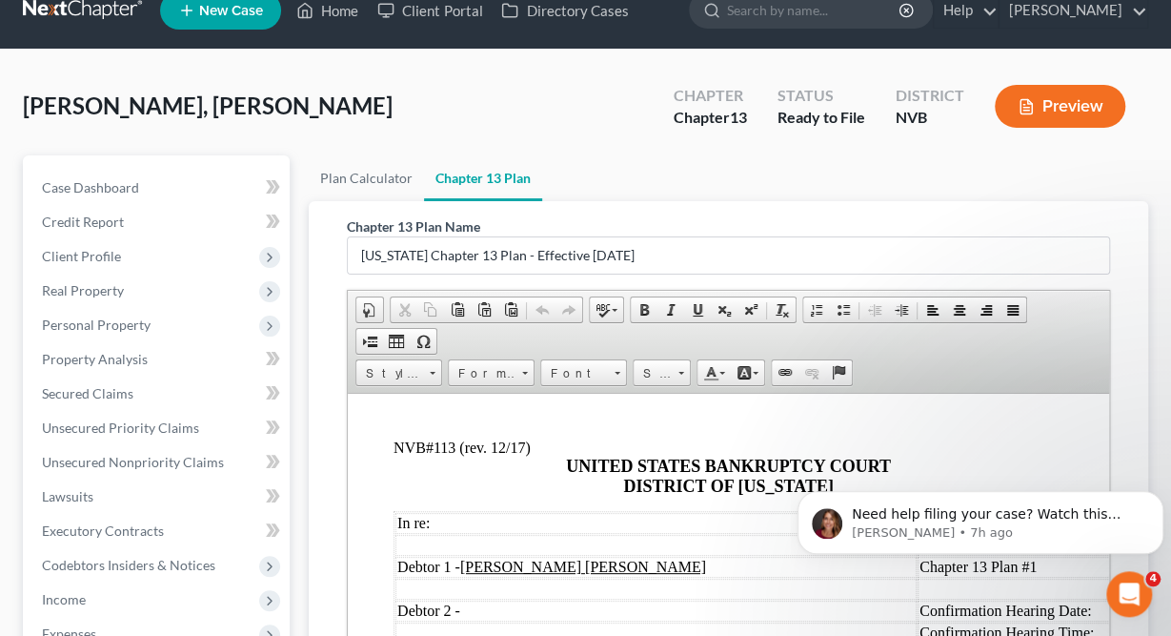
scroll to position [0, 0]
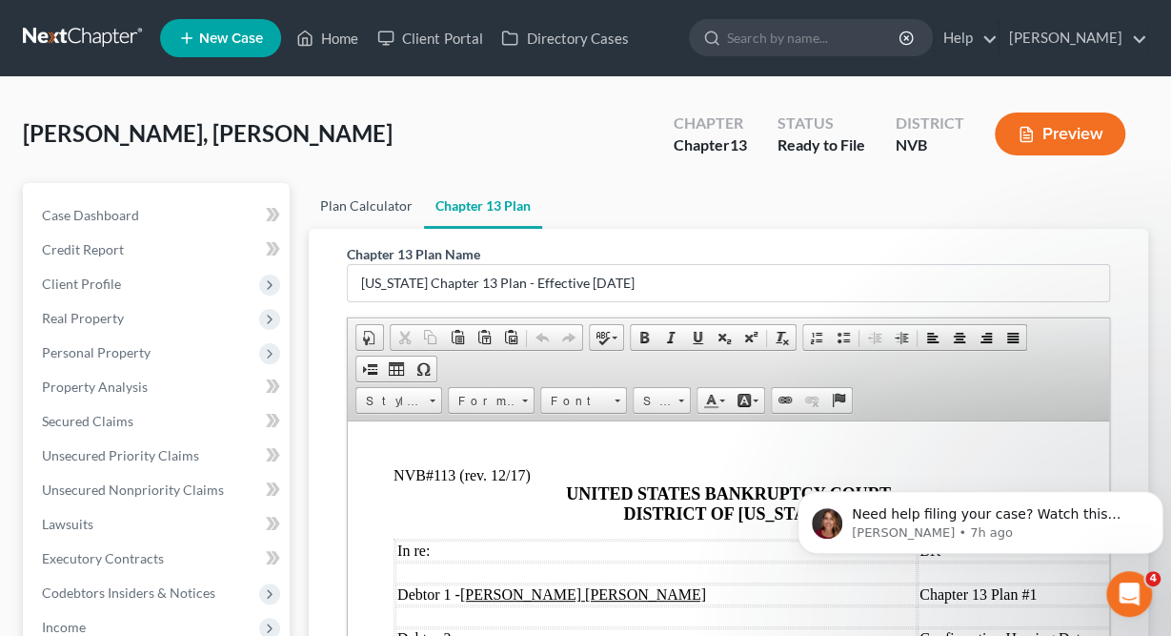
click at [338, 218] on link "Plan Calculator" at bounding box center [366, 206] width 115 height 46
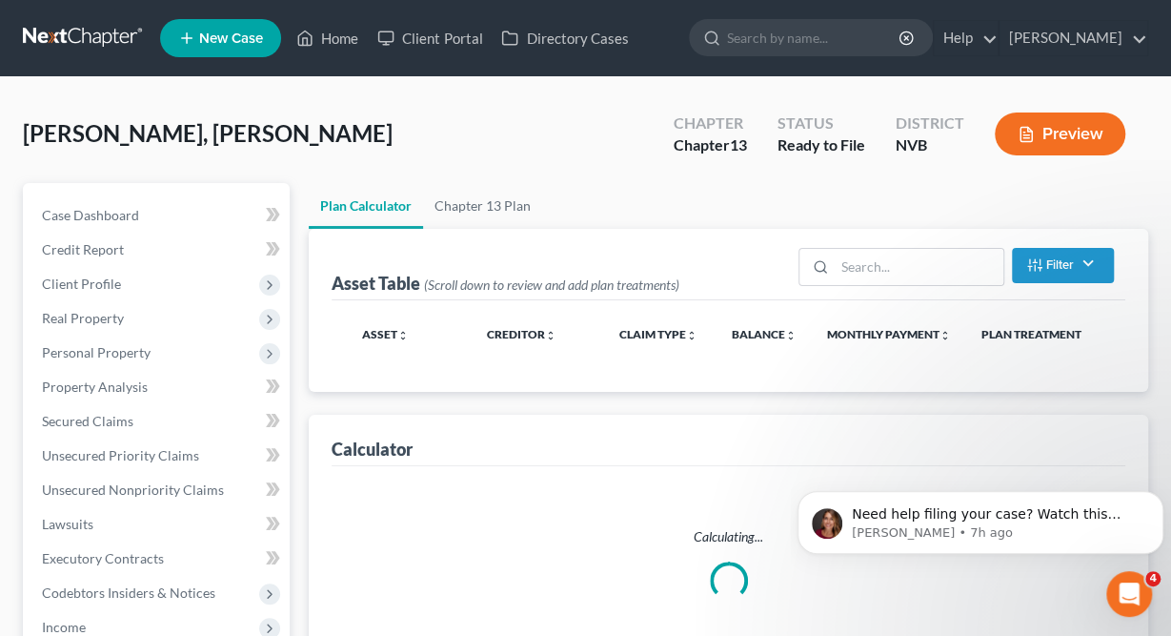
select select "59"
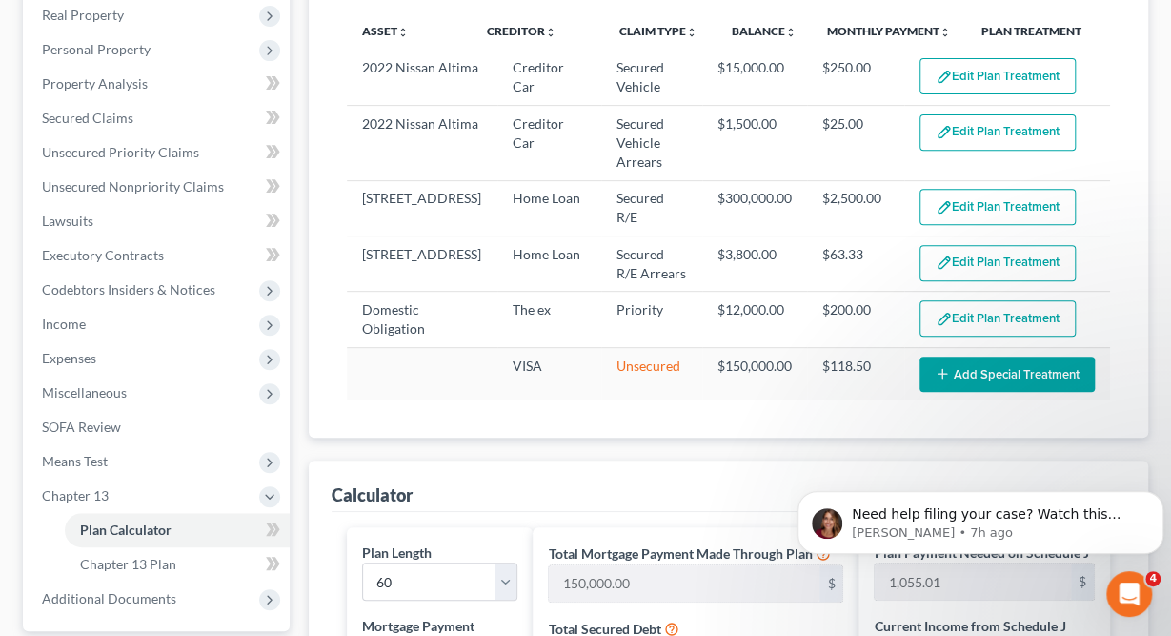
scroll to position [473, 0]
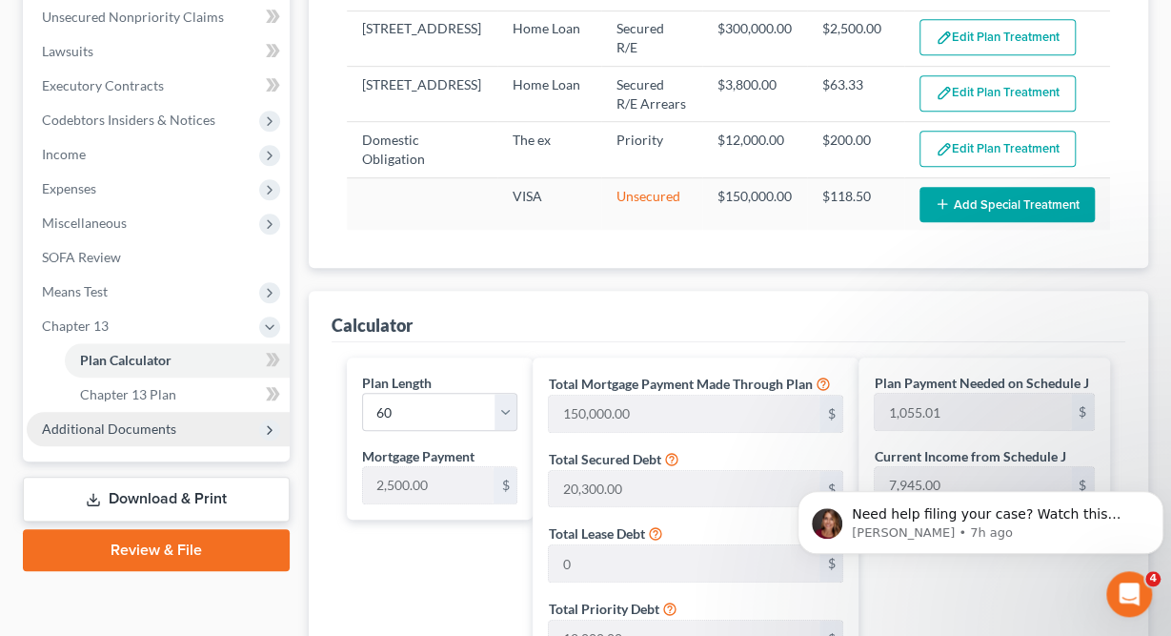
click at [181, 432] on span "Additional Documents" at bounding box center [158, 429] width 263 height 34
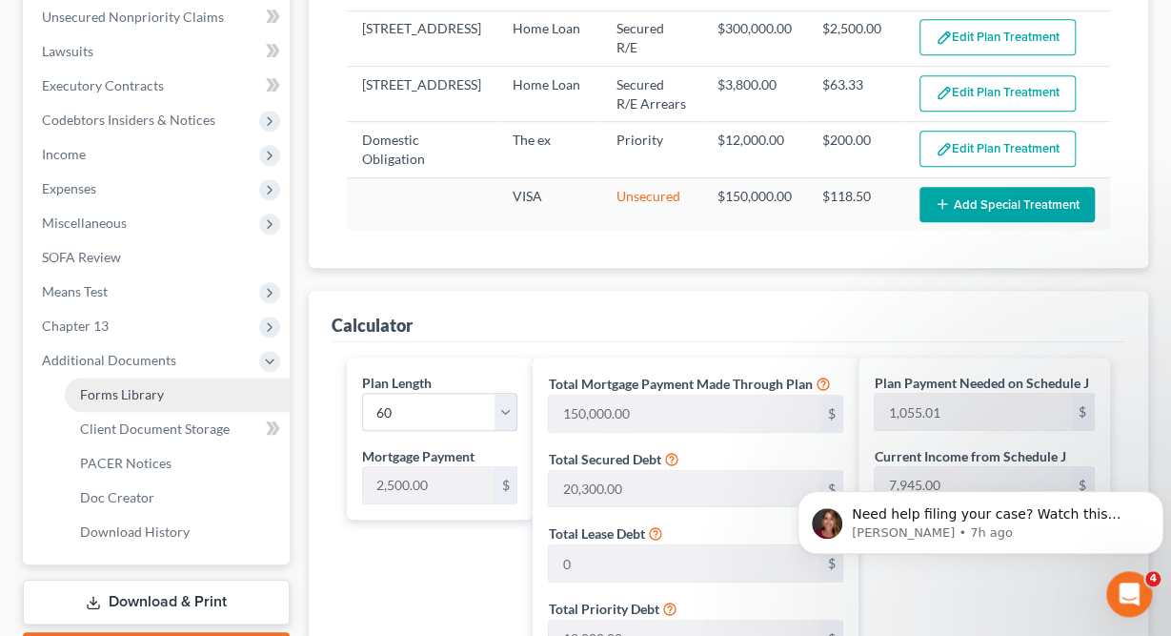
click at [172, 397] on link "Forms Library" at bounding box center [177, 394] width 225 height 34
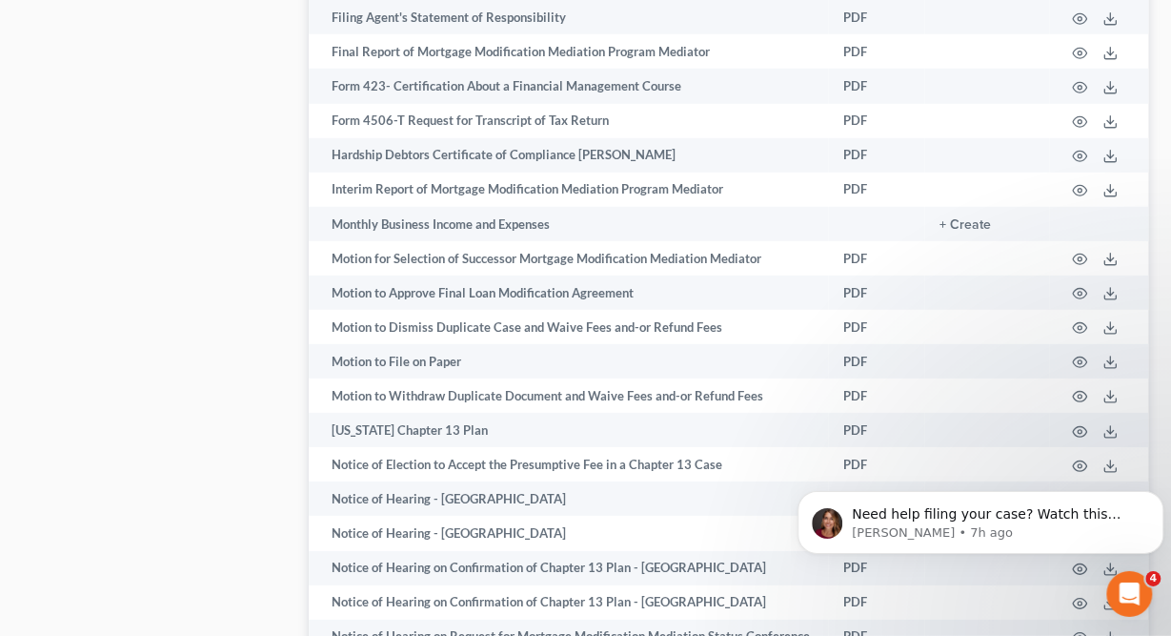
scroll to position [2516, 0]
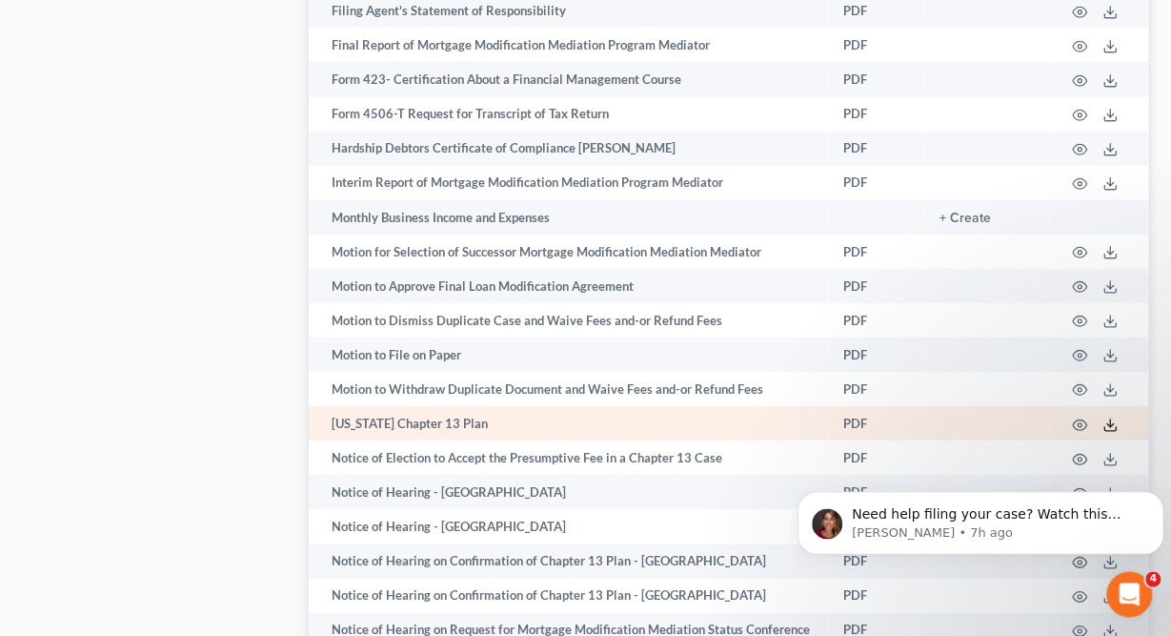
click at [1107, 417] on icon at bounding box center [1110, 424] width 15 height 15
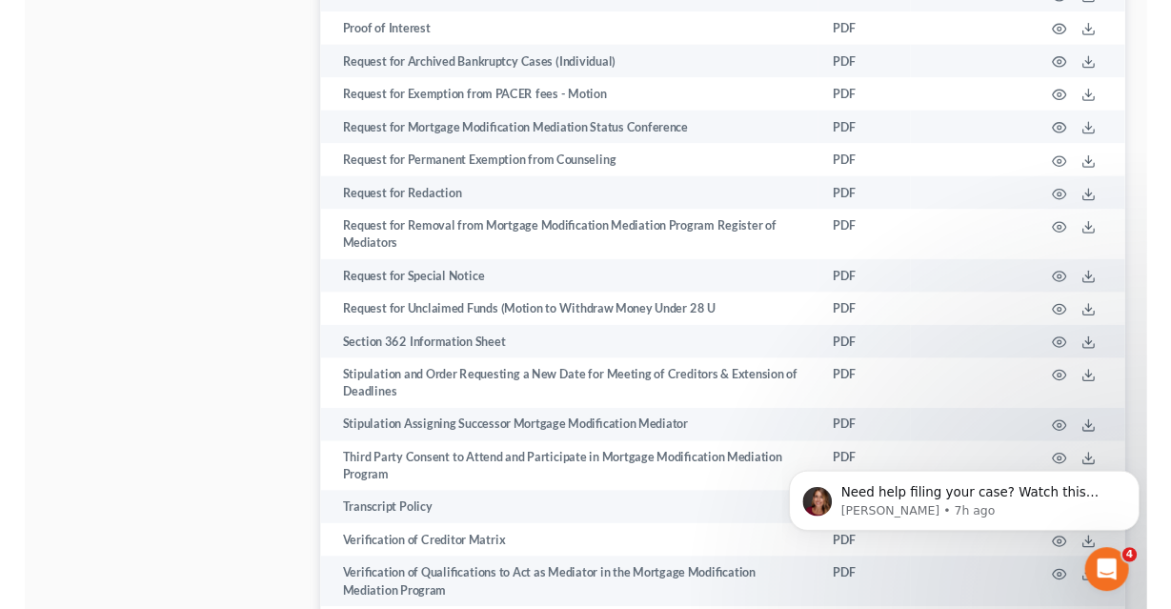
scroll to position [3957, 0]
